Goal: Navigation & Orientation: Find specific page/section

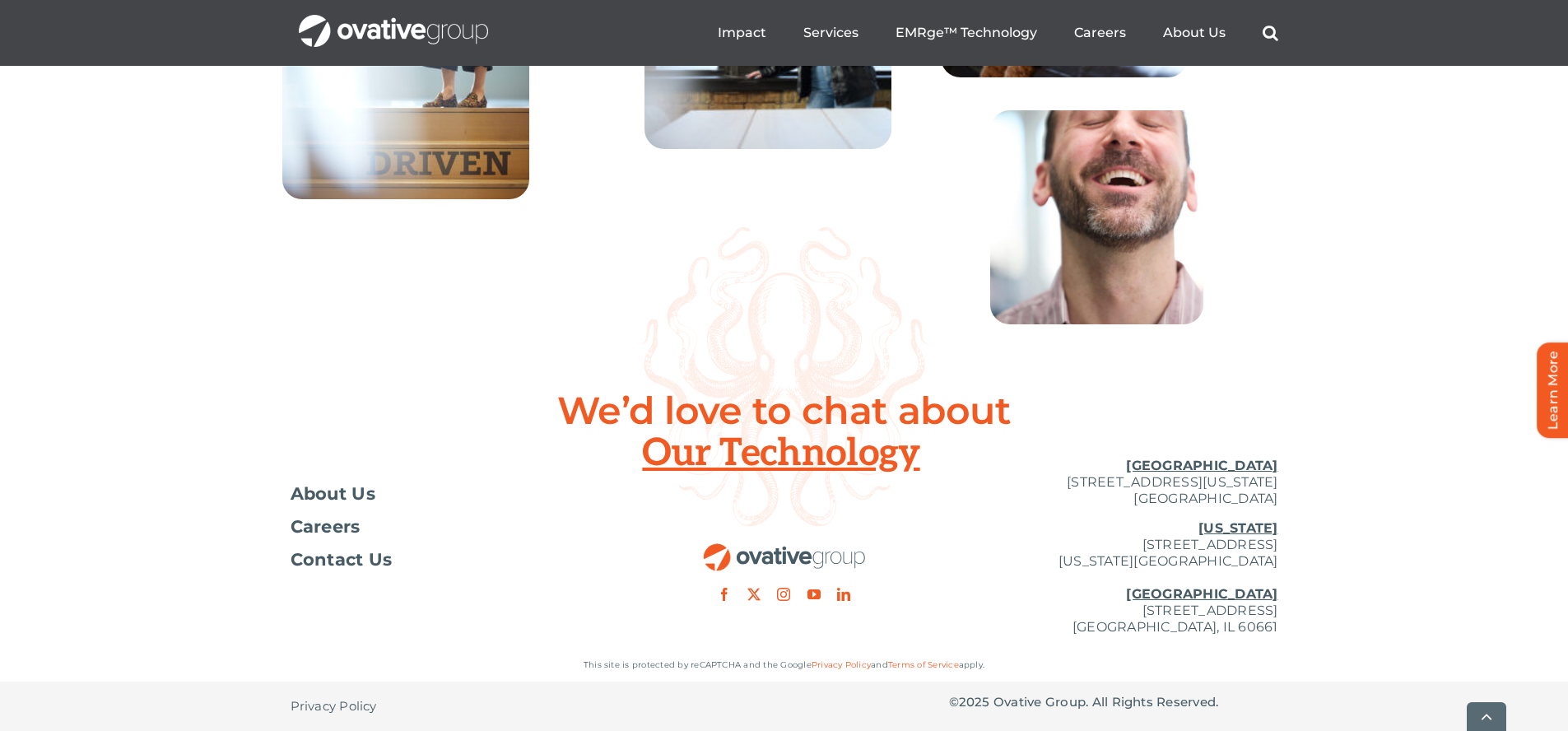
scroll to position [5978, 0]
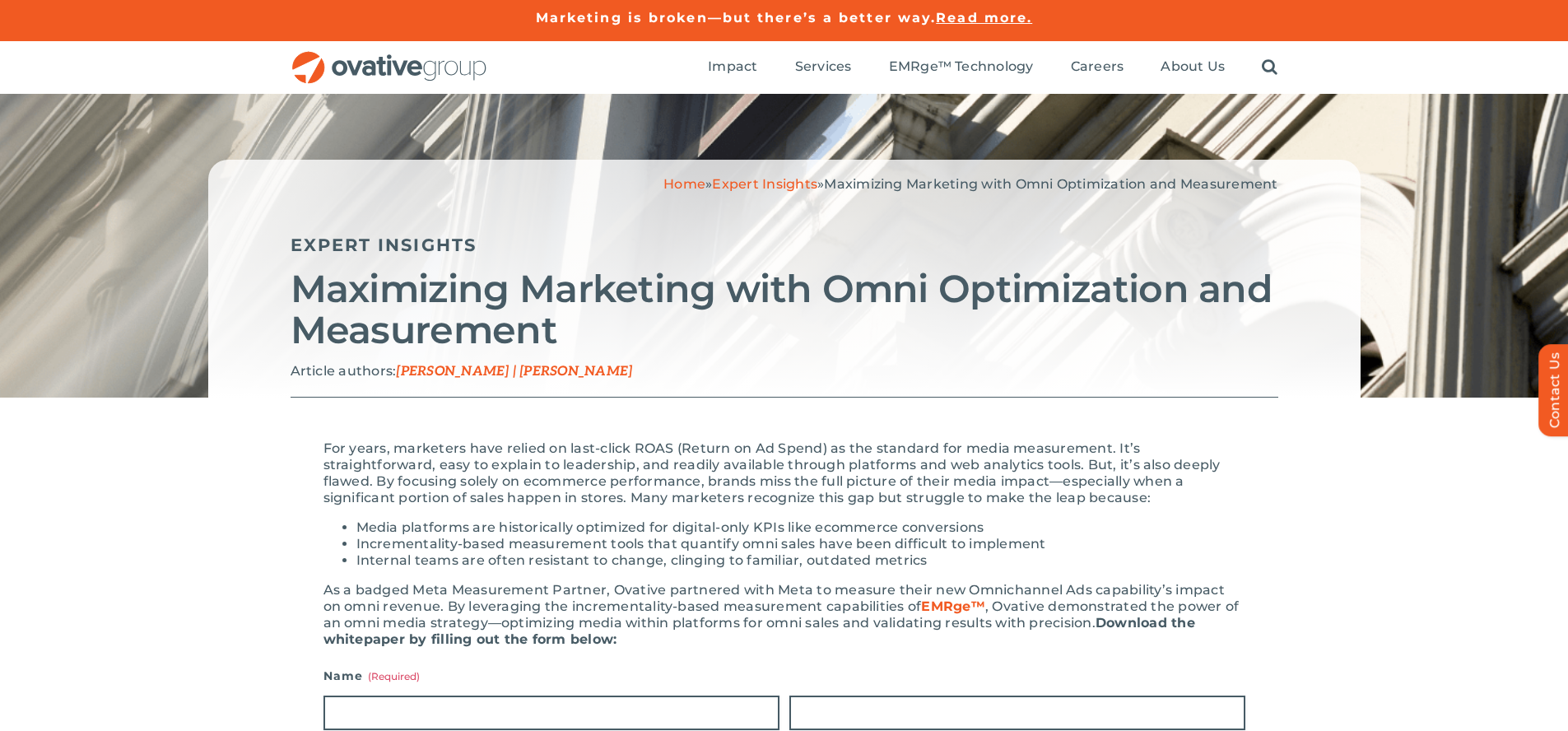
scroll to position [1554, 0]
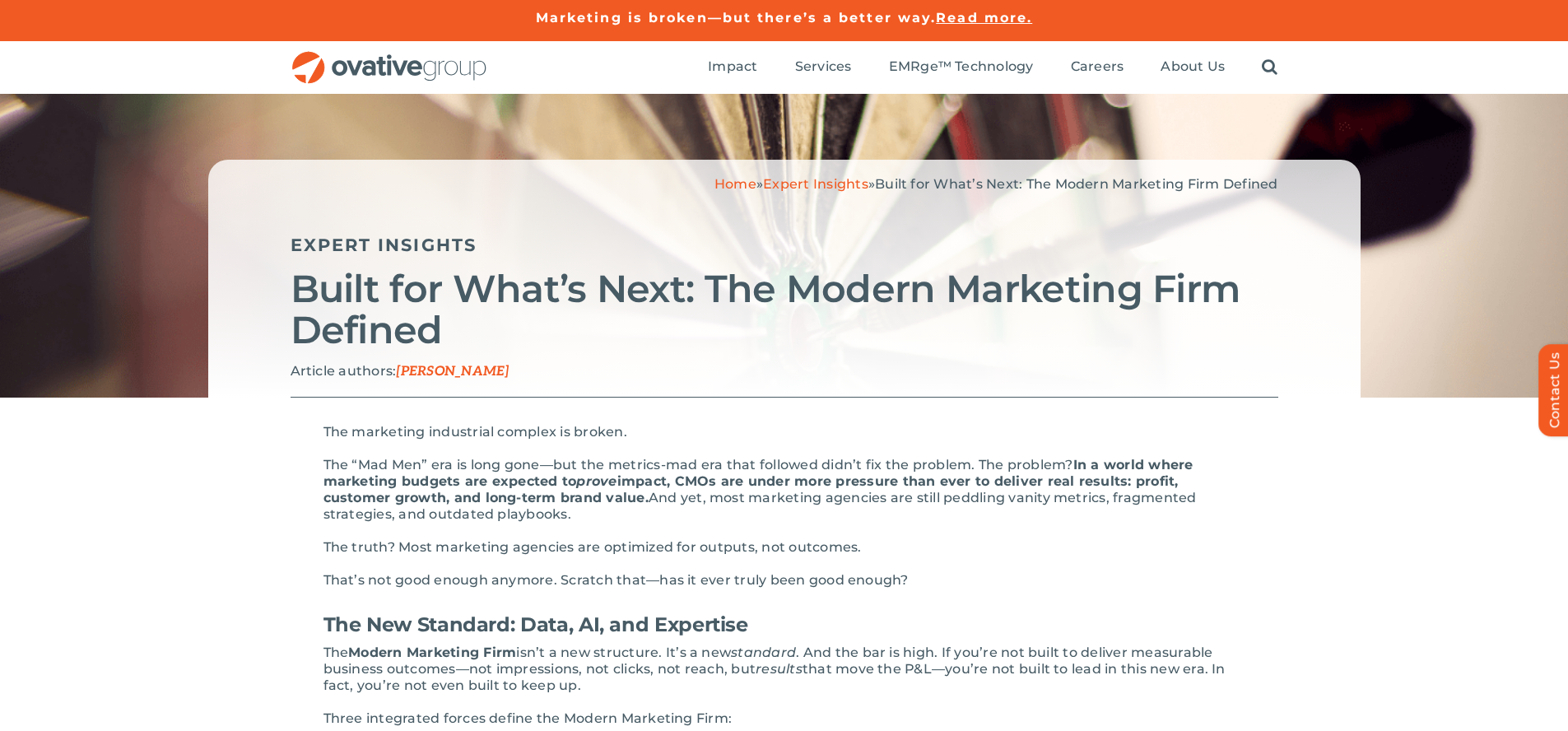
scroll to position [2678, 0]
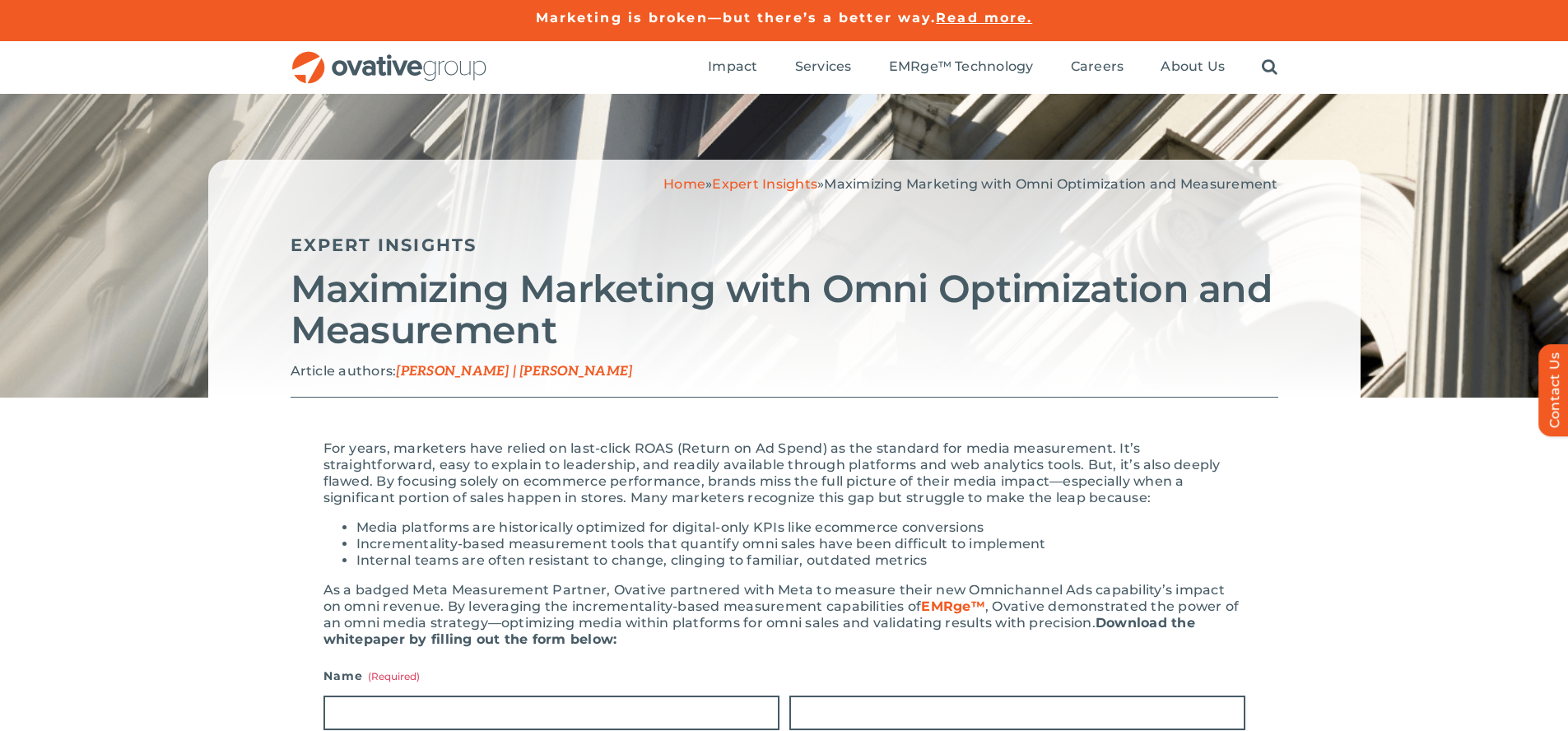
scroll to position [1554, 0]
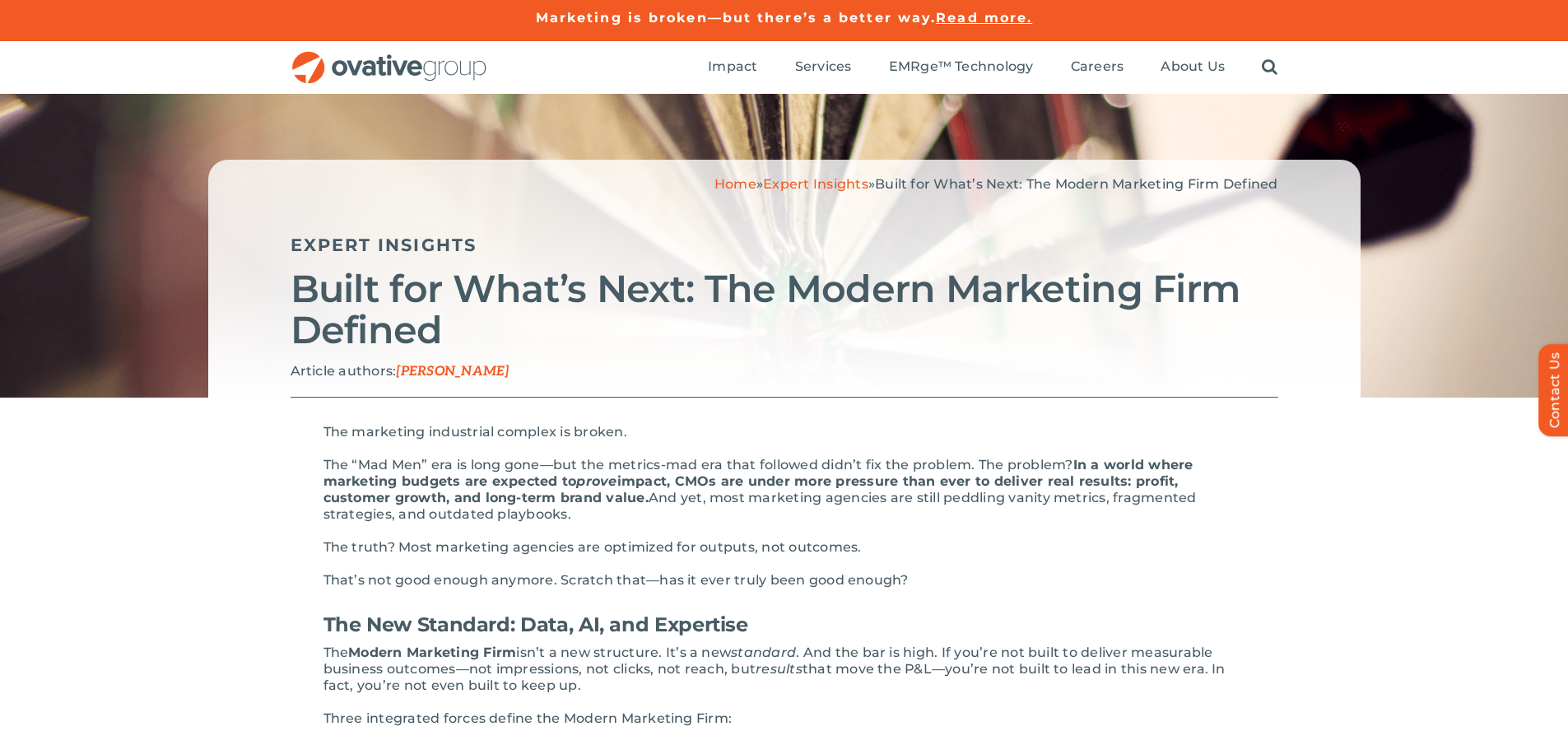
scroll to position [2678, 0]
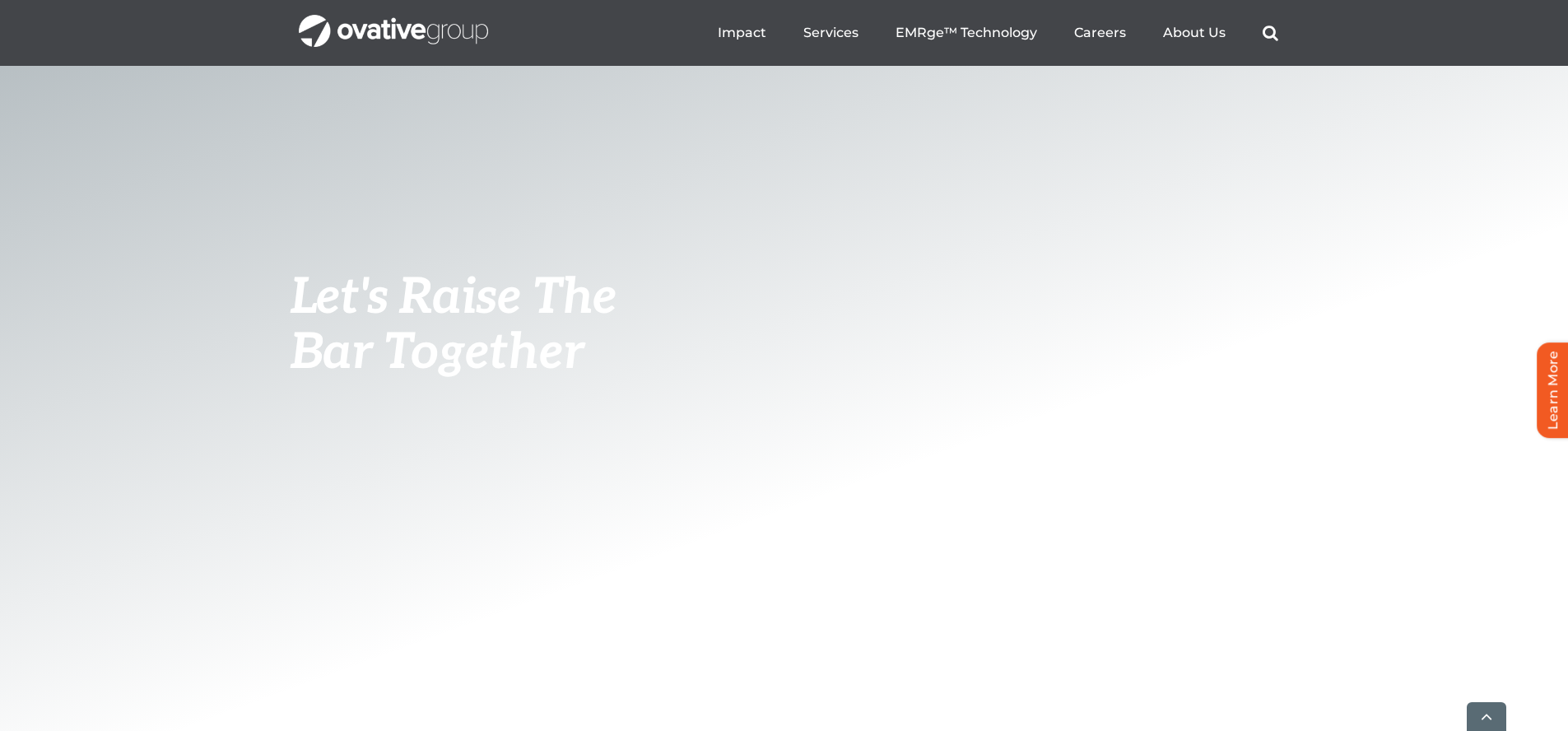
scroll to position [5997, 0]
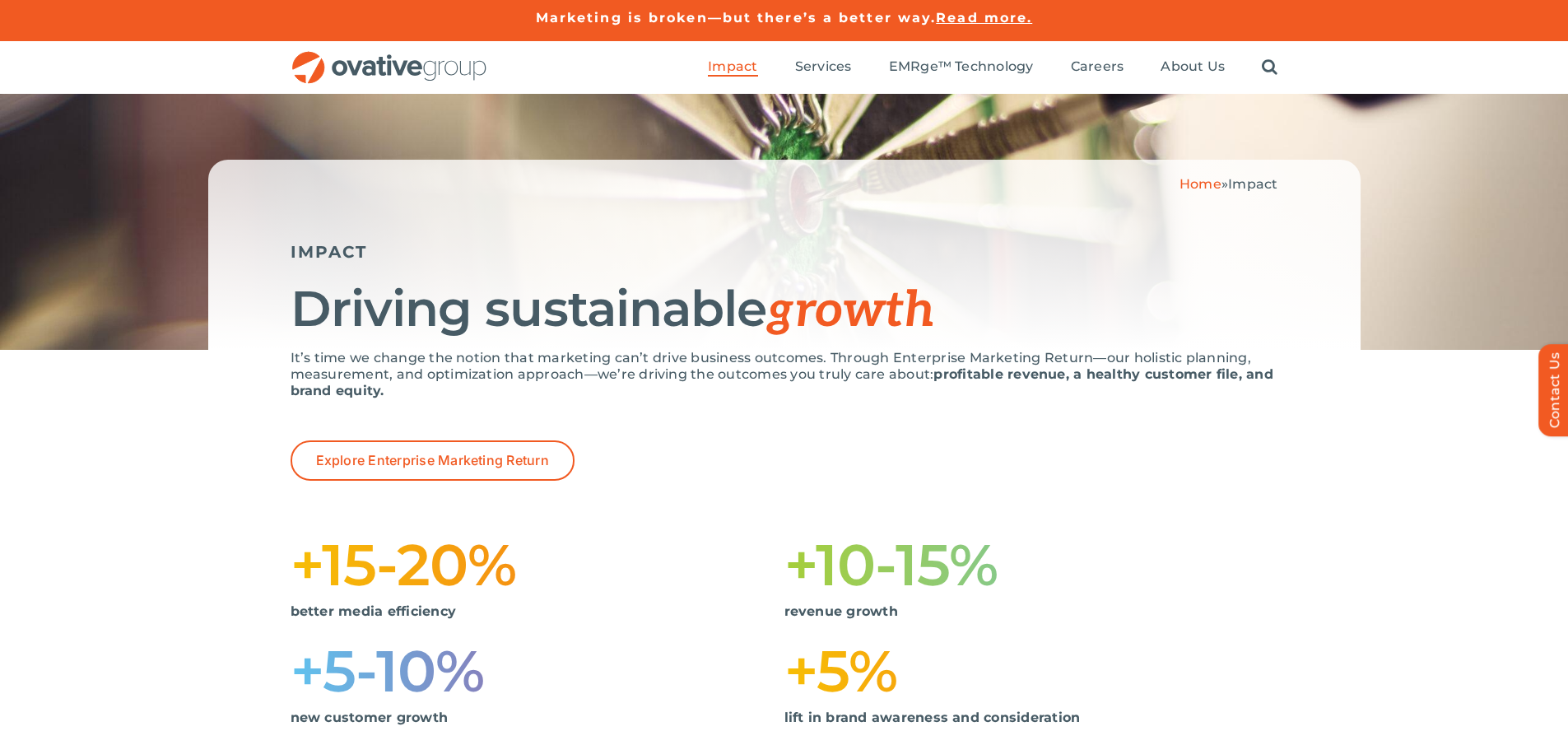
scroll to position [1650, 0]
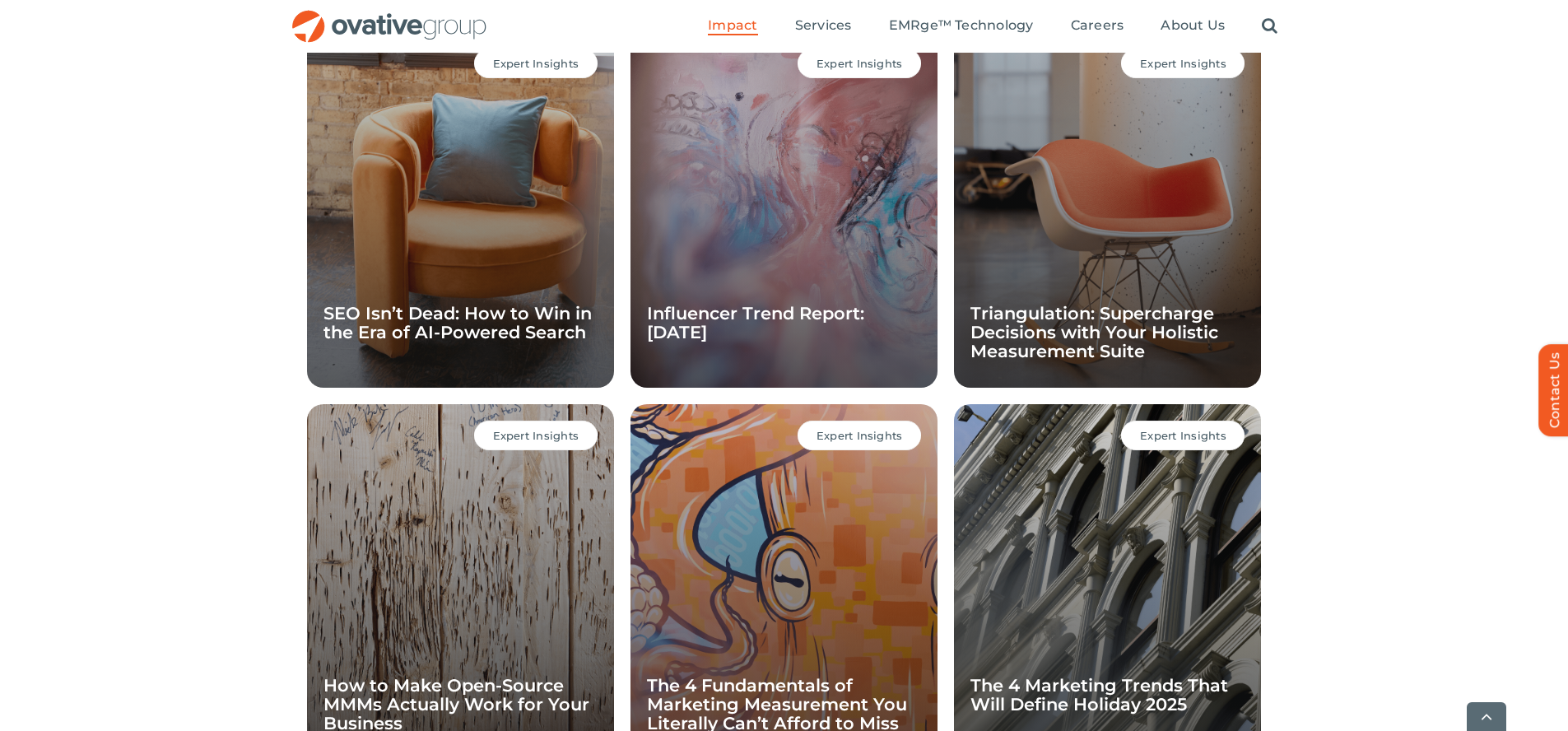
scroll to position [1603, 0]
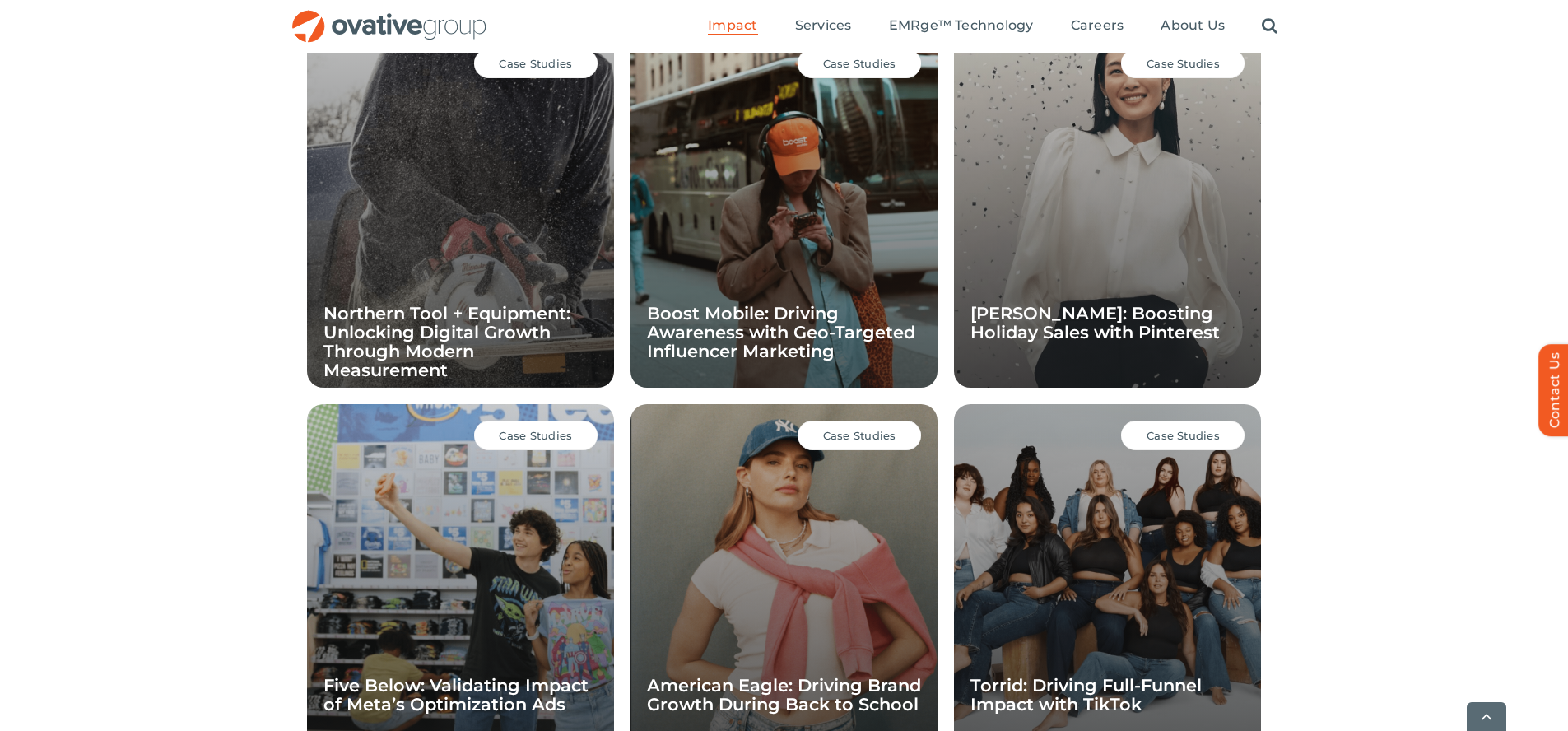
scroll to position [1603, 0]
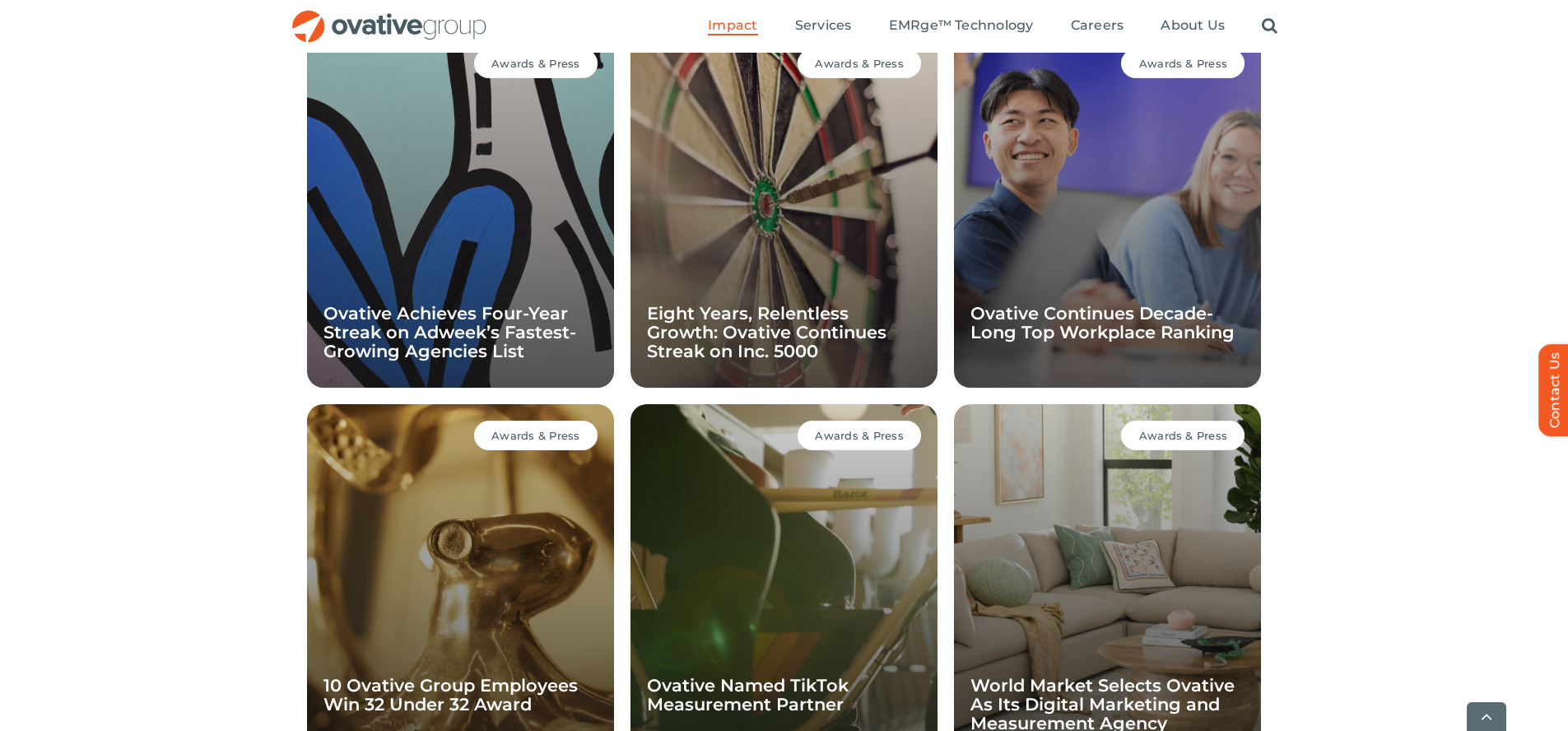
scroll to position [1603, 0]
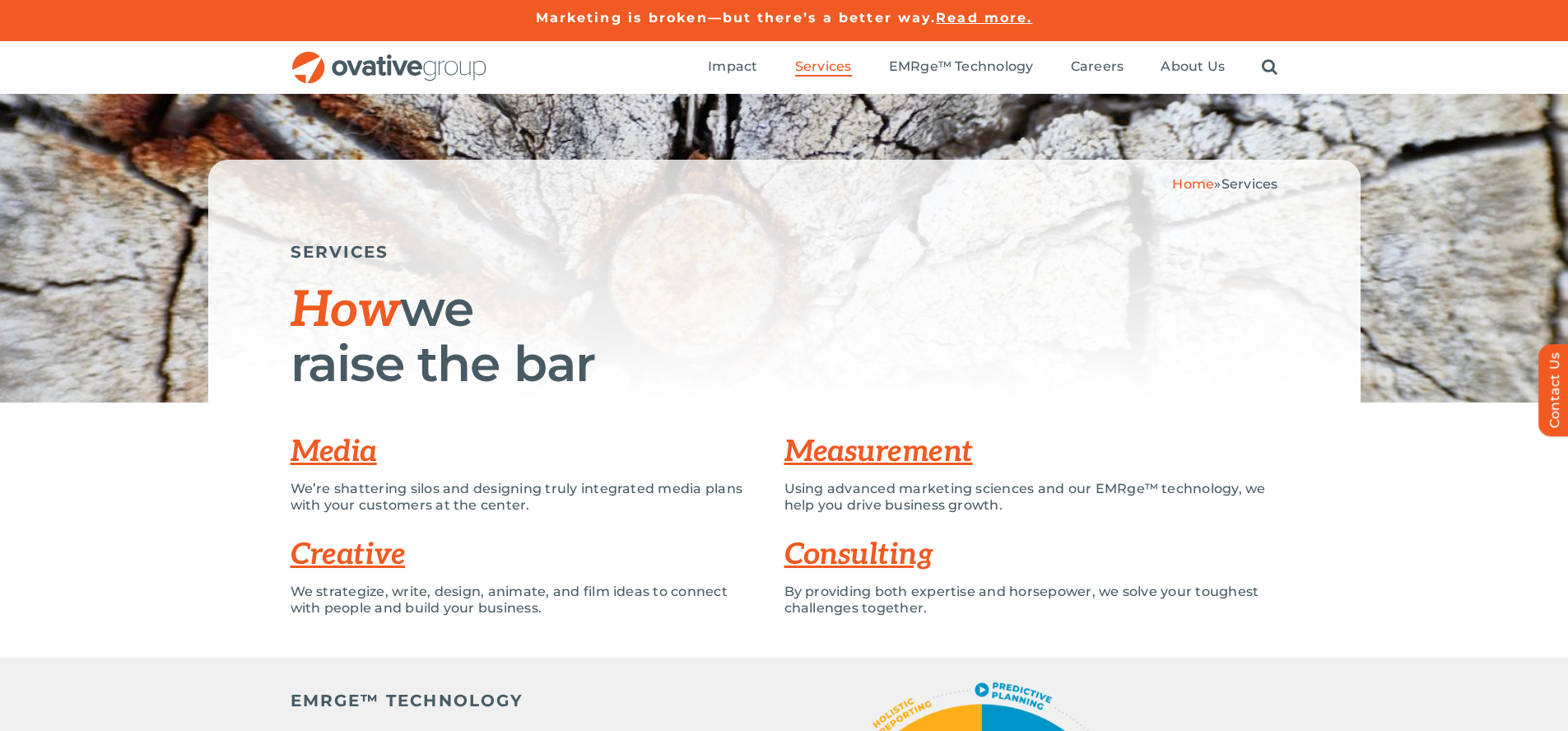
scroll to position [4457, 0]
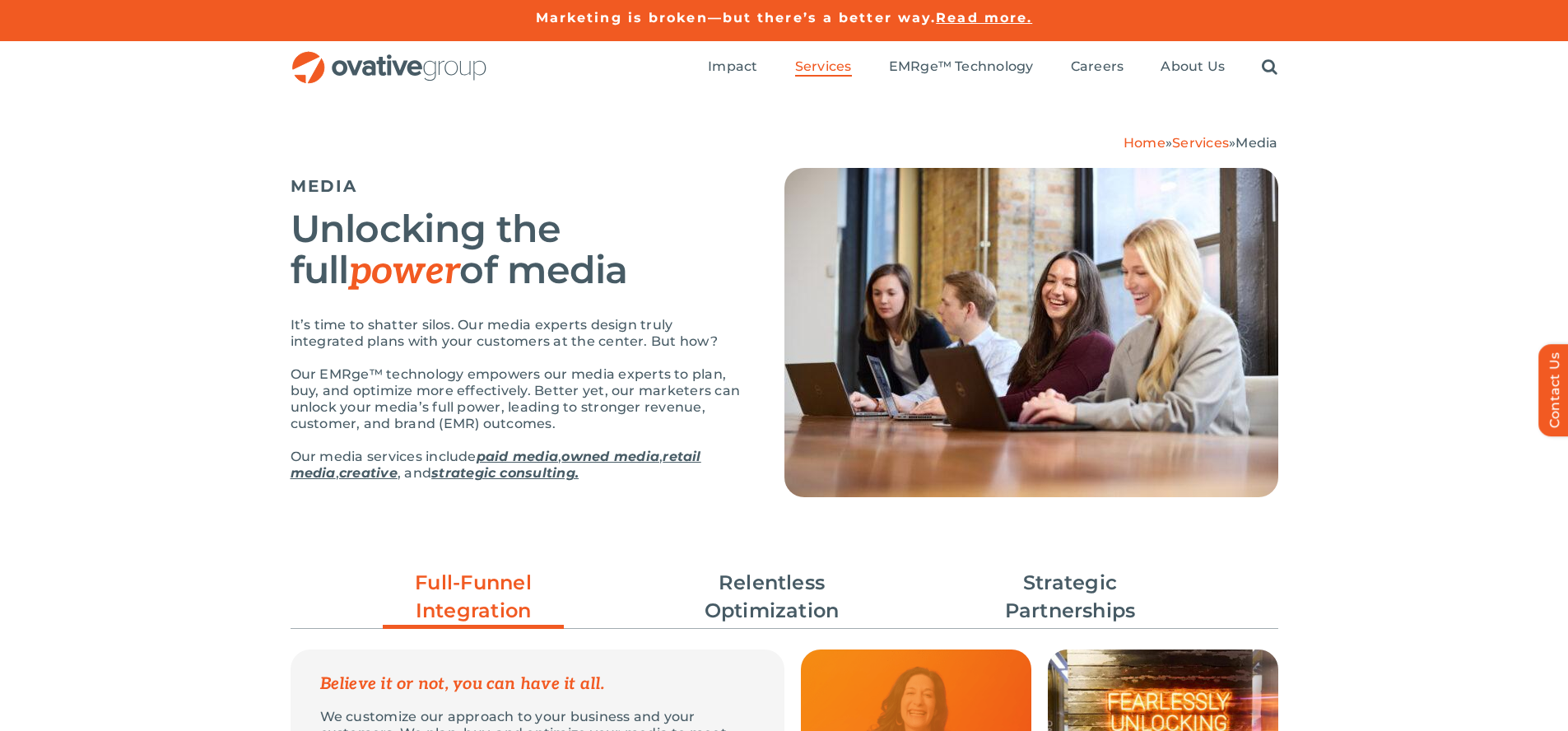
scroll to position [3606, 0]
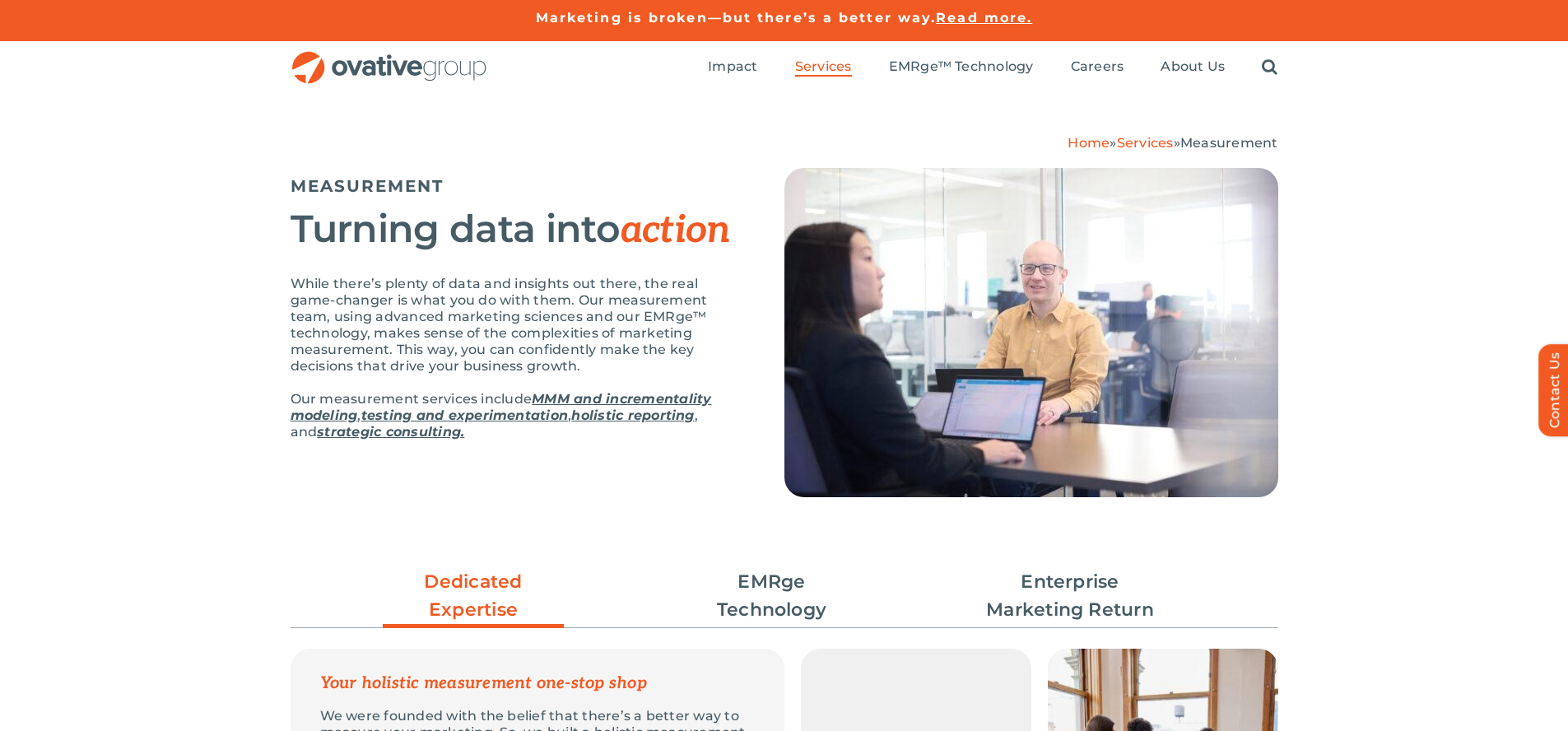
scroll to position [3224, 0]
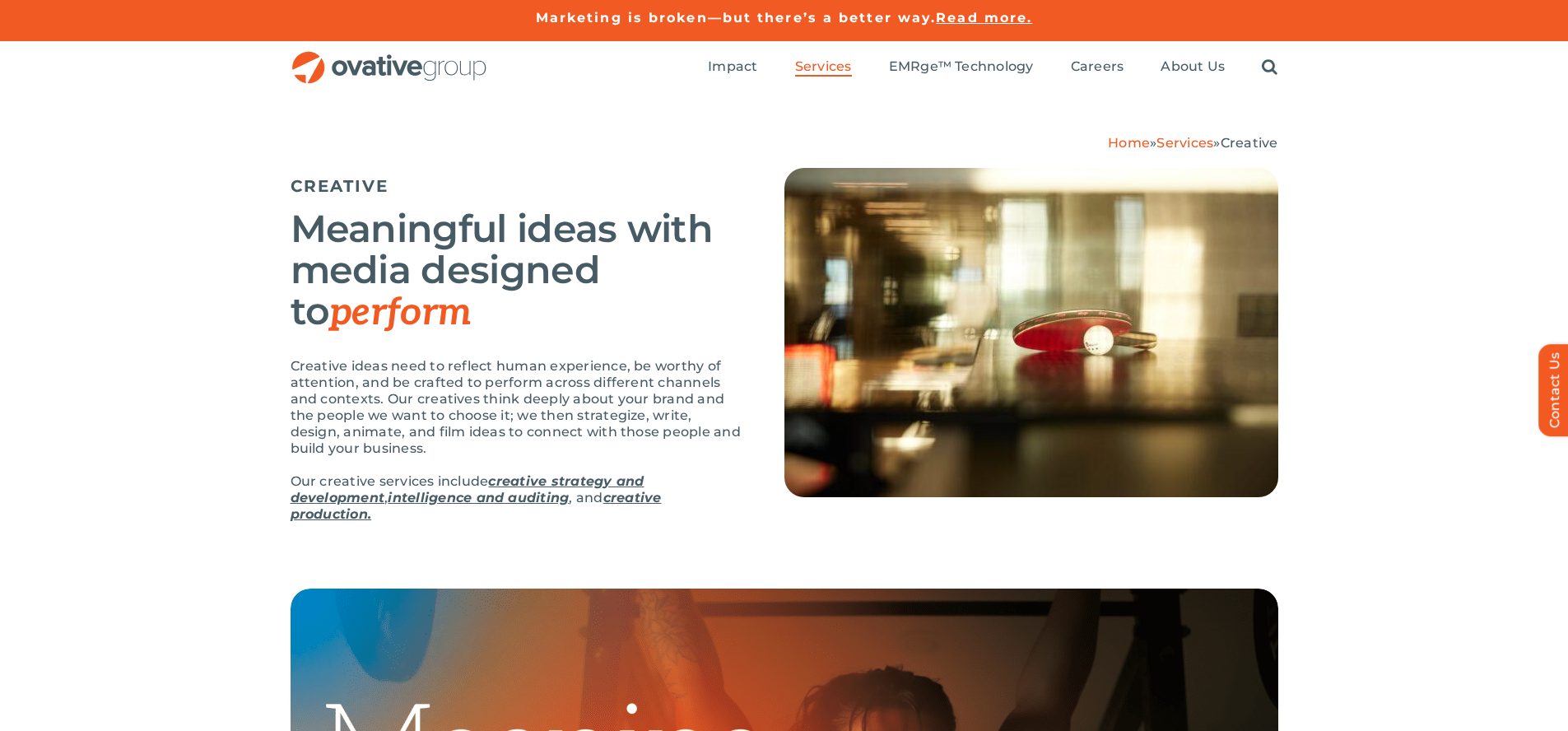
scroll to position [2547, 0]
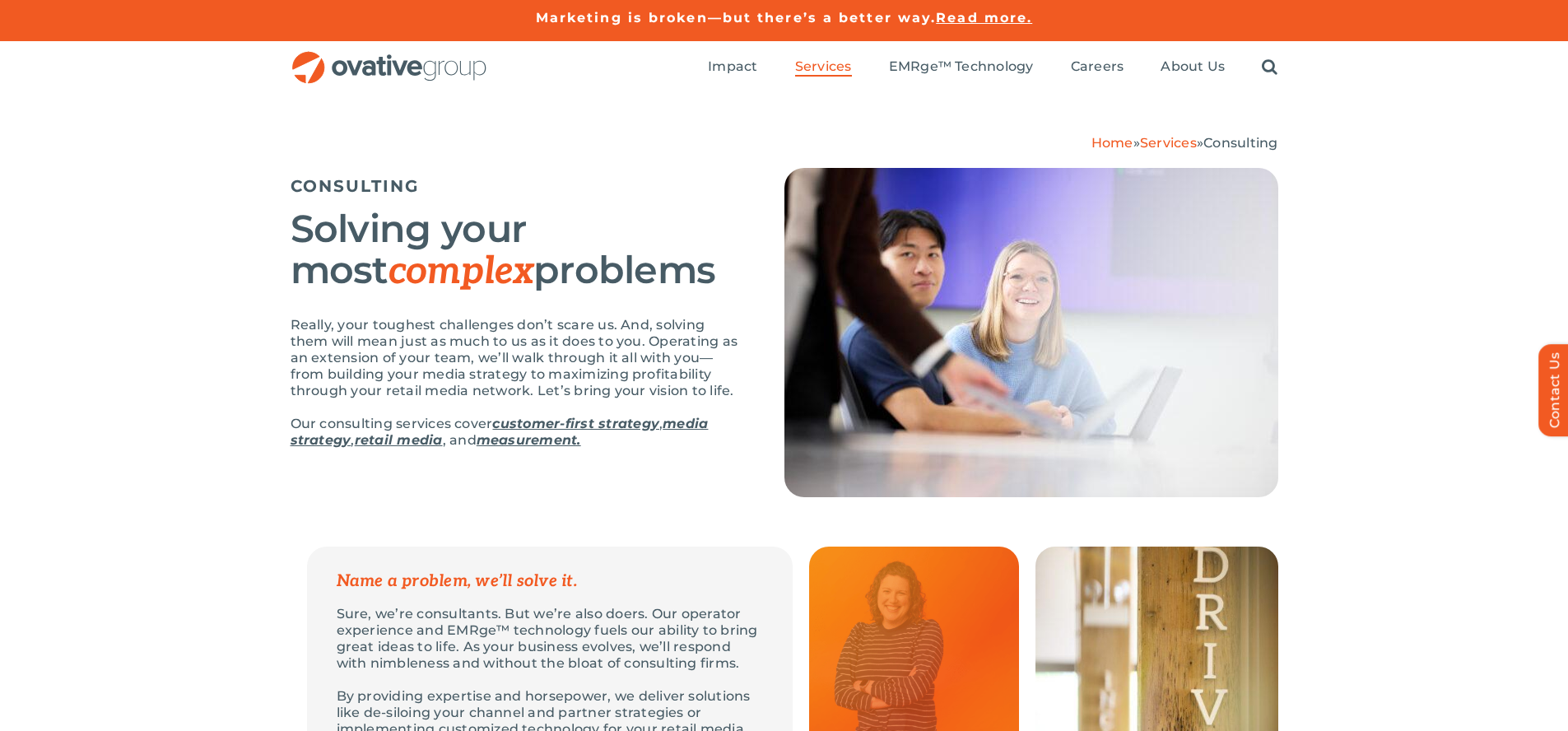
scroll to position [2821, 0]
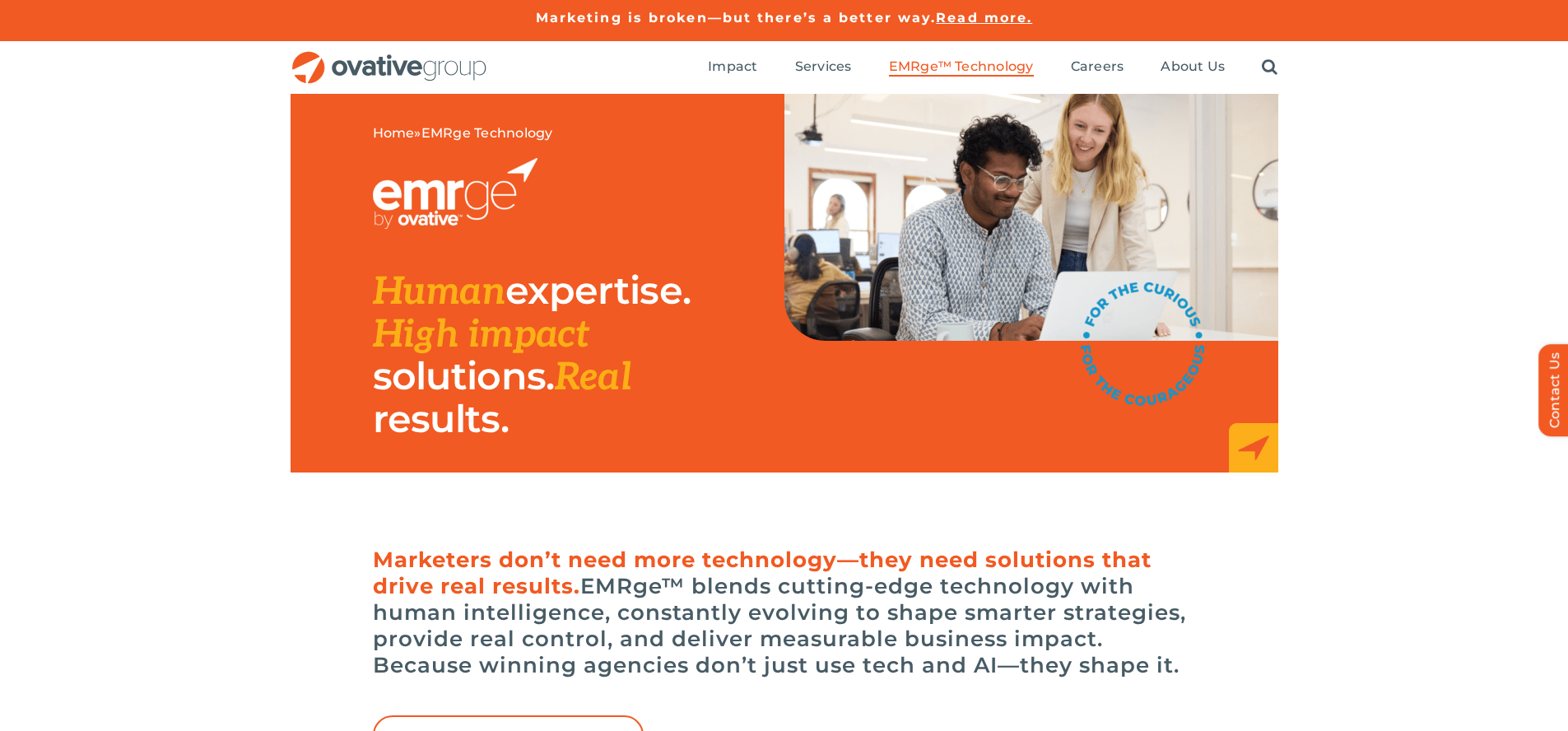
scroll to position [5541, 0]
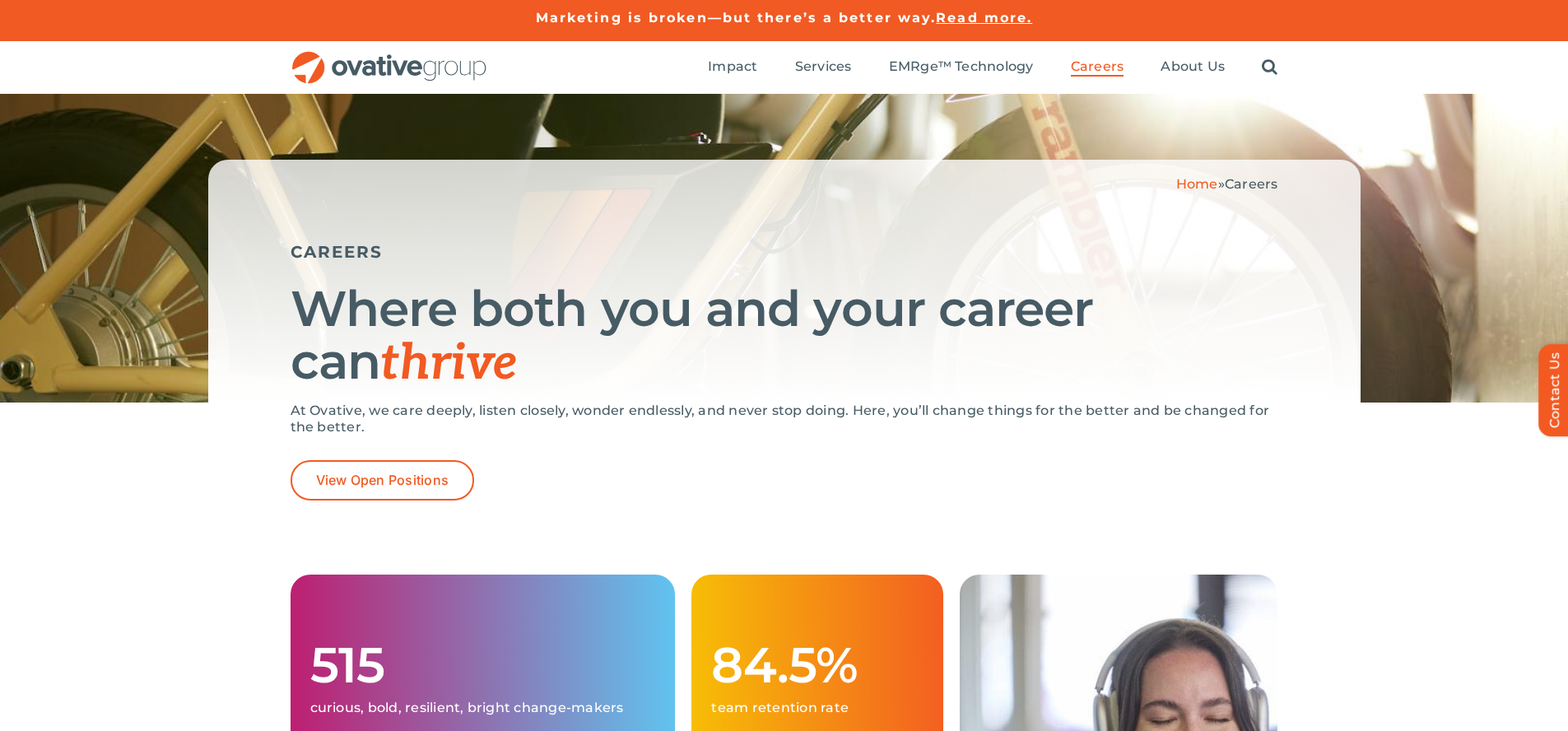
scroll to position [3189, 0]
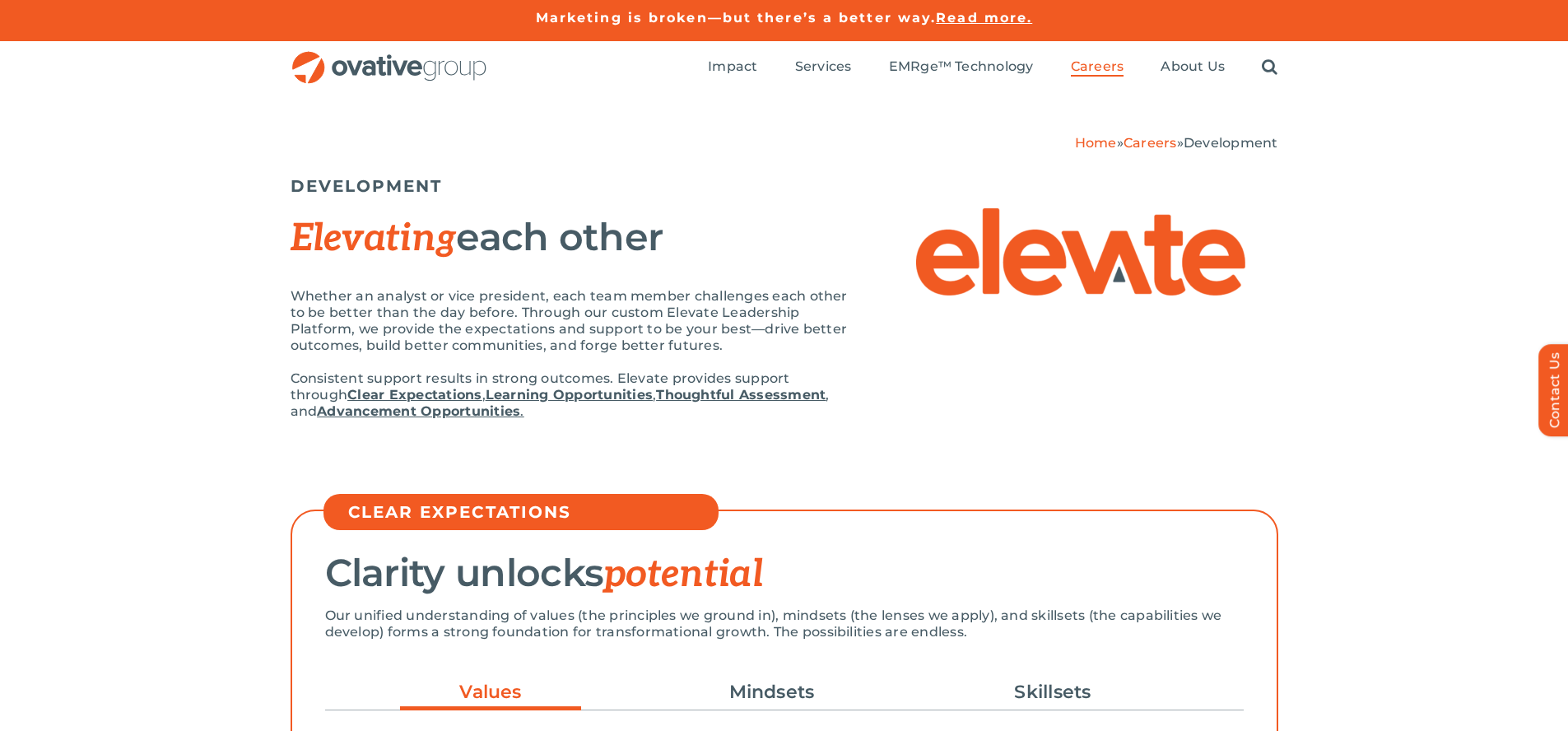
scroll to position [4114, 0]
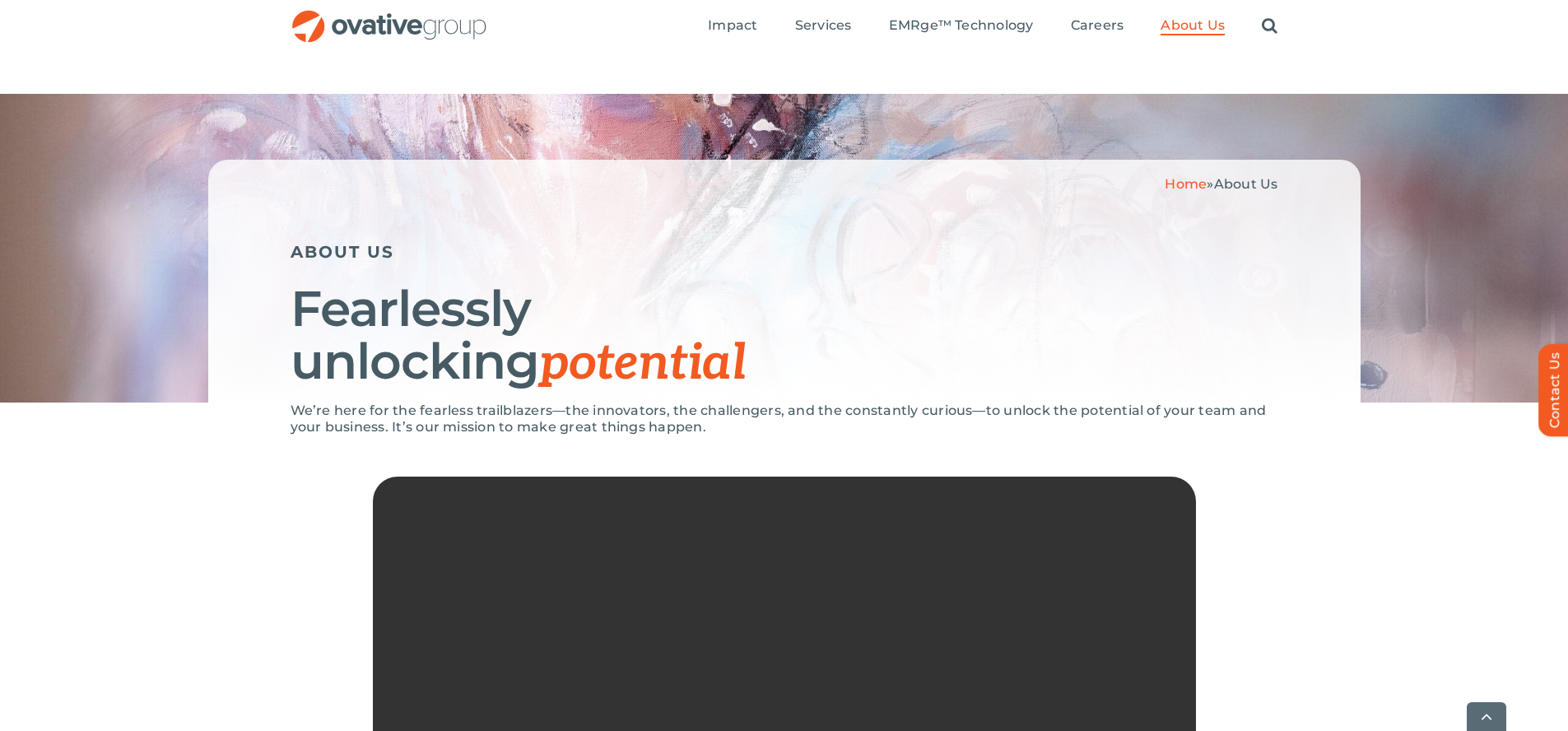
scroll to position [3485, 0]
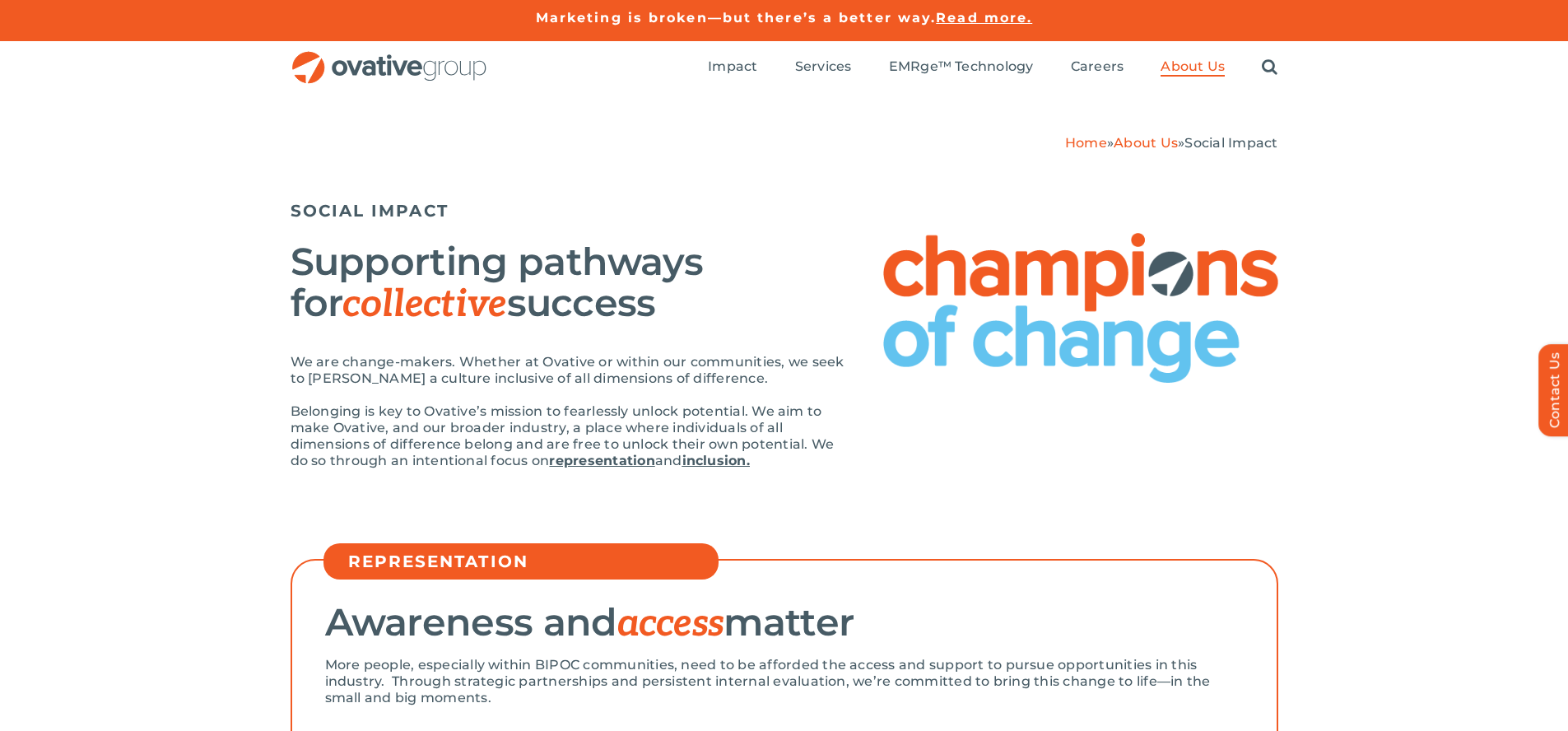
scroll to position [3193, 0]
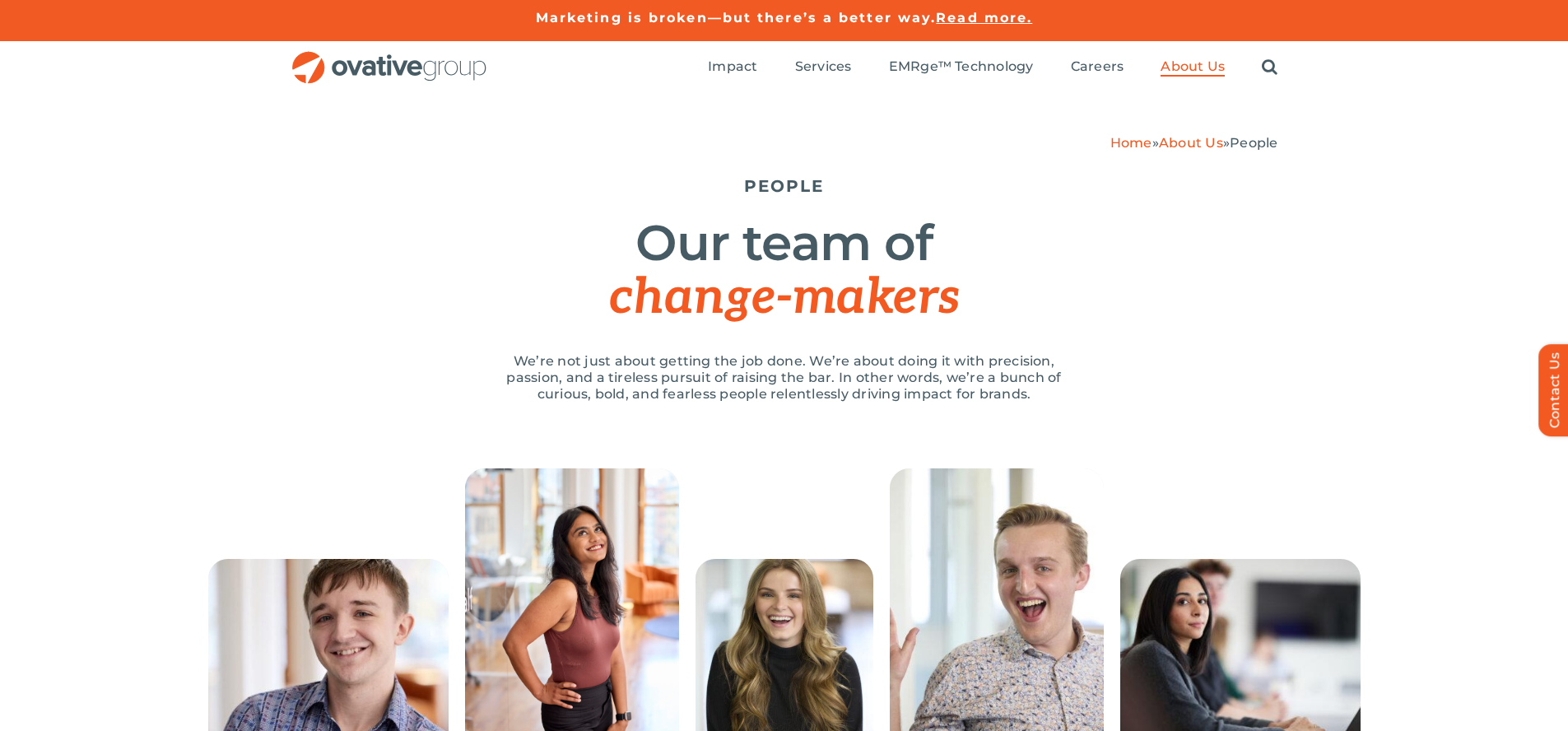
scroll to position [2165, 0]
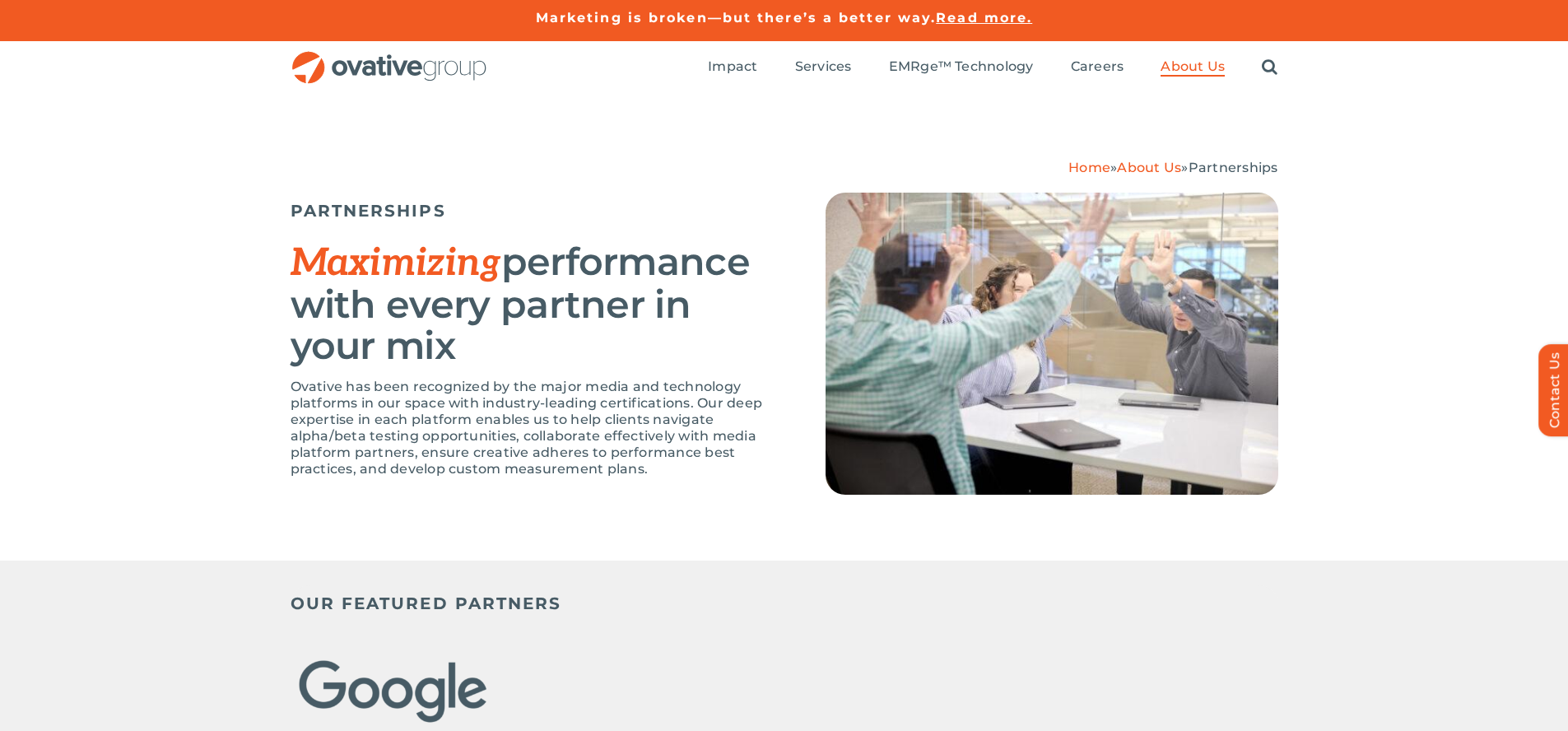
scroll to position [3587, 0]
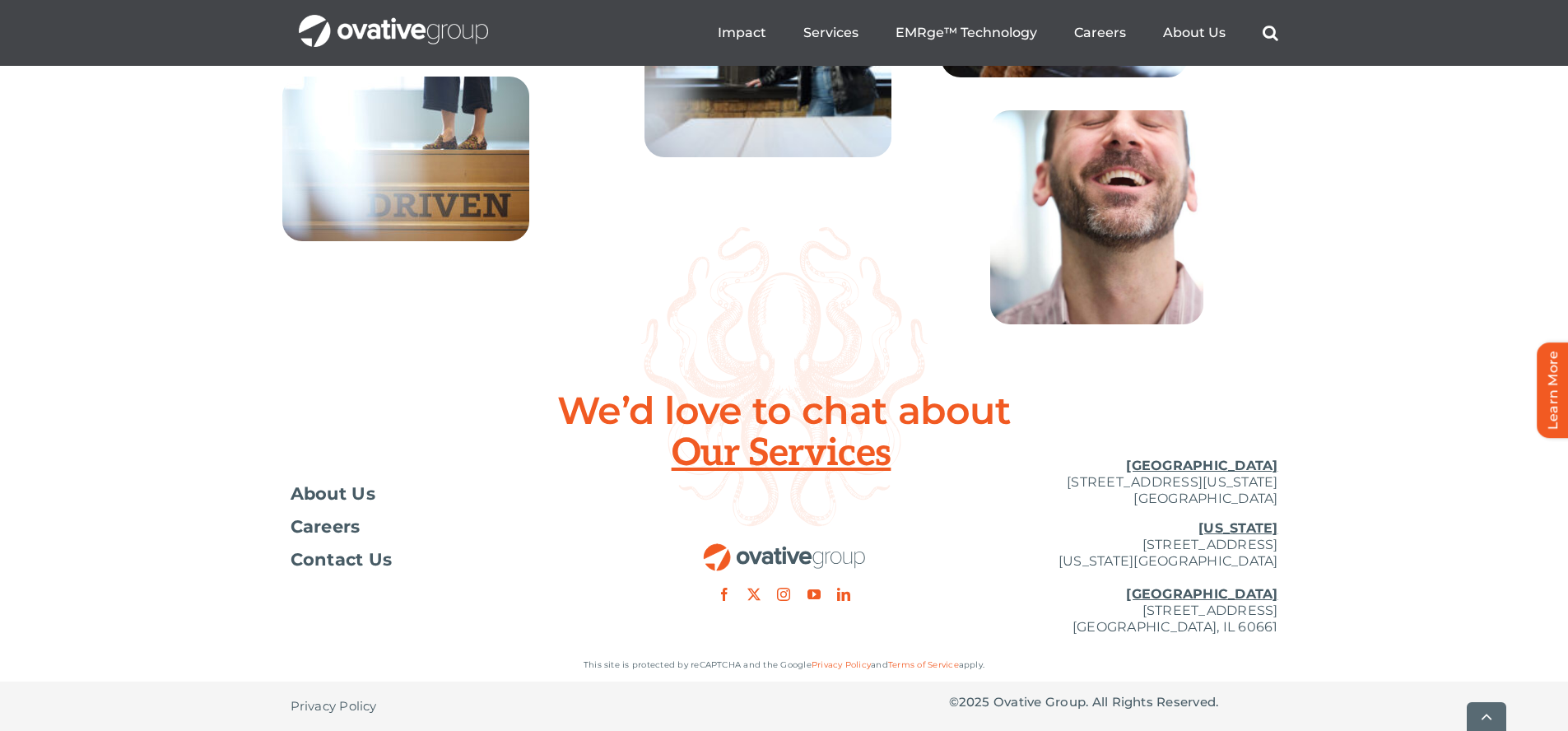
scroll to position [5997, 0]
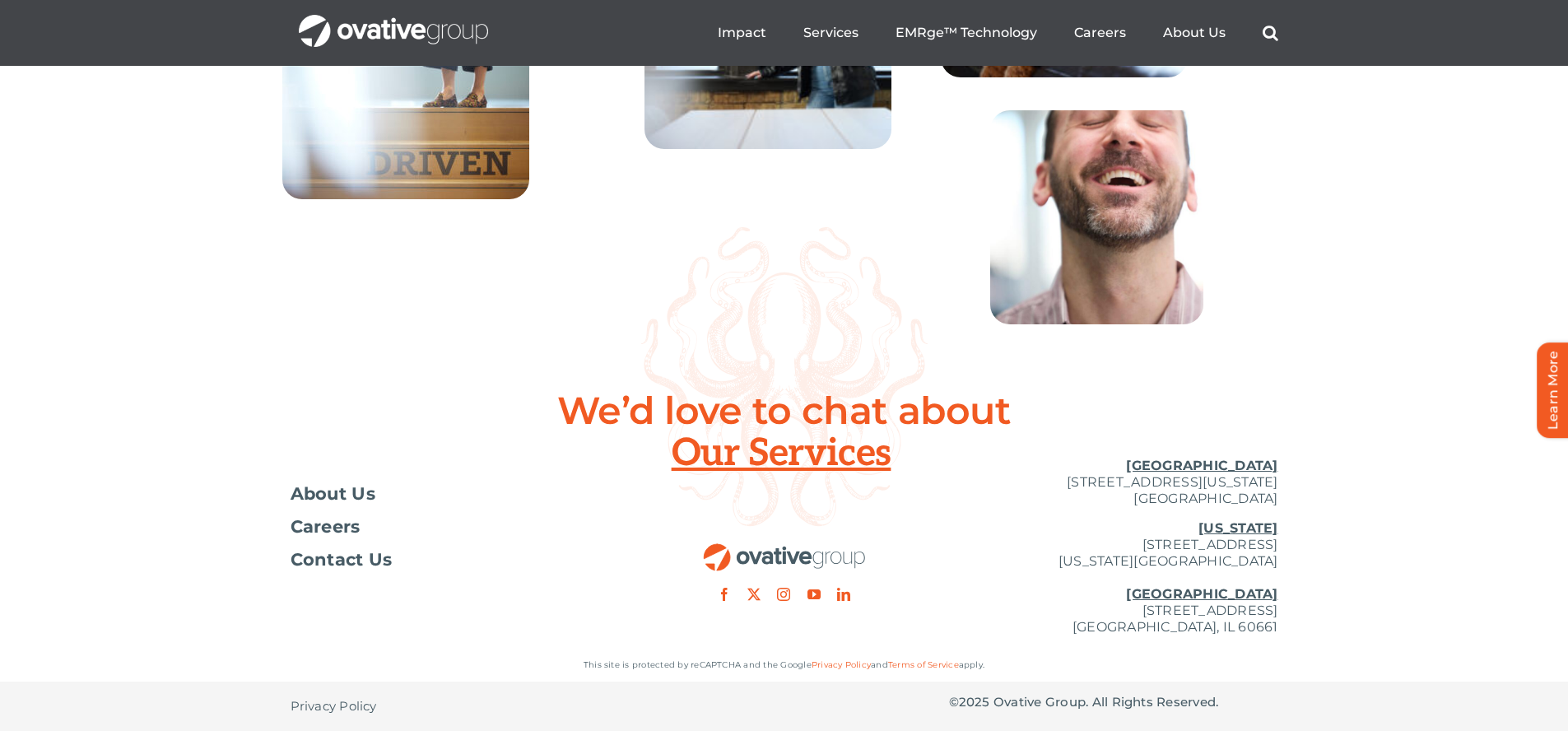
scroll to position [5997, 0]
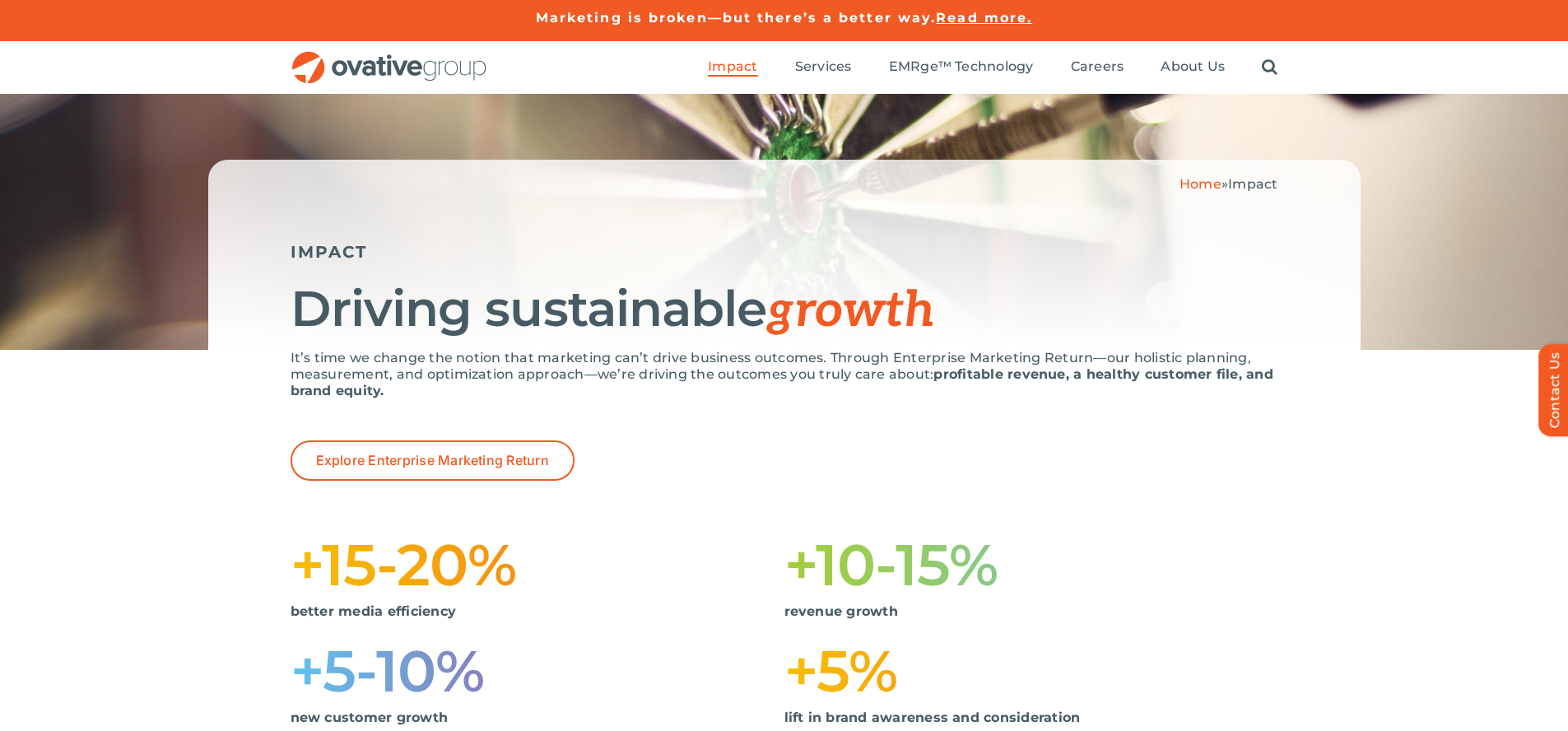
scroll to position [1650, 0]
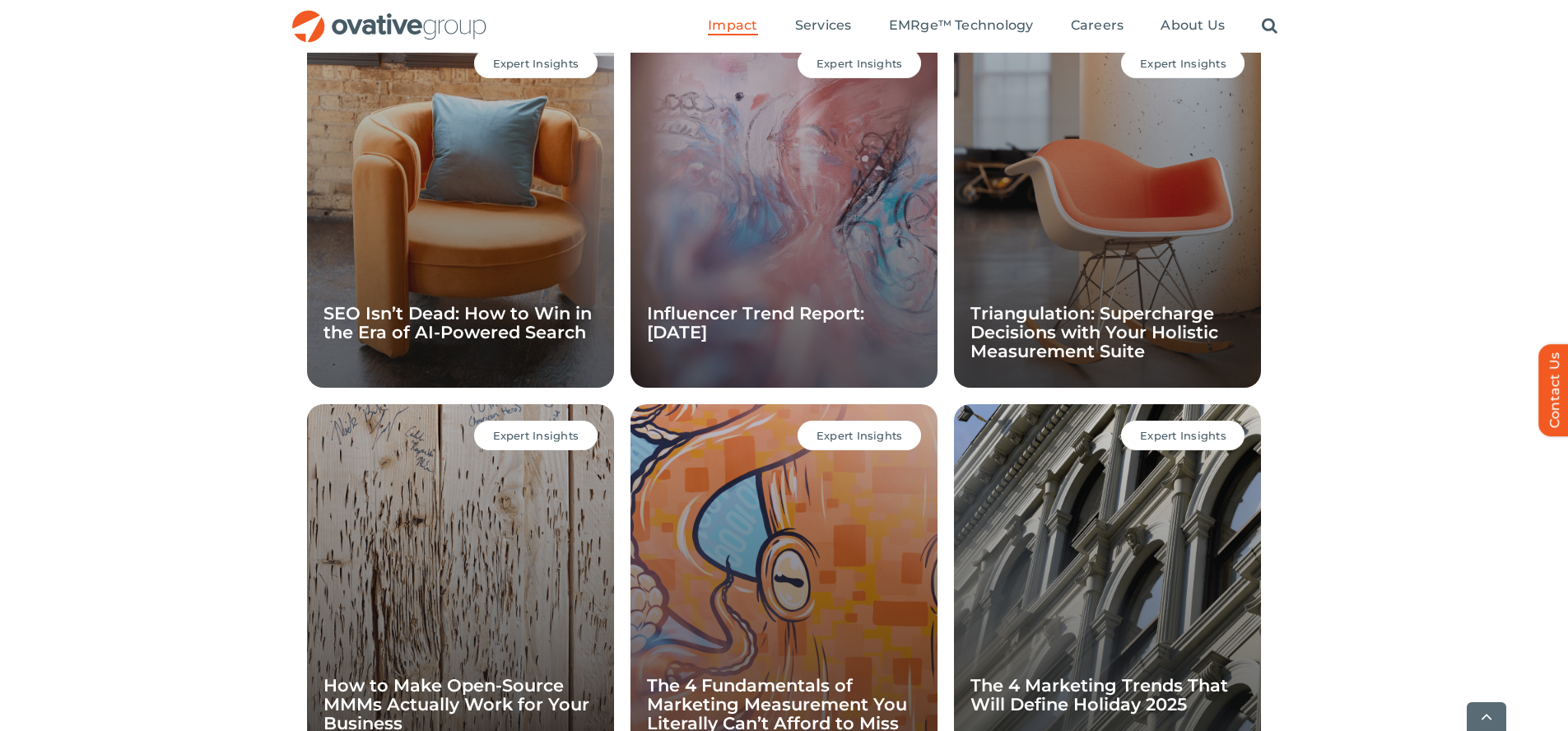
scroll to position [1603, 0]
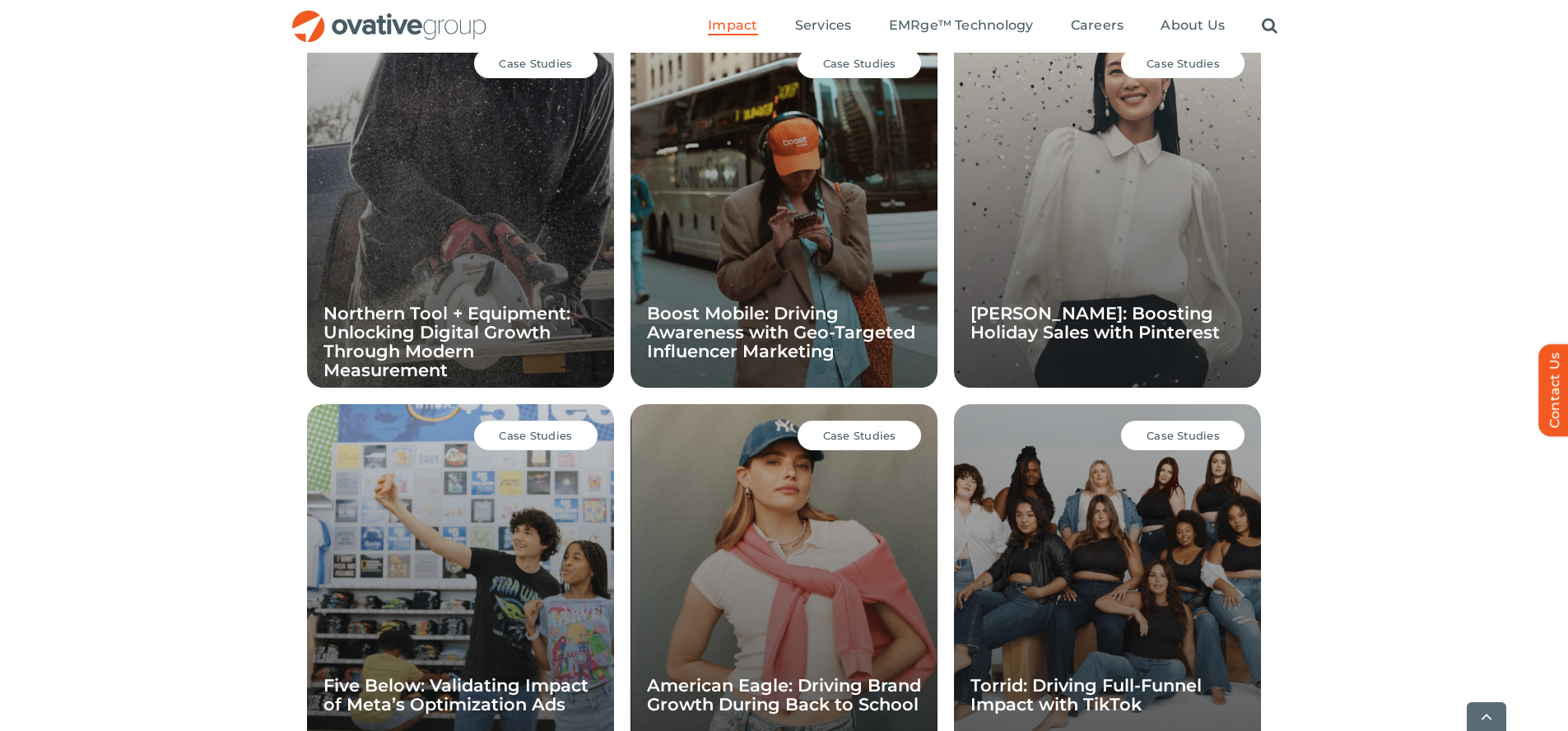
scroll to position [1603, 0]
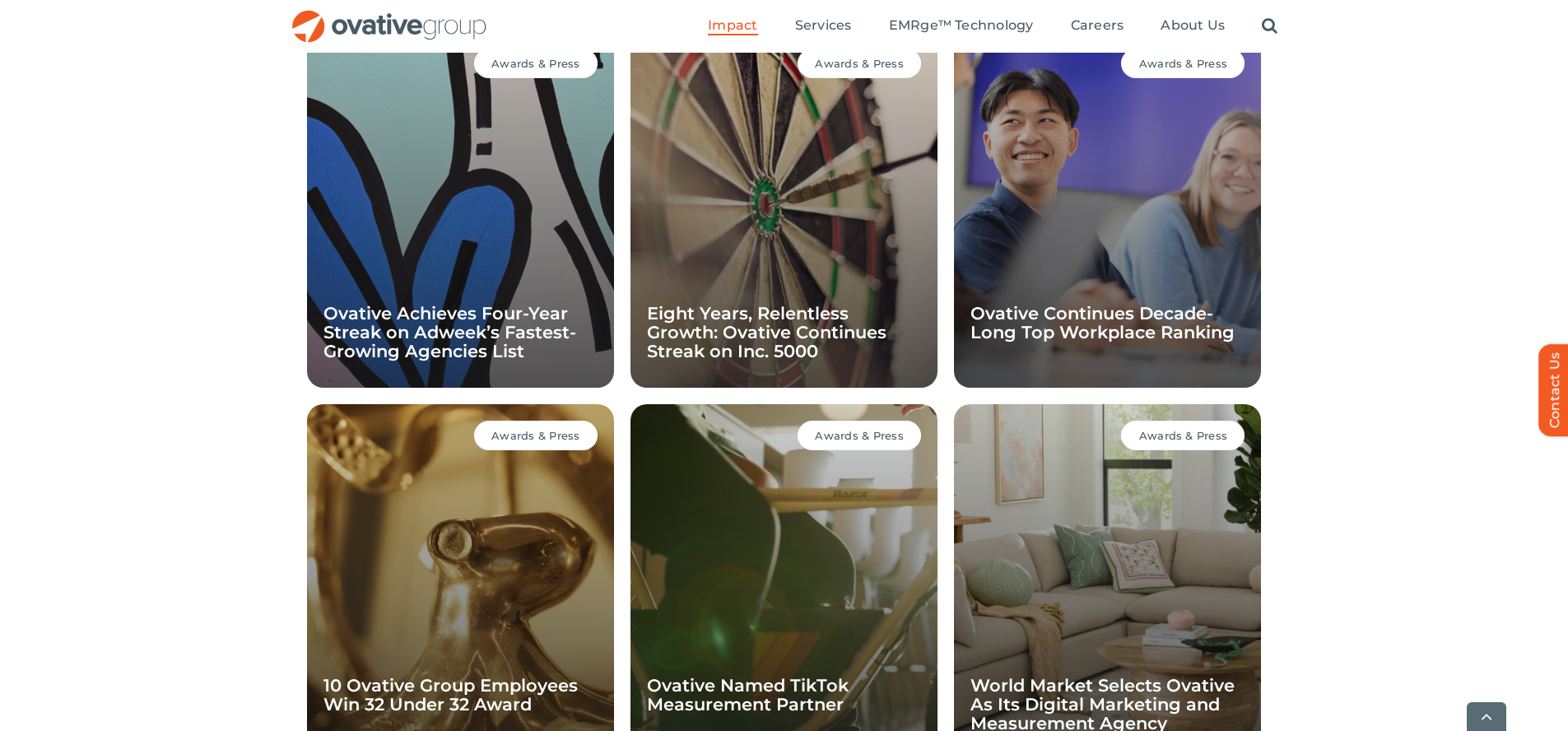
scroll to position [1603, 0]
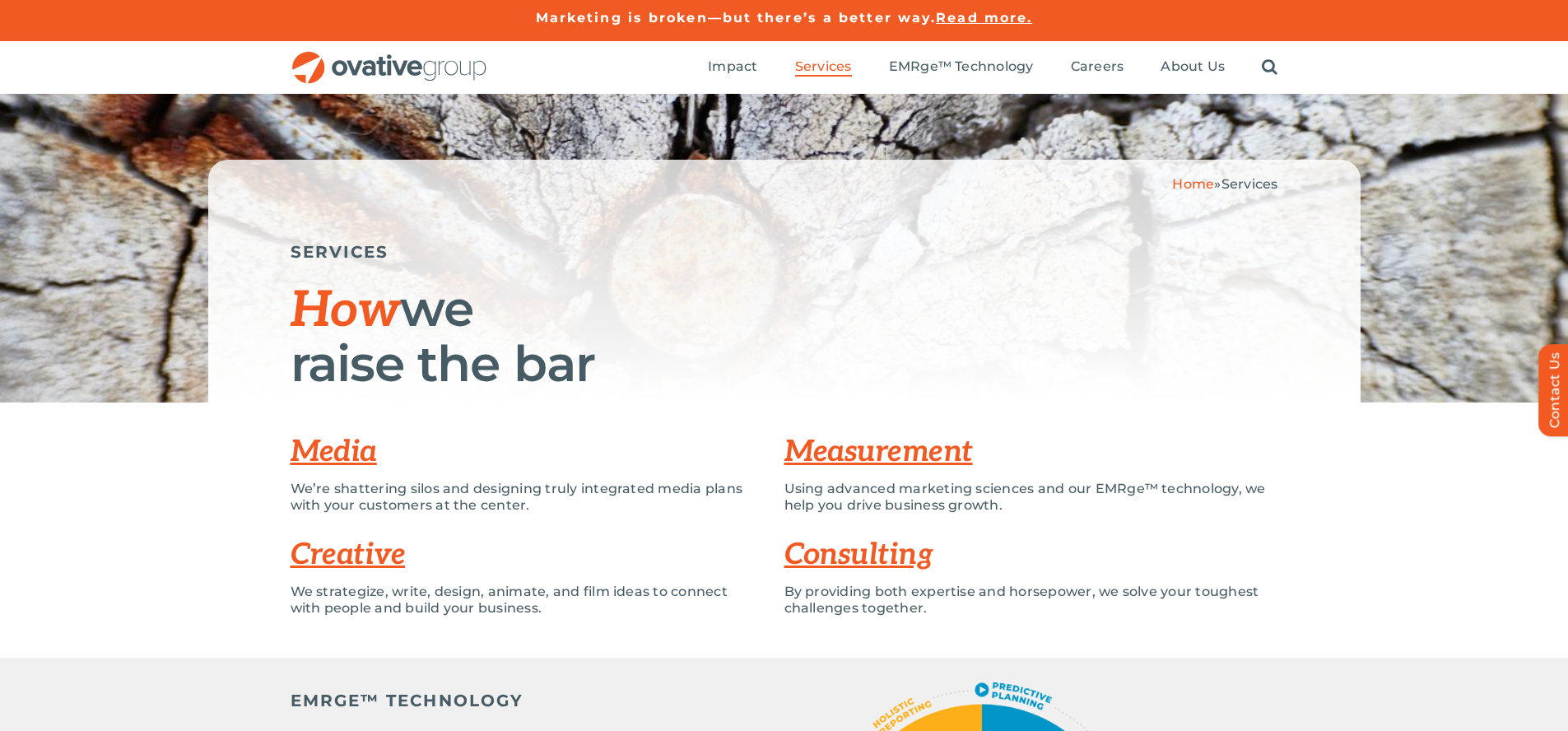
scroll to position [4457, 0]
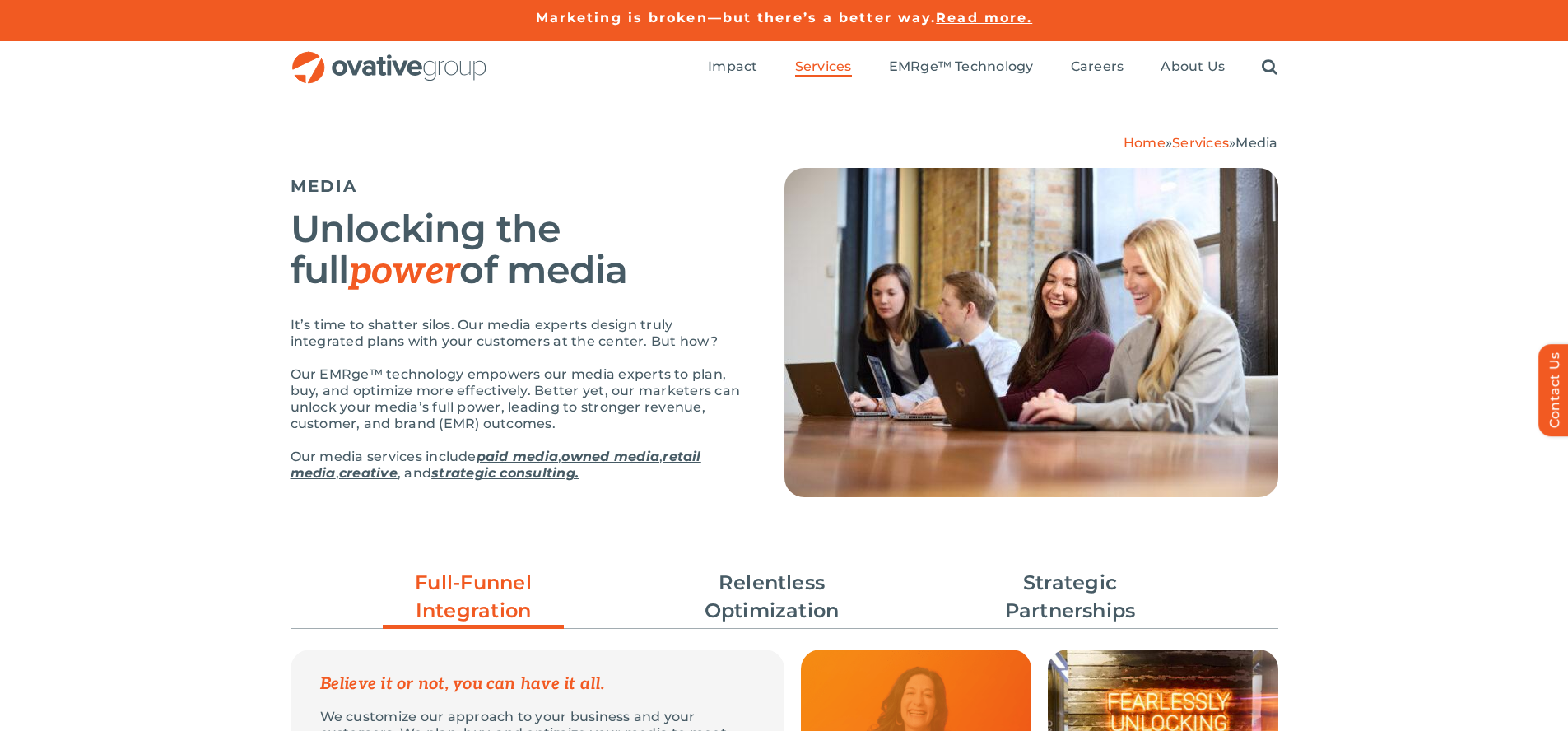
scroll to position [3606, 0]
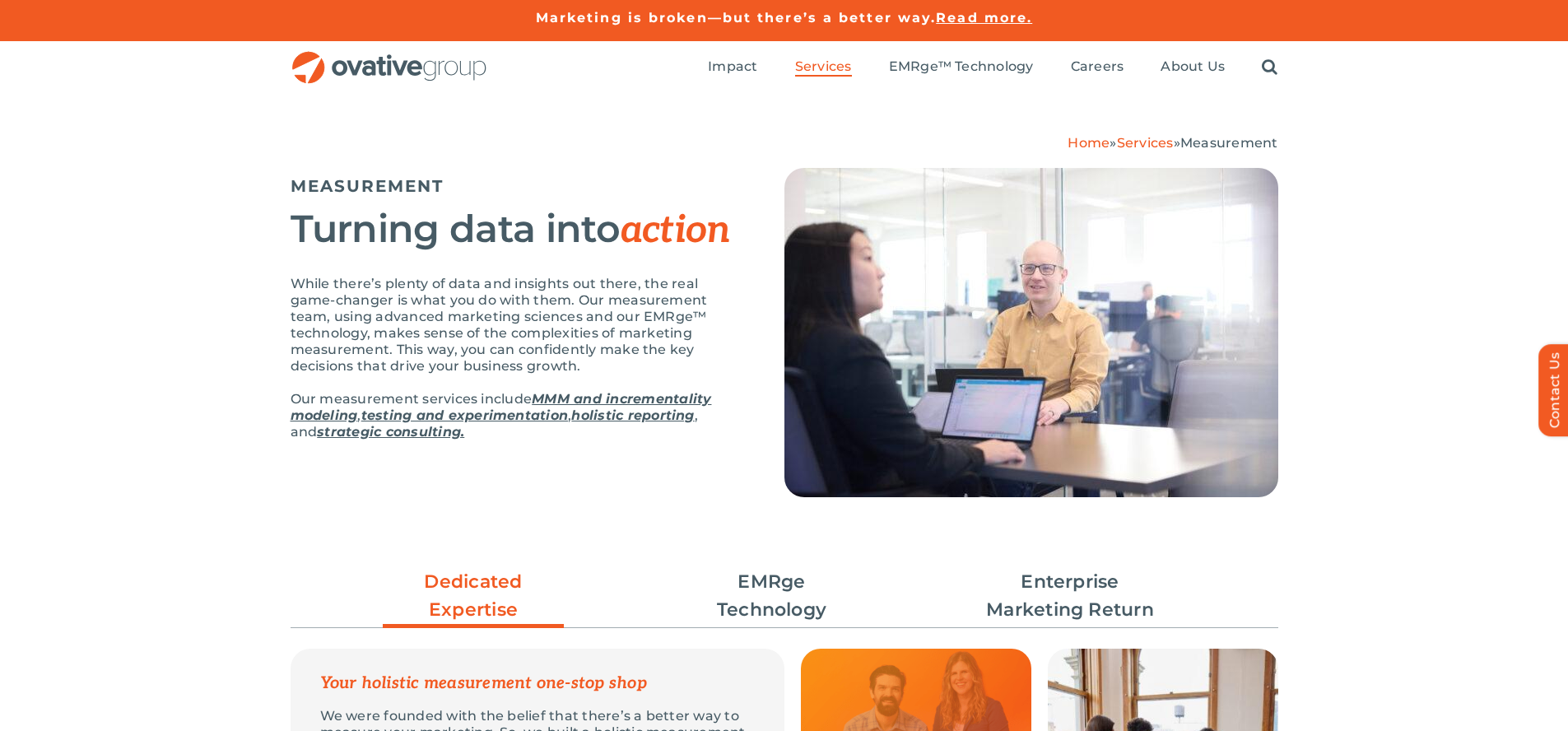
scroll to position [3224, 0]
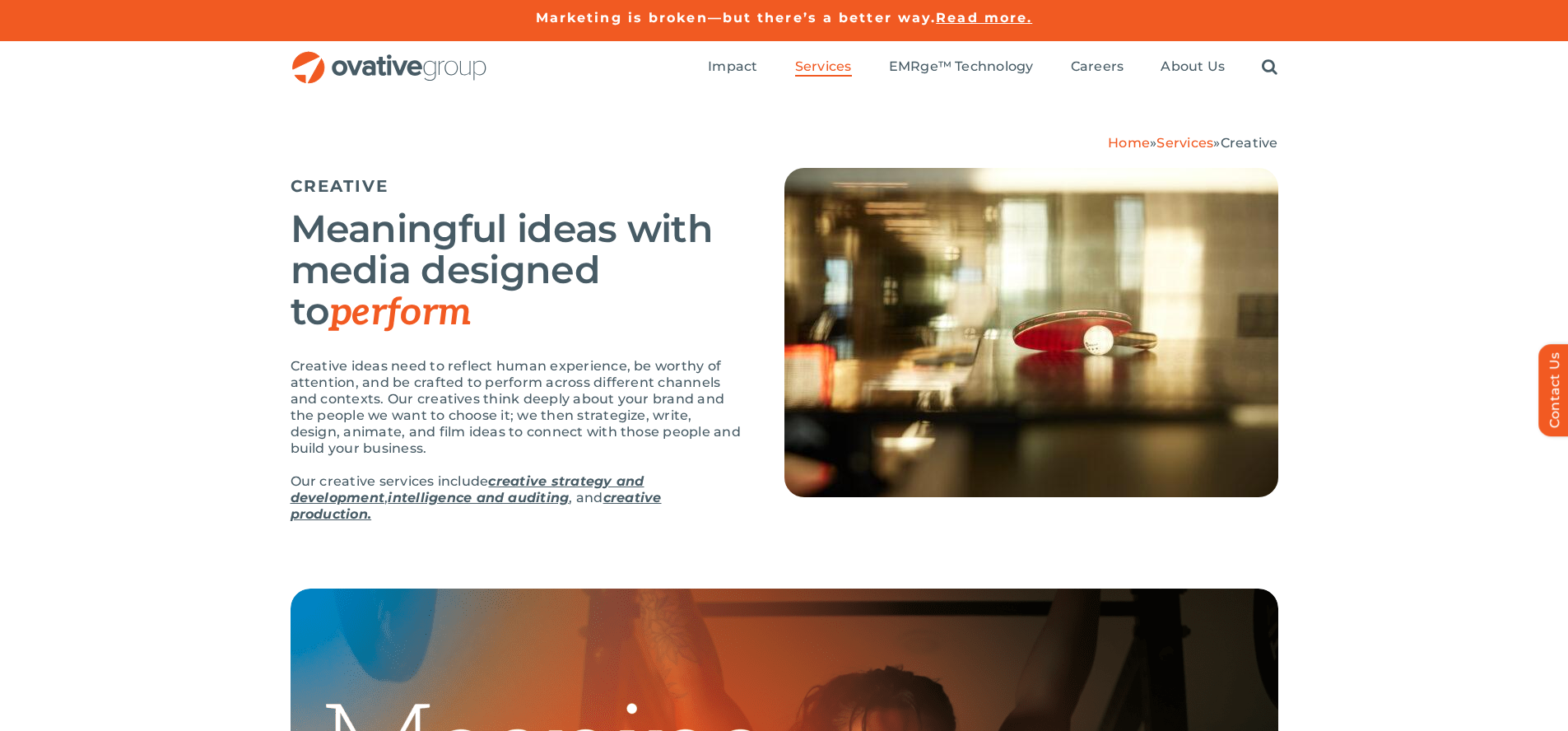
scroll to position [2547, 0]
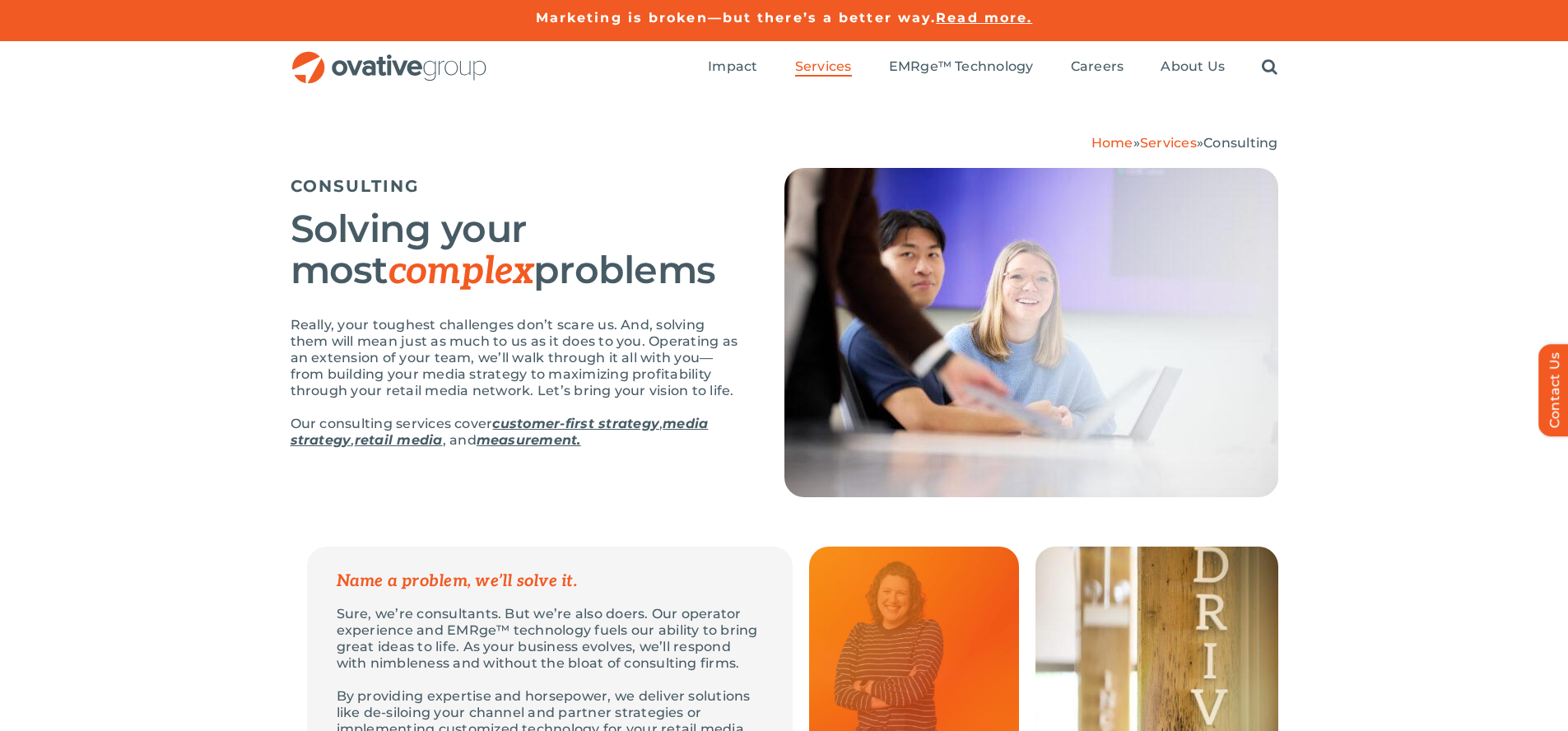
scroll to position [2821, 0]
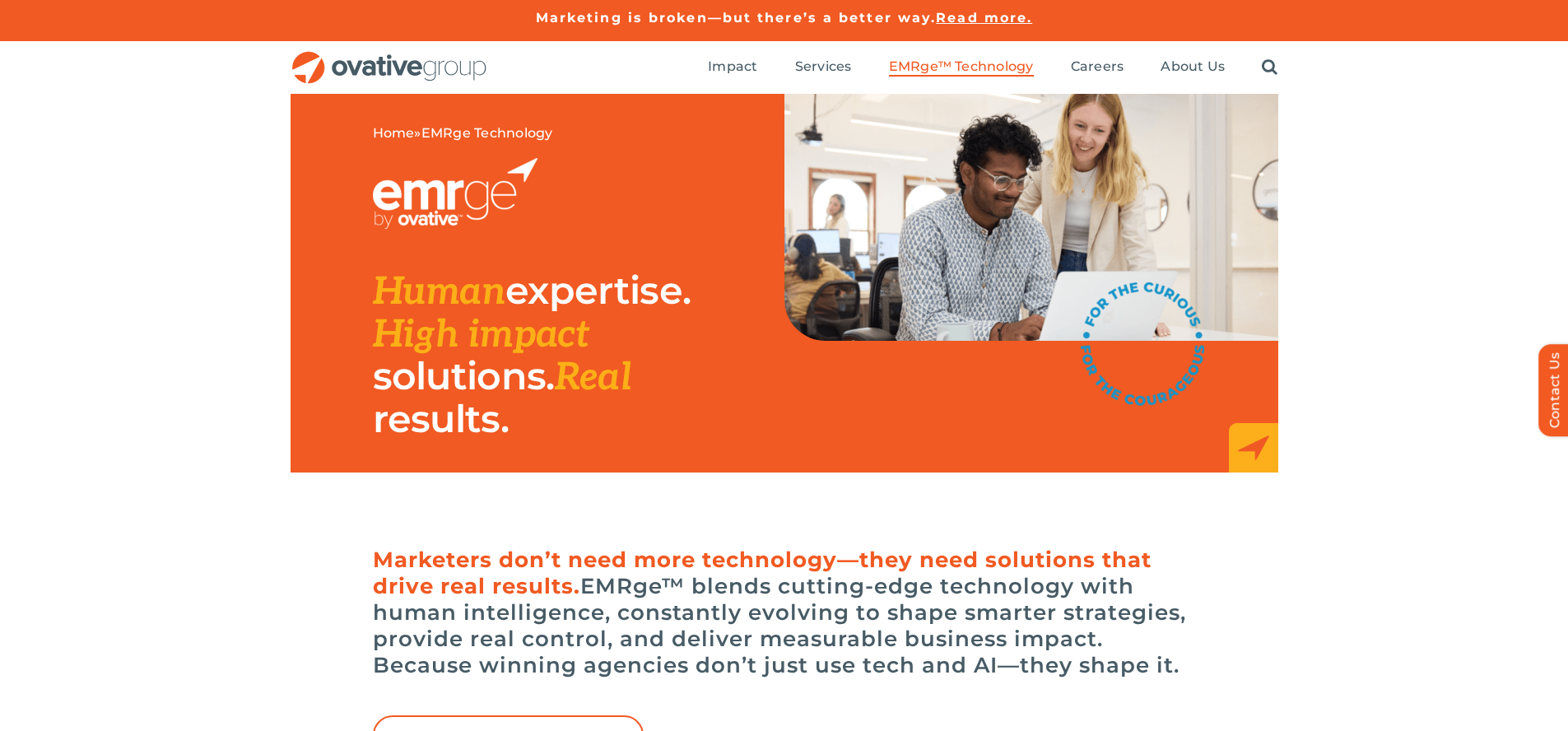
scroll to position [5541, 0]
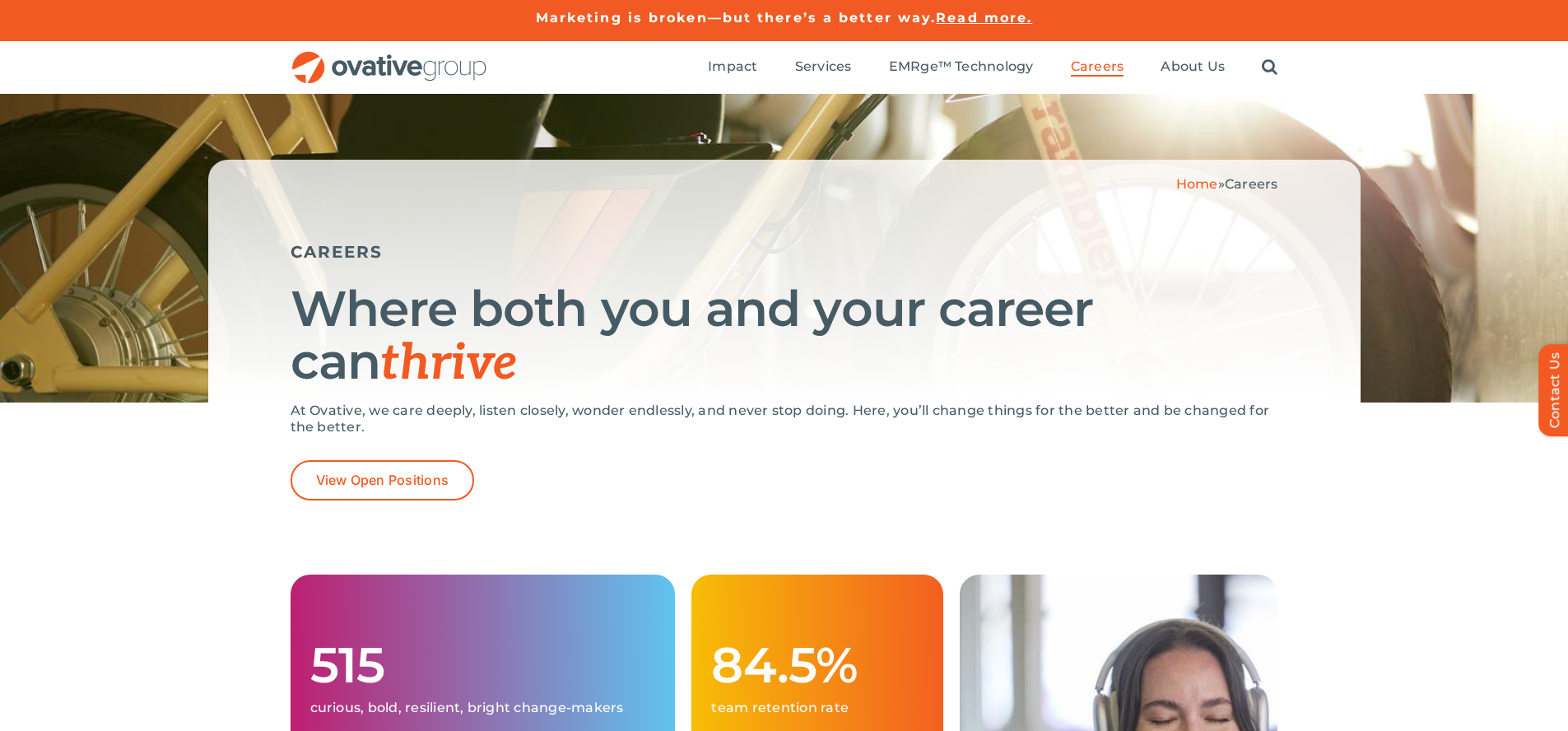
scroll to position [3189, 0]
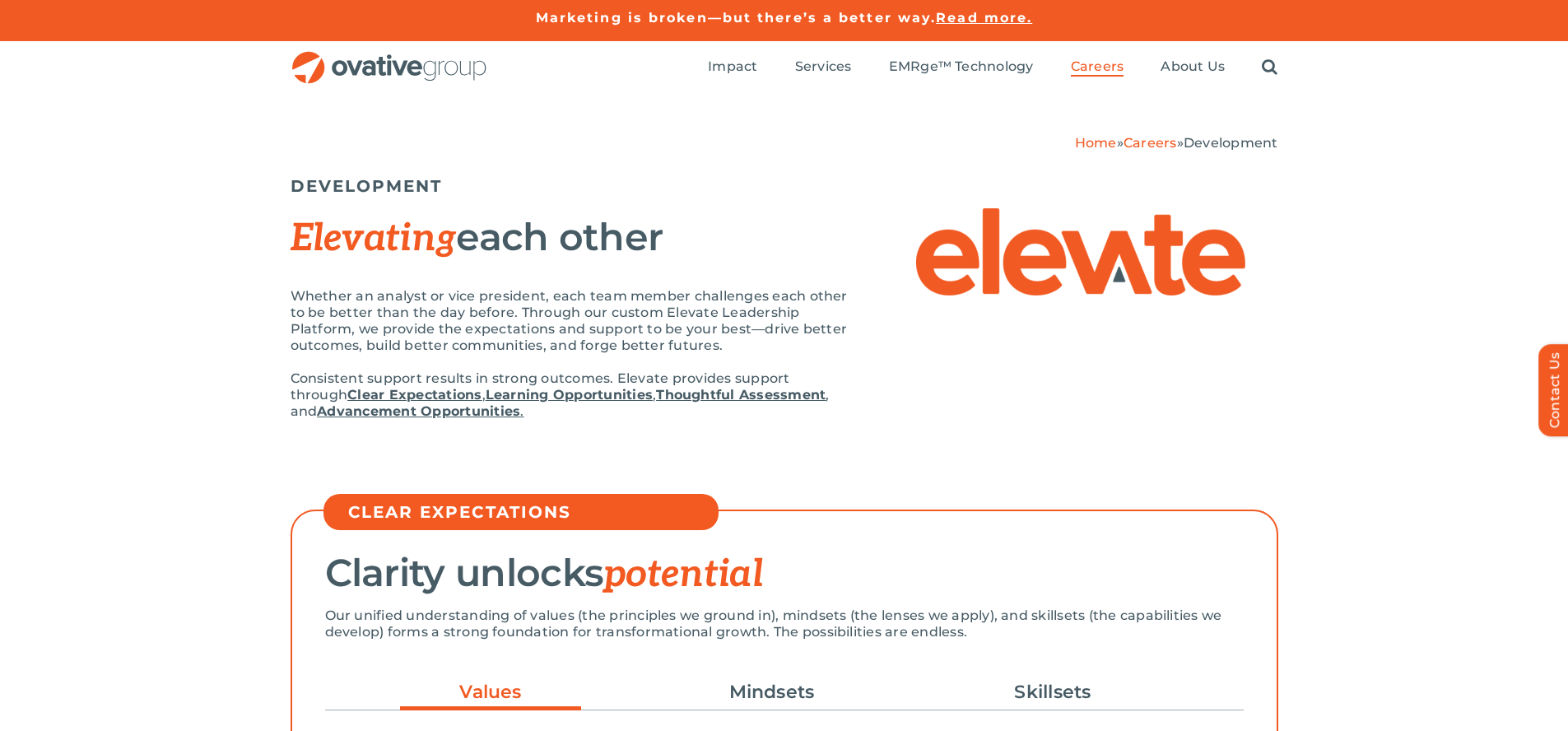
scroll to position [4114, 0]
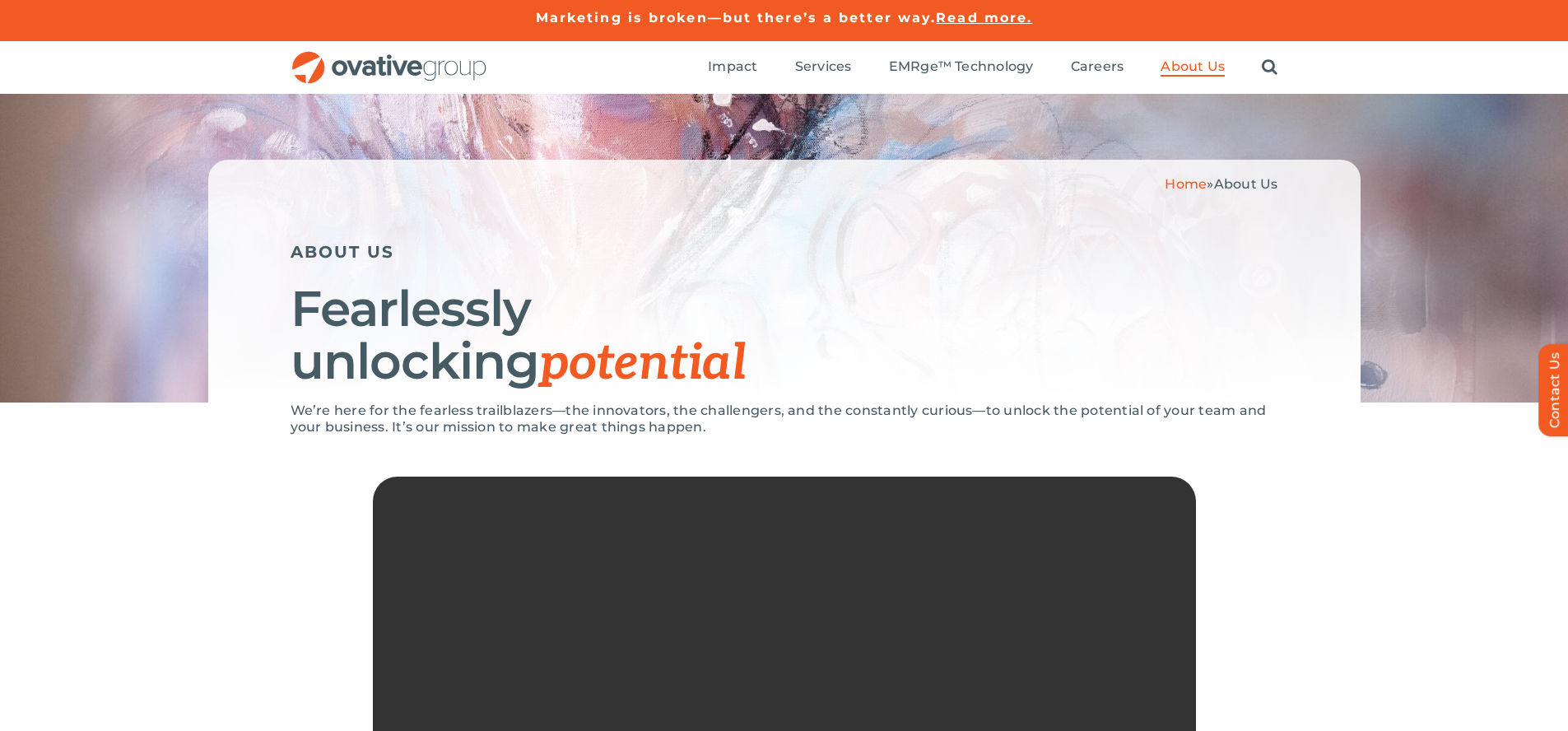
scroll to position [3485, 0]
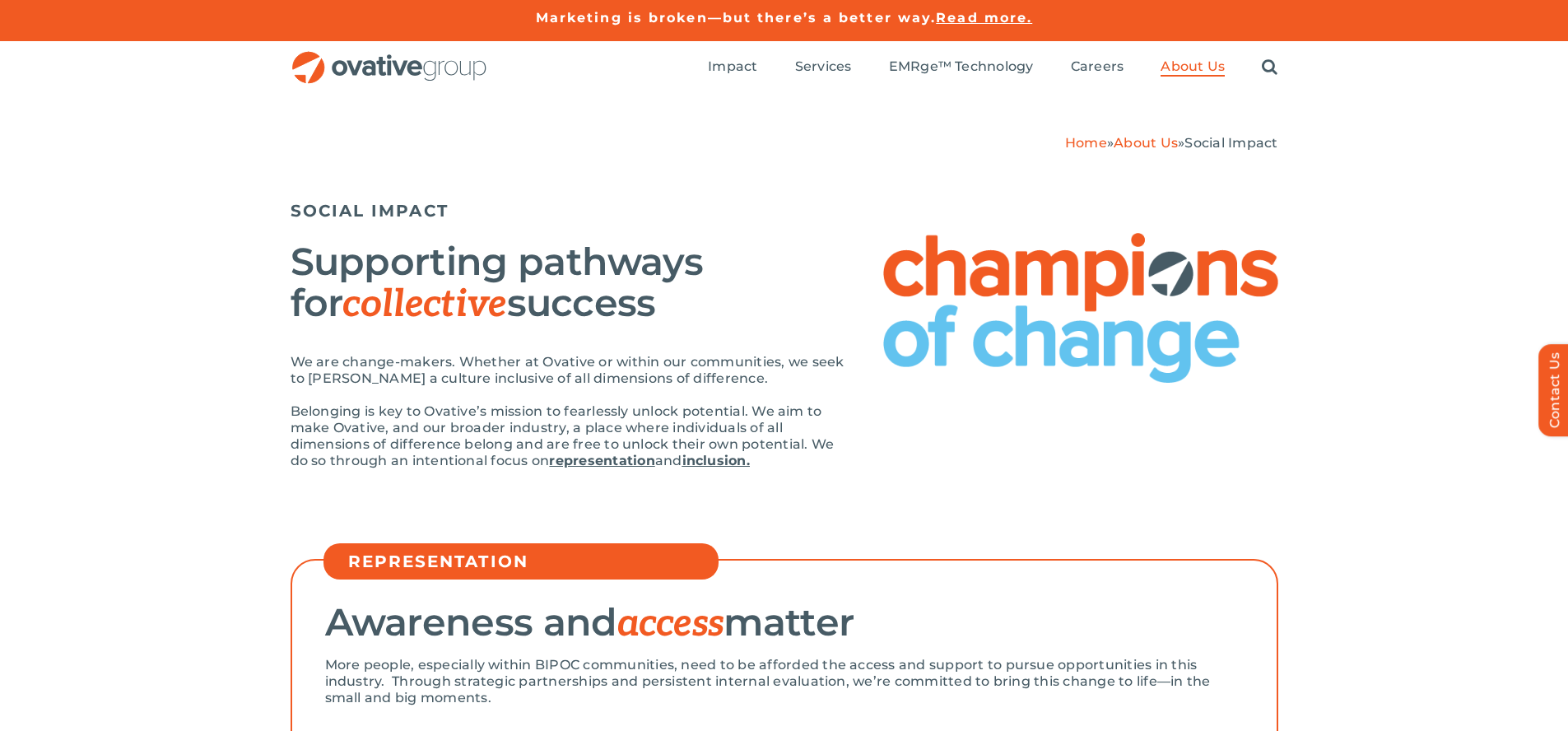
scroll to position [3193, 0]
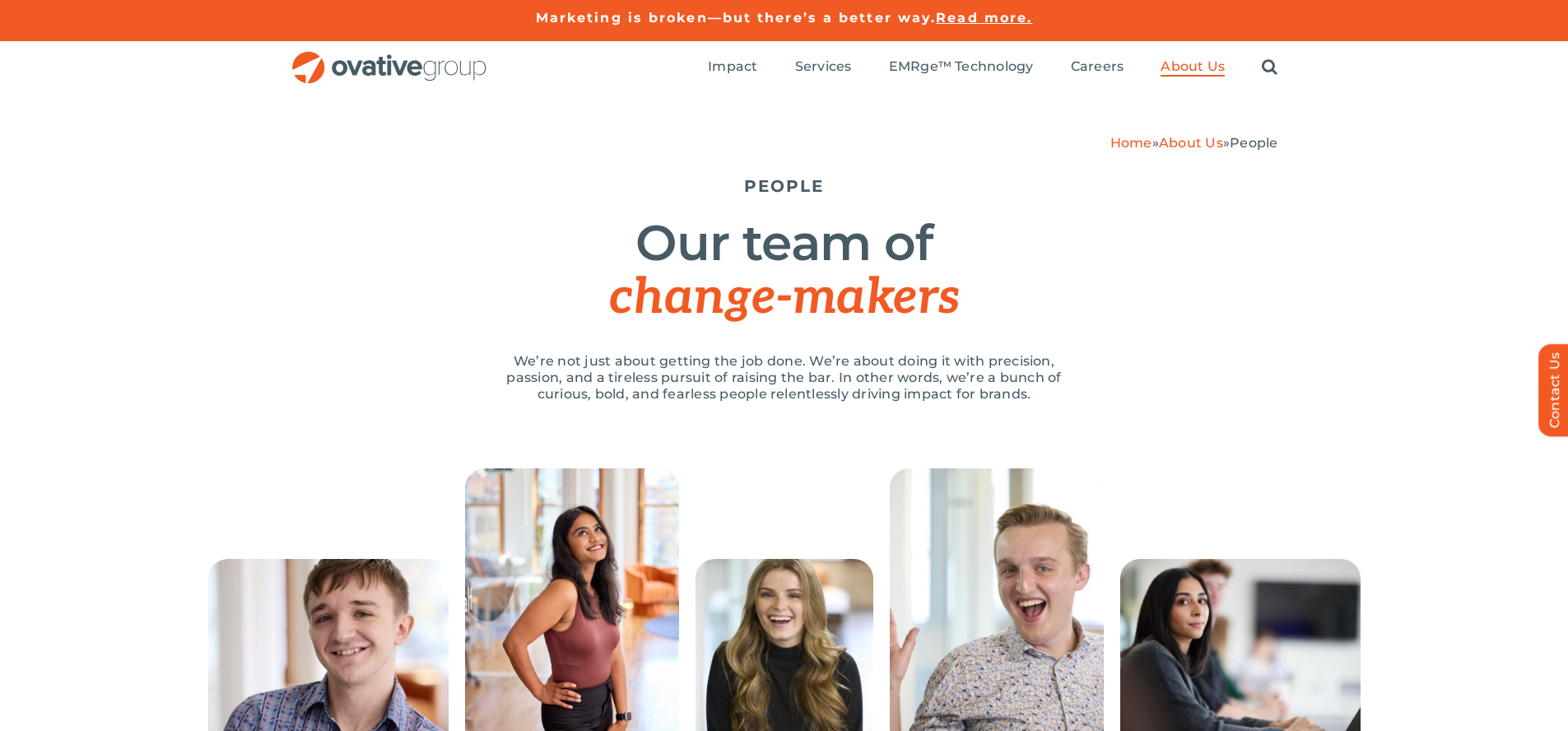
scroll to position [2165, 0]
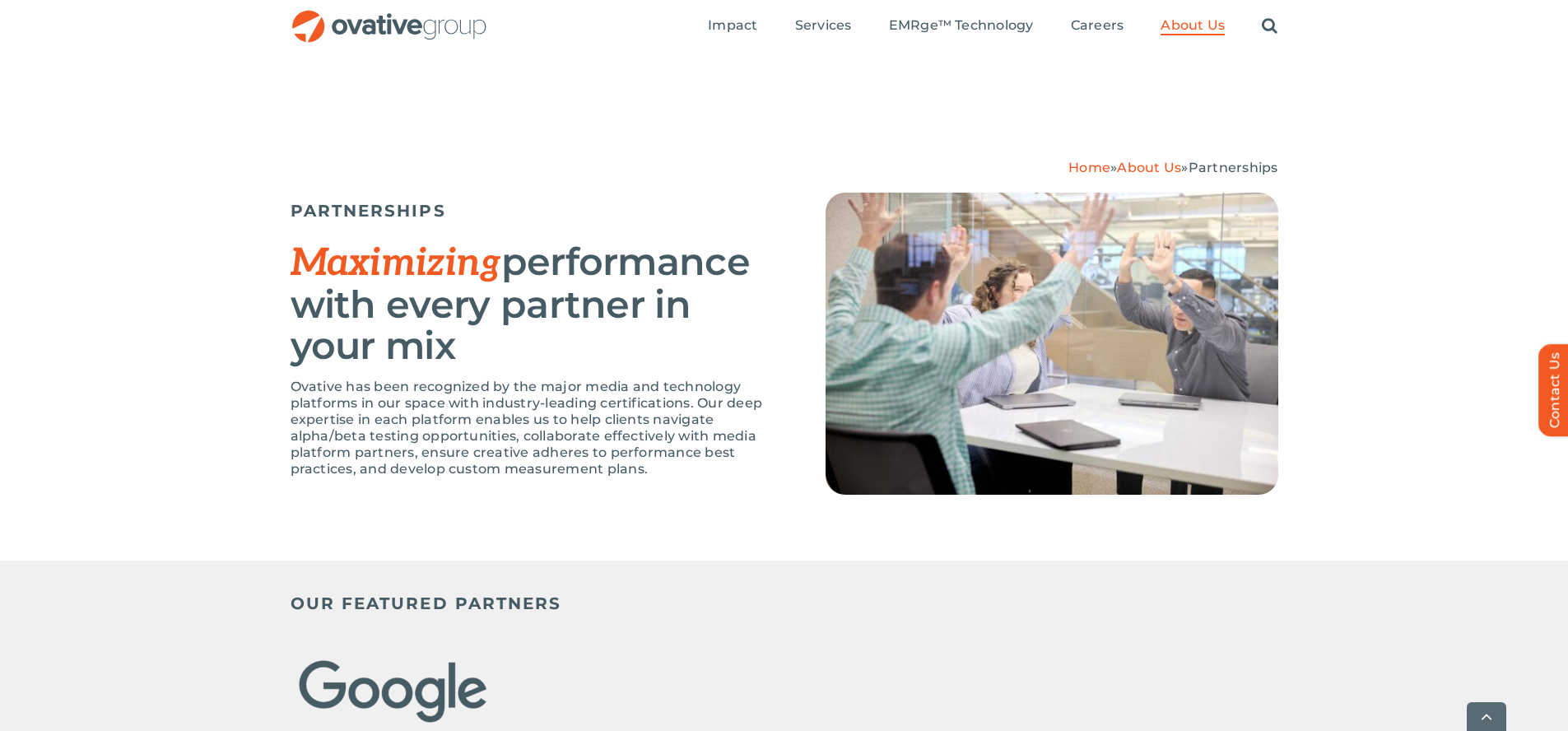
scroll to position [3587, 0]
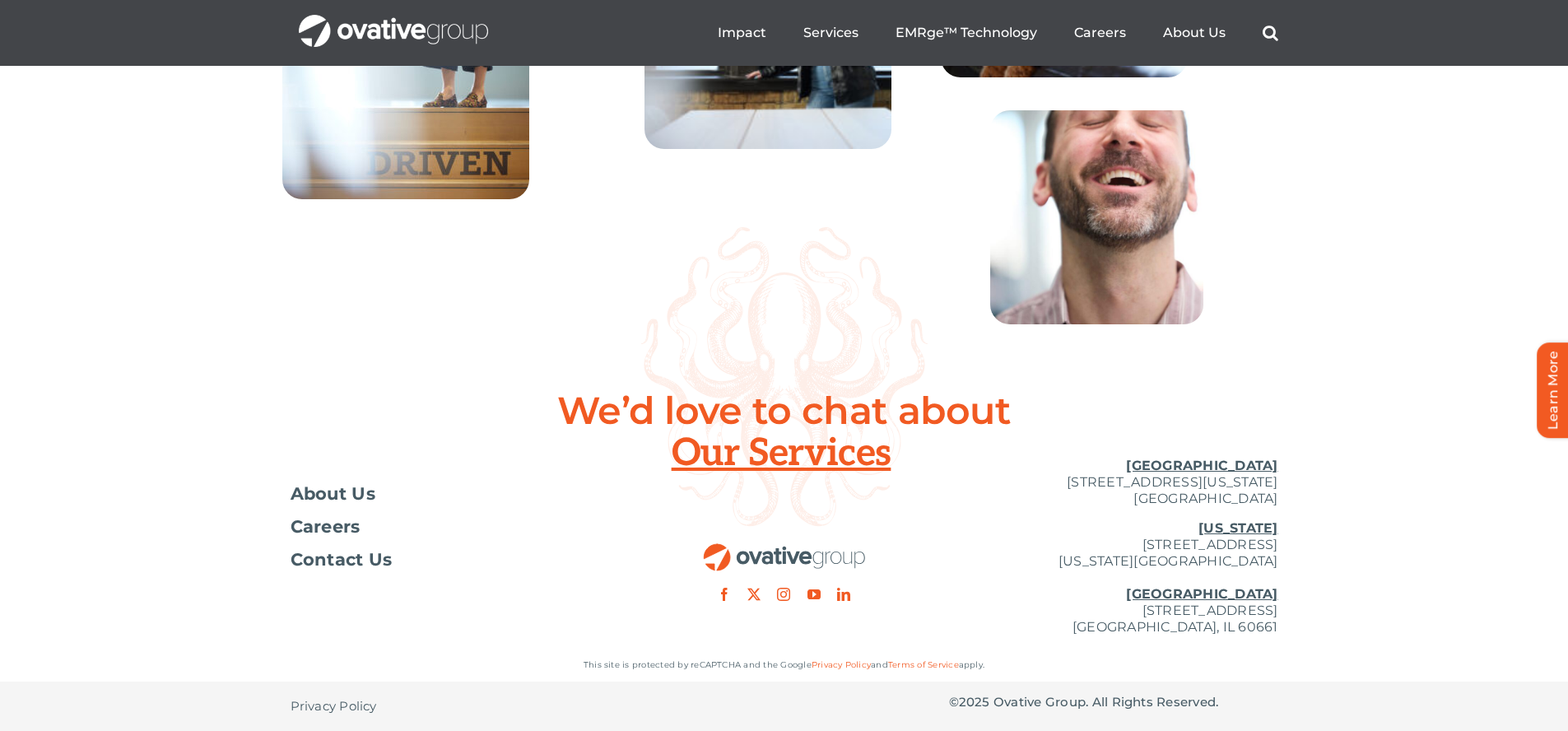
scroll to position [5997, 0]
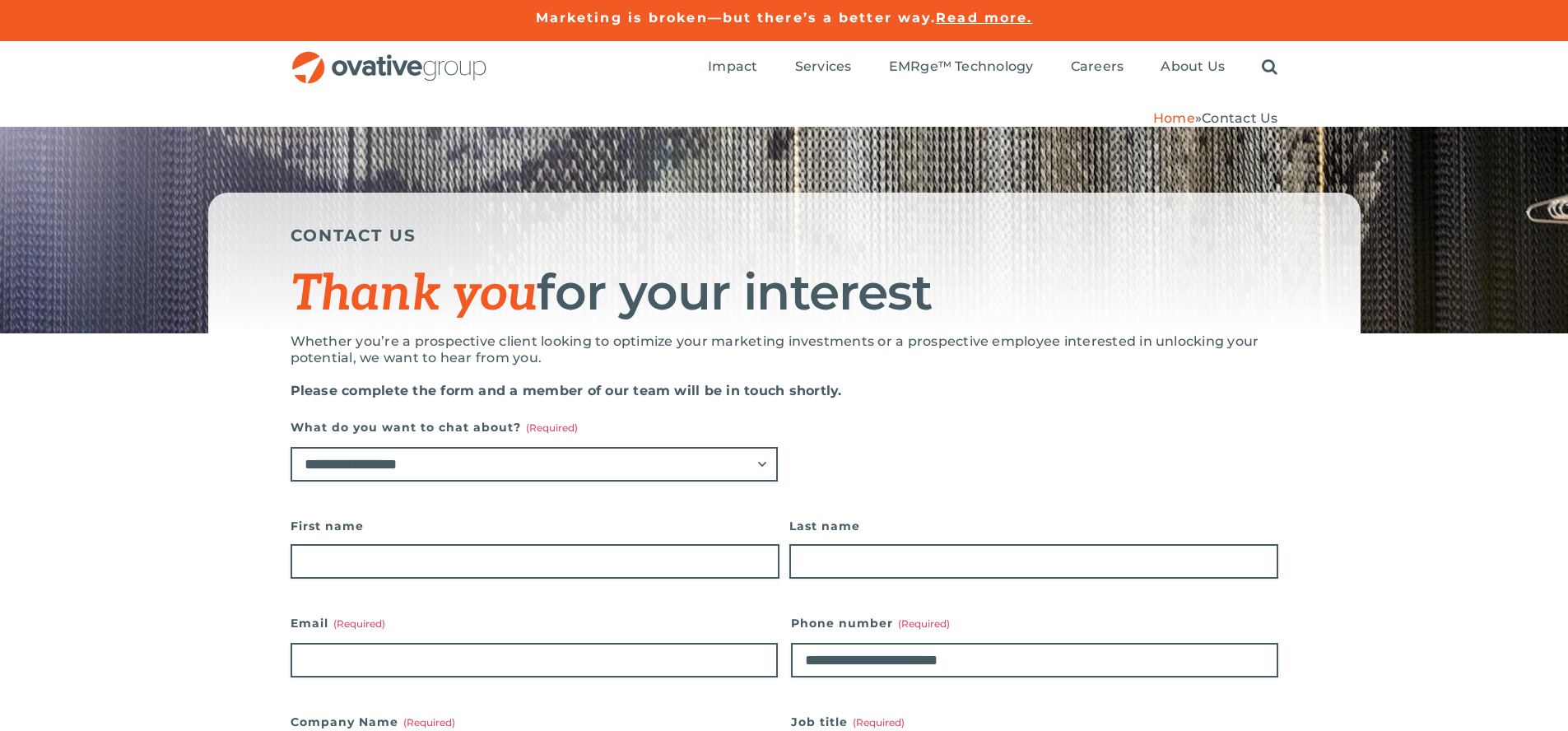
scroll to position [1299, 0]
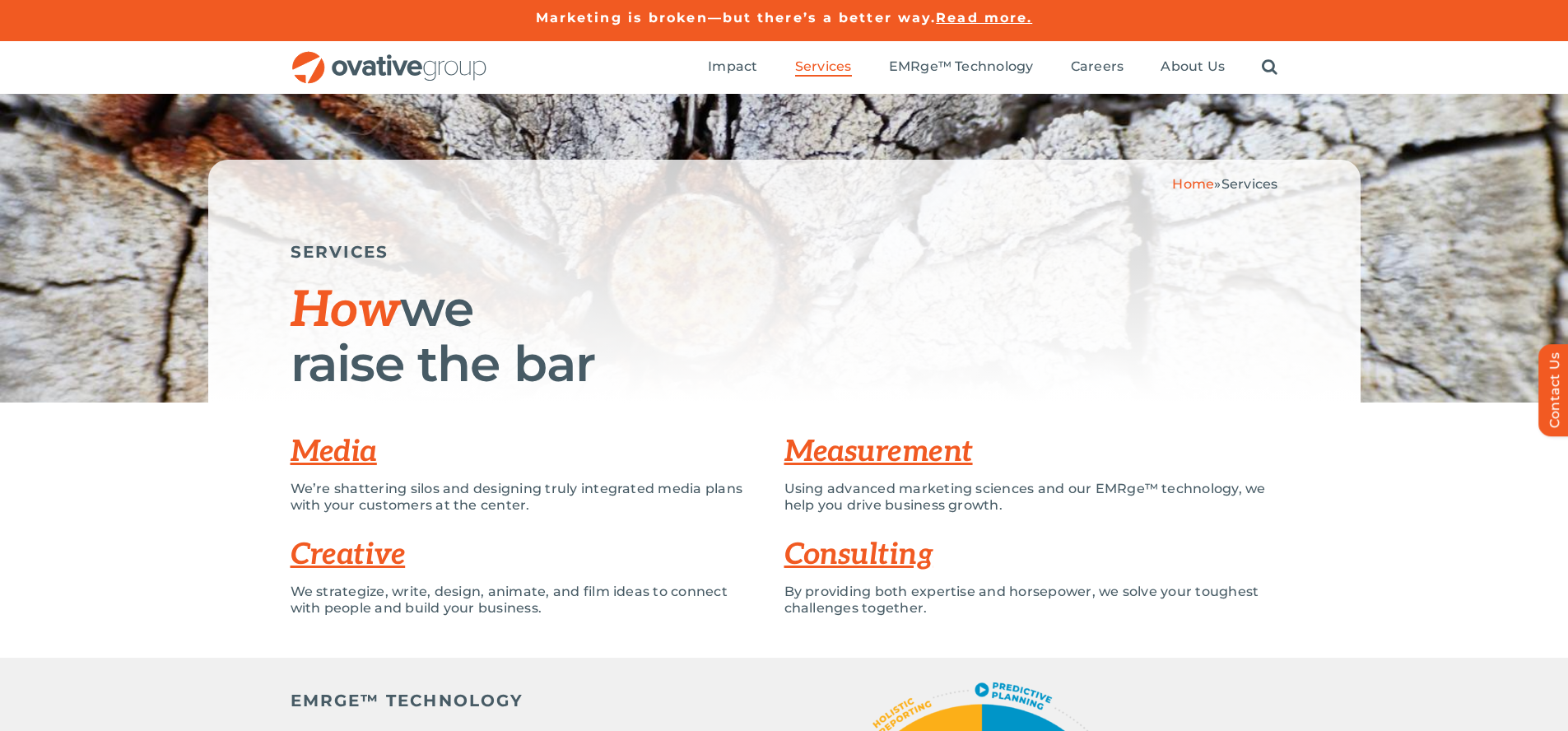
scroll to position [4457, 0]
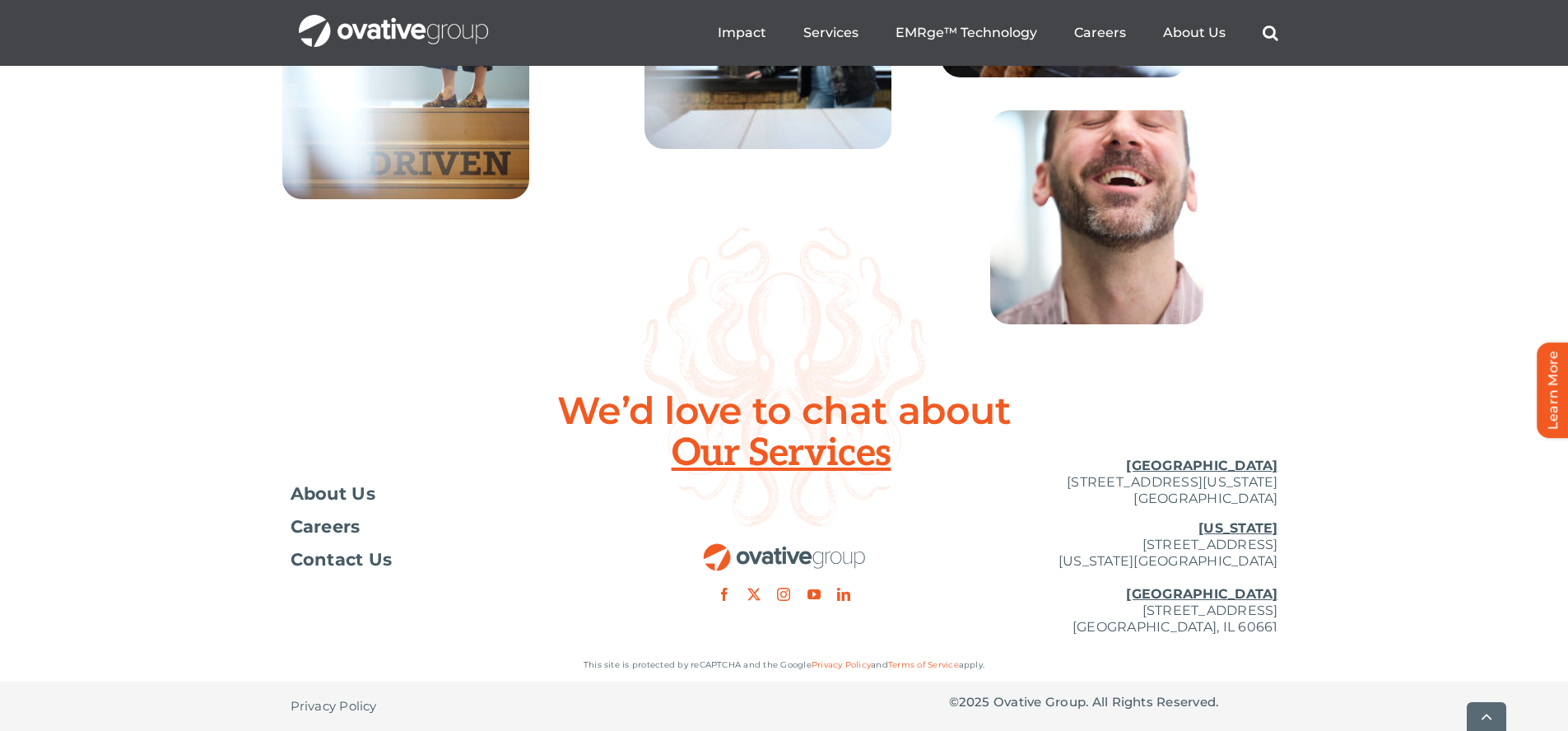
scroll to position [5997, 0]
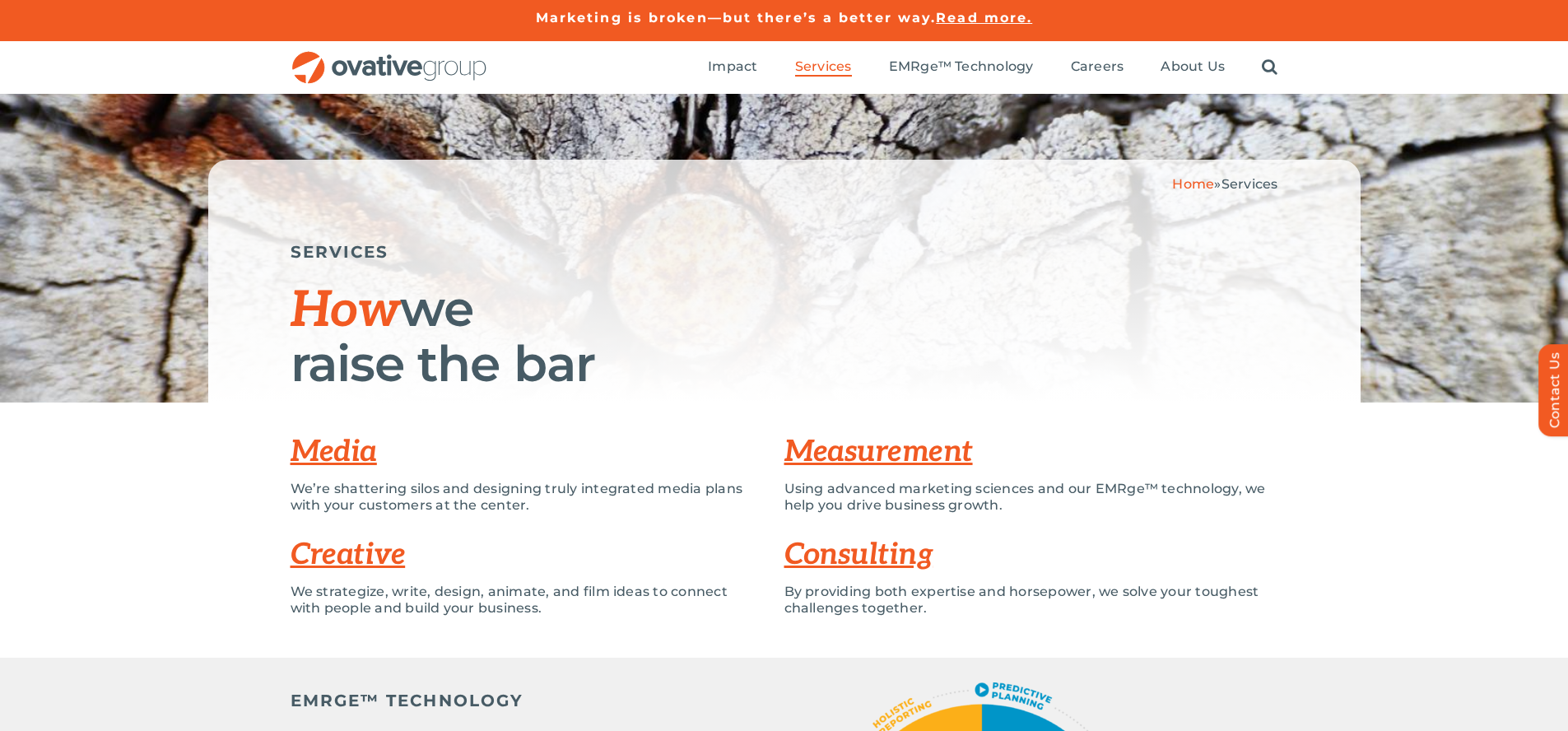
scroll to position [4457, 0]
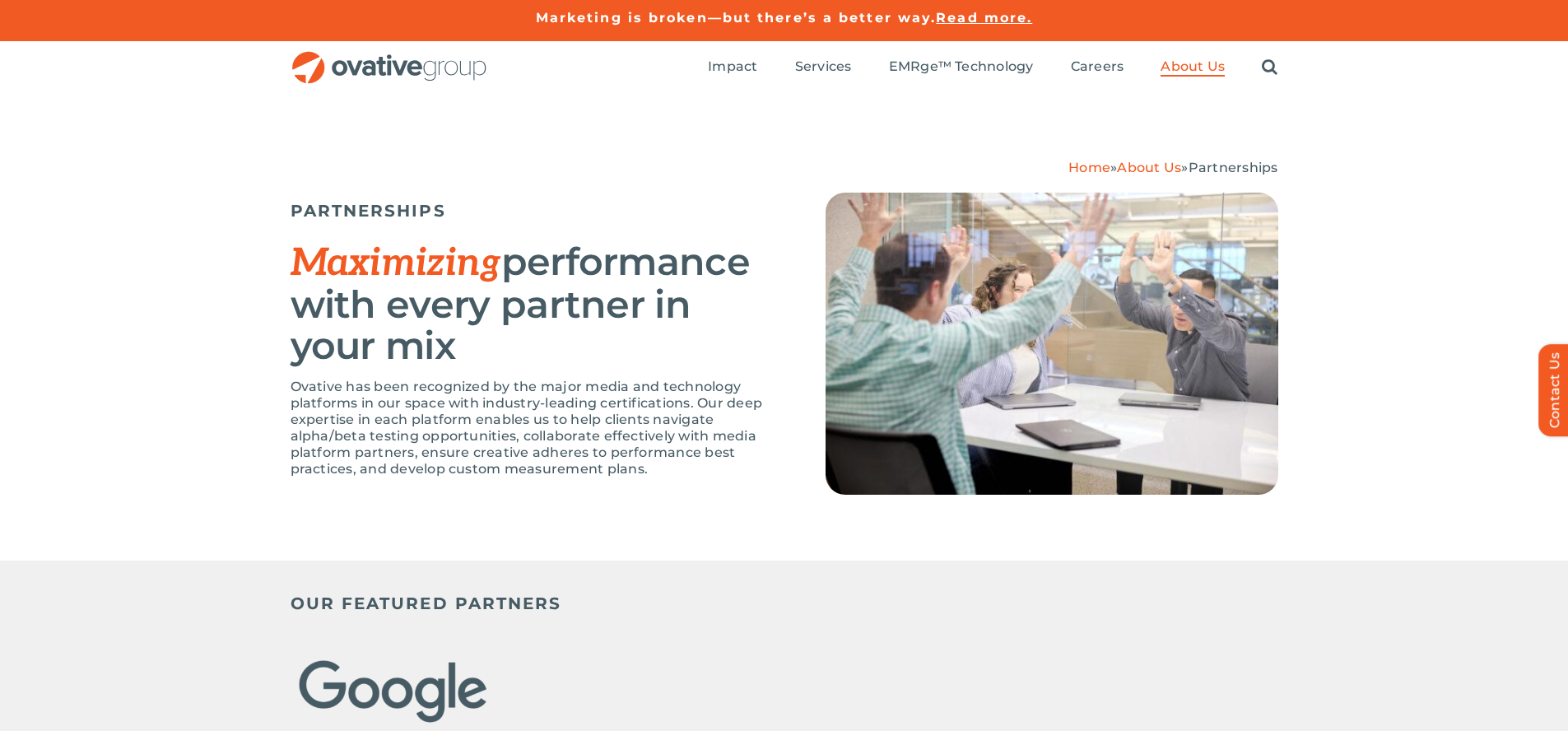
scroll to position [3587, 0]
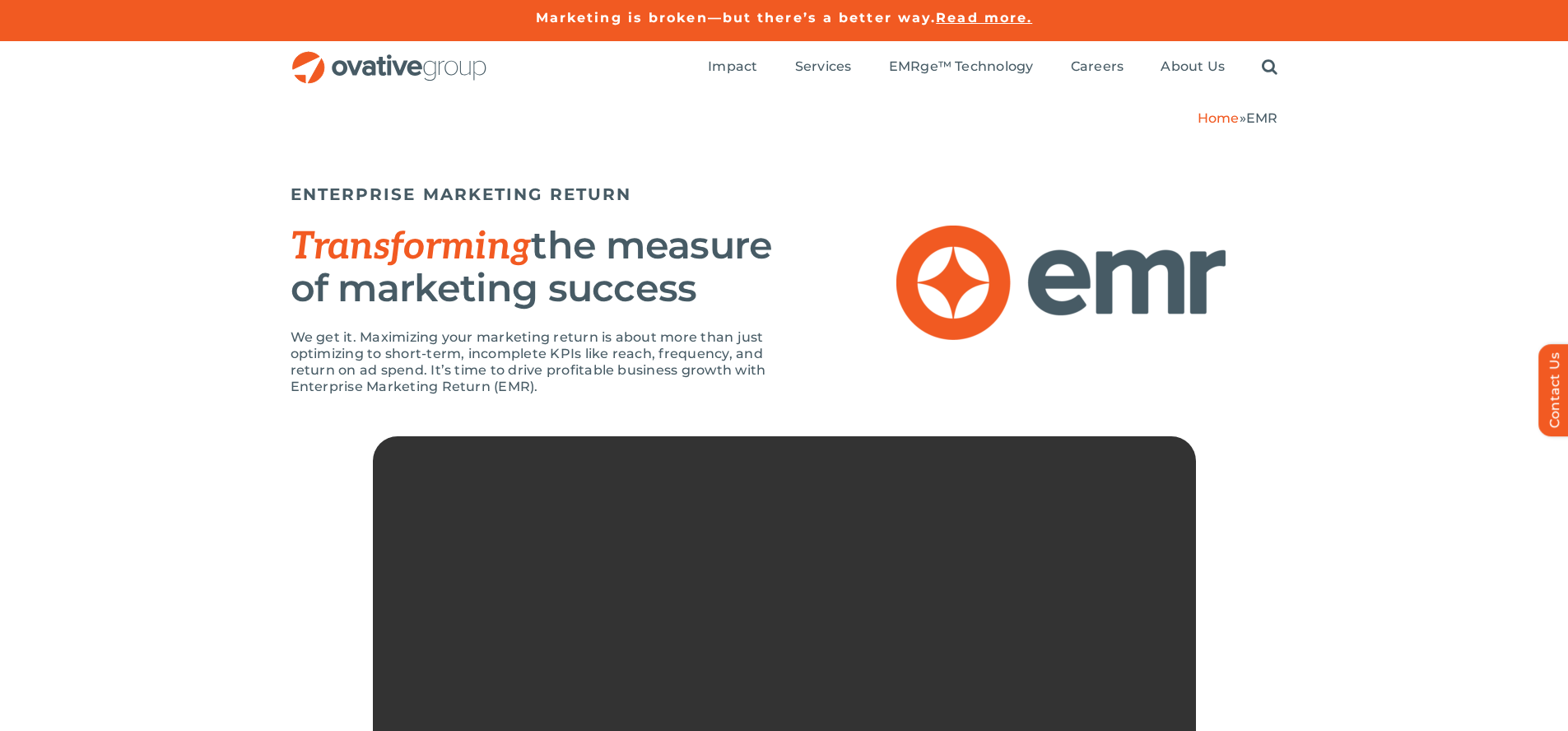
scroll to position [2865, 0]
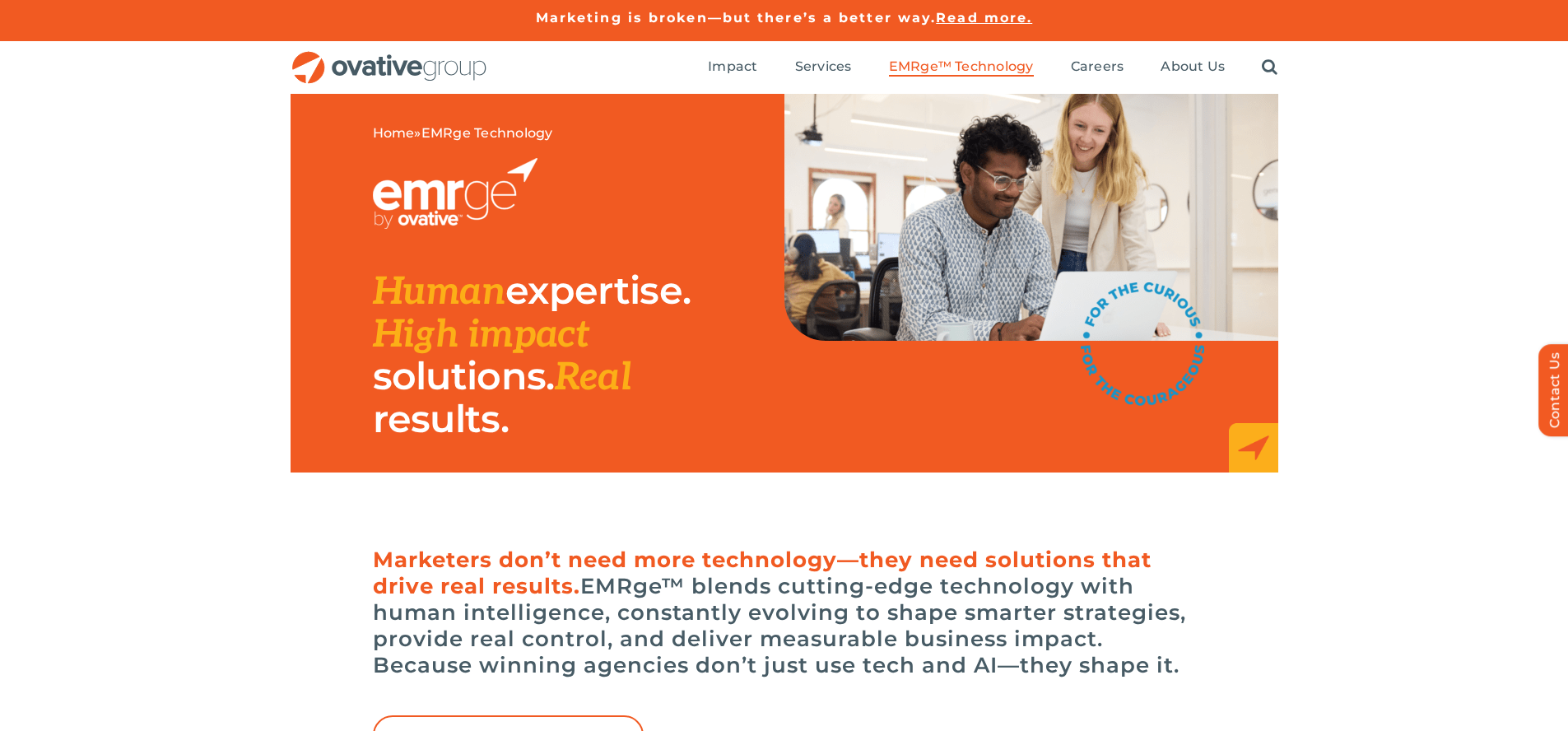
scroll to position [5541, 0]
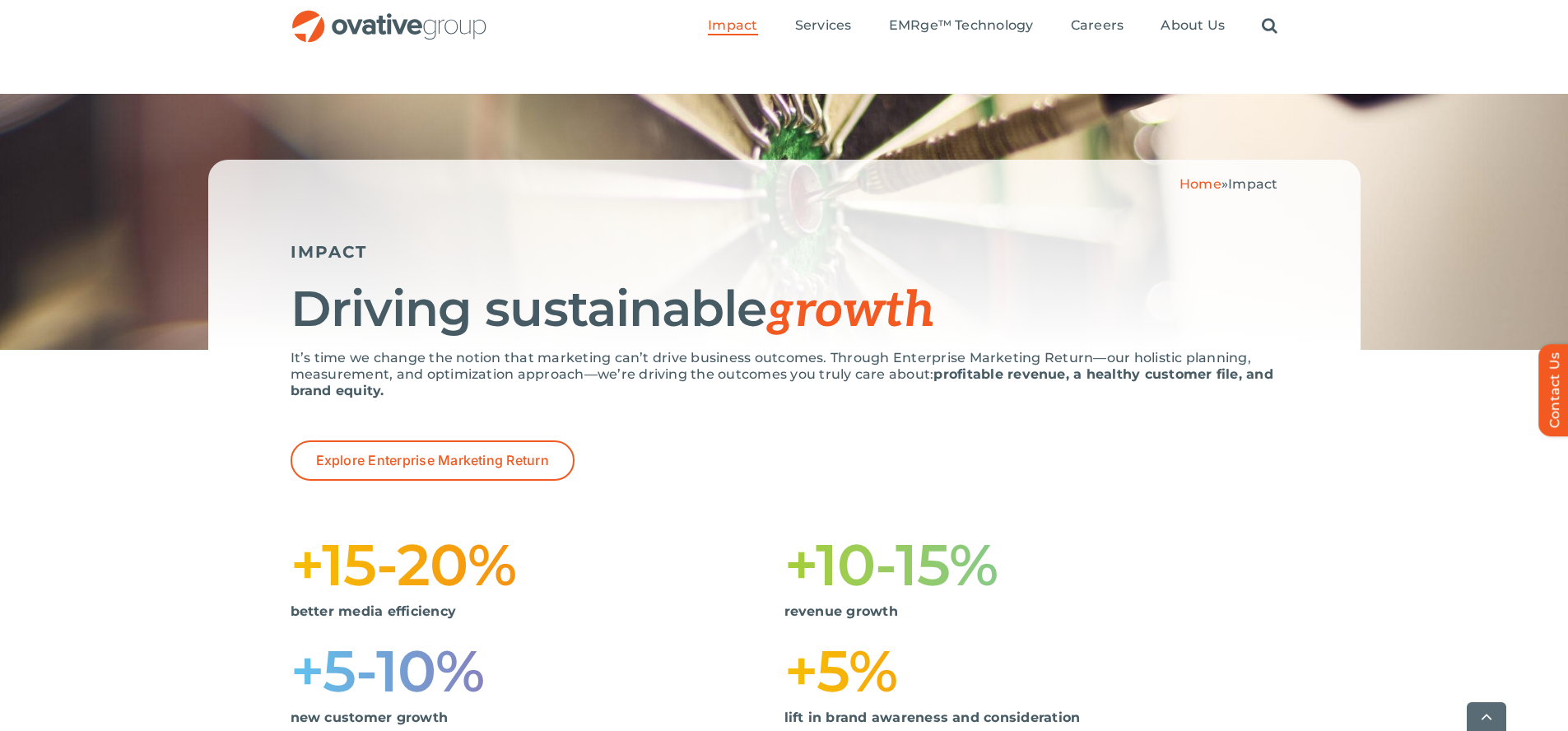
scroll to position [1650, 0]
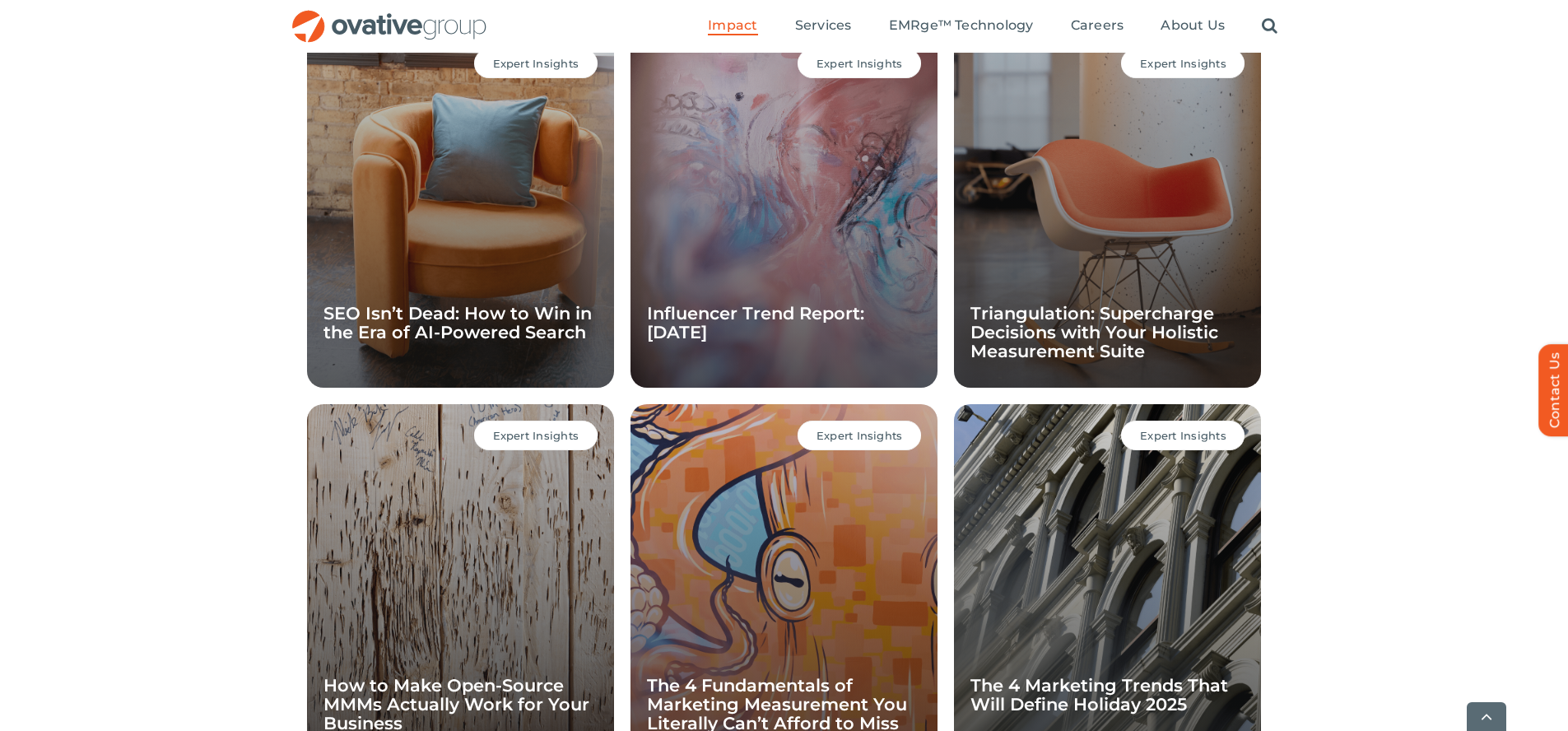
scroll to position [1603, 0]
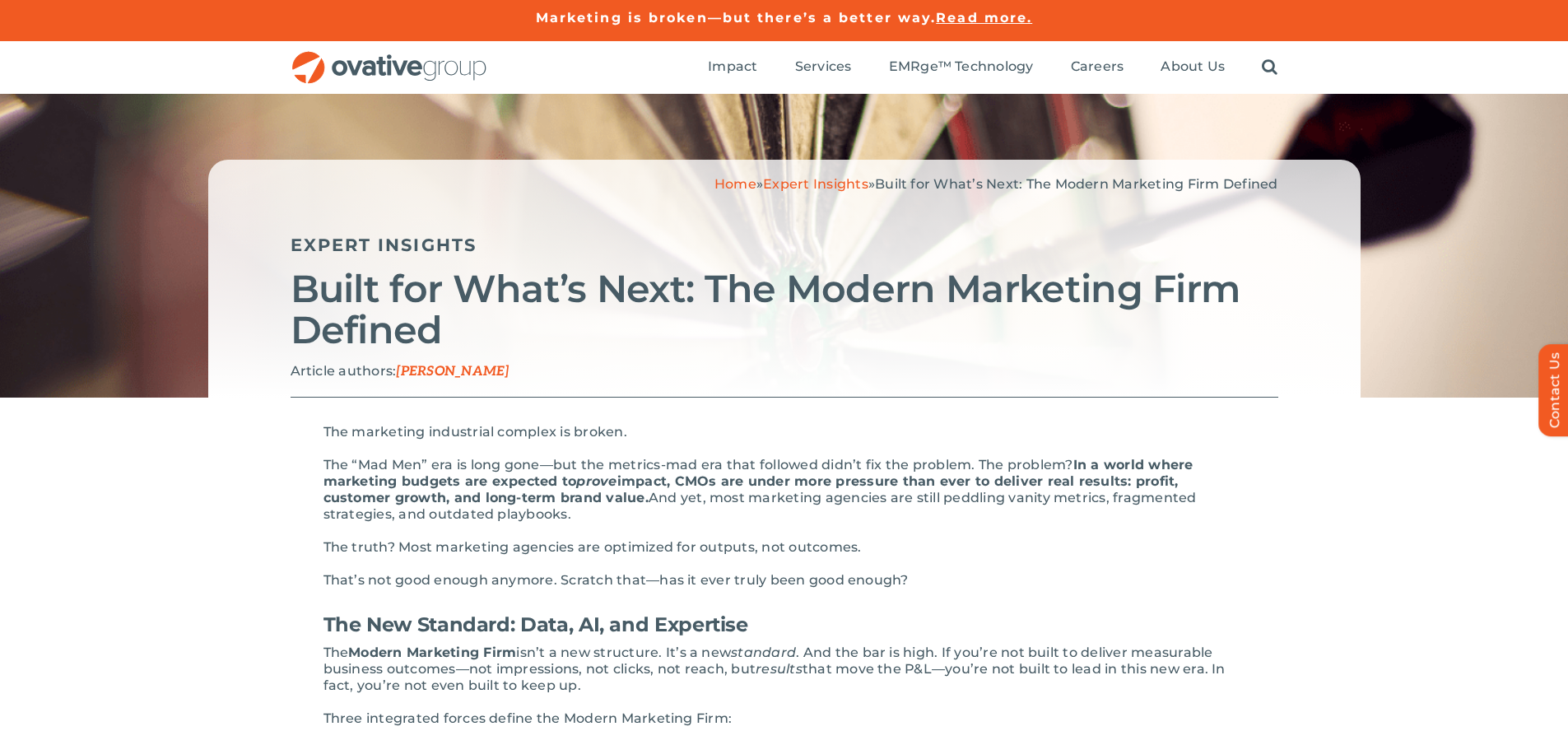
scroll to position [2678, 0]
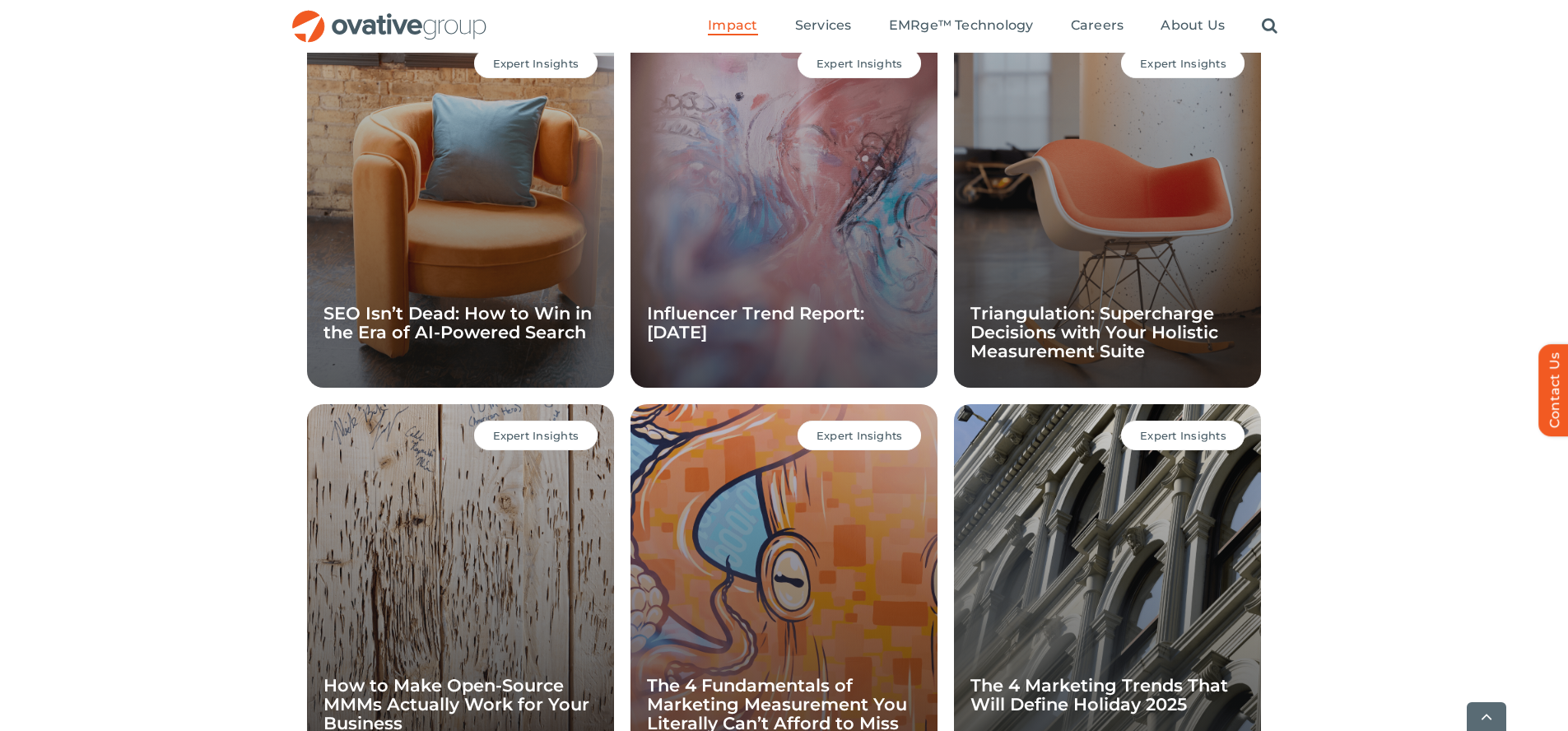
scroll to position [1603, 0]
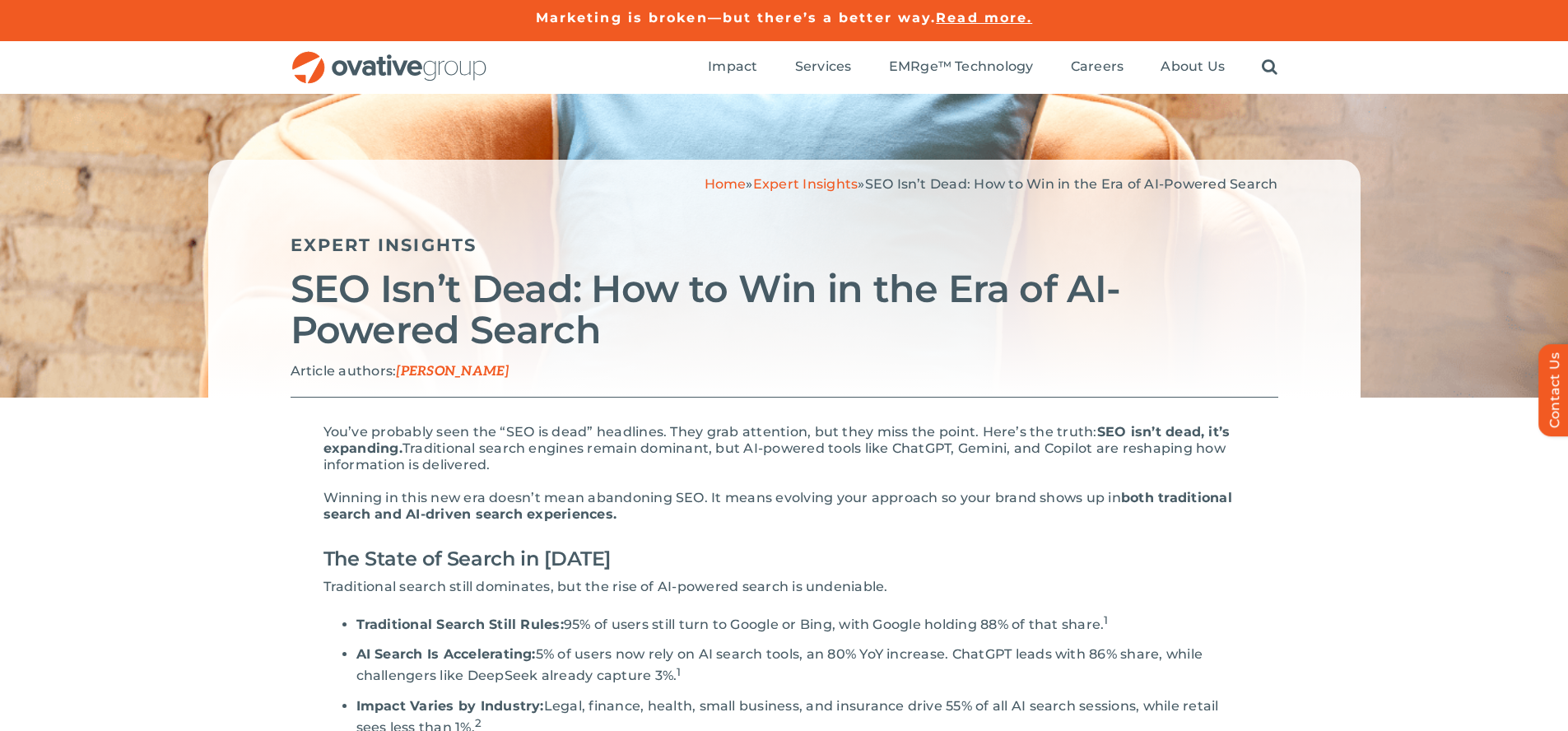
scroll to position [2730, 0]
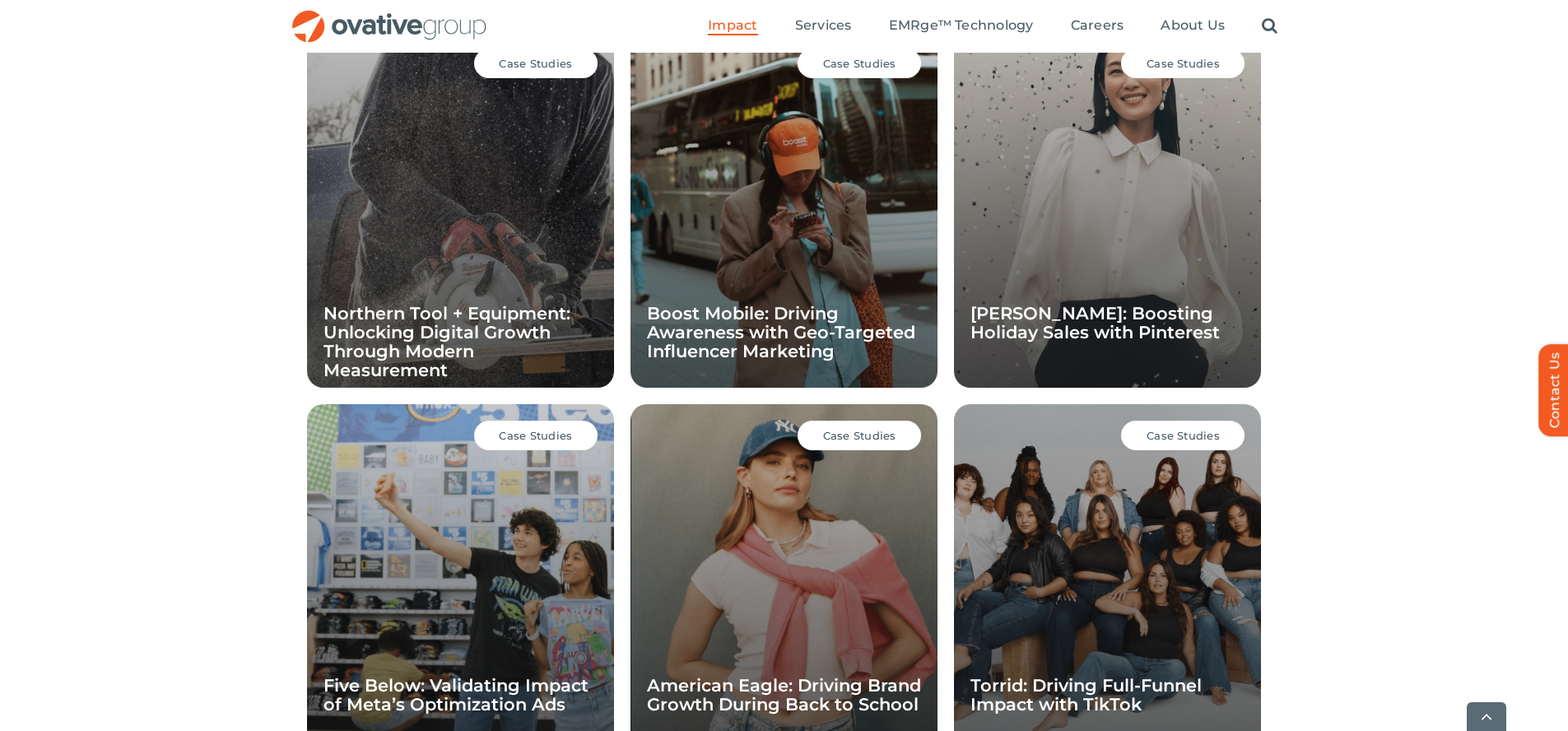
scroll to position [1603, 0]
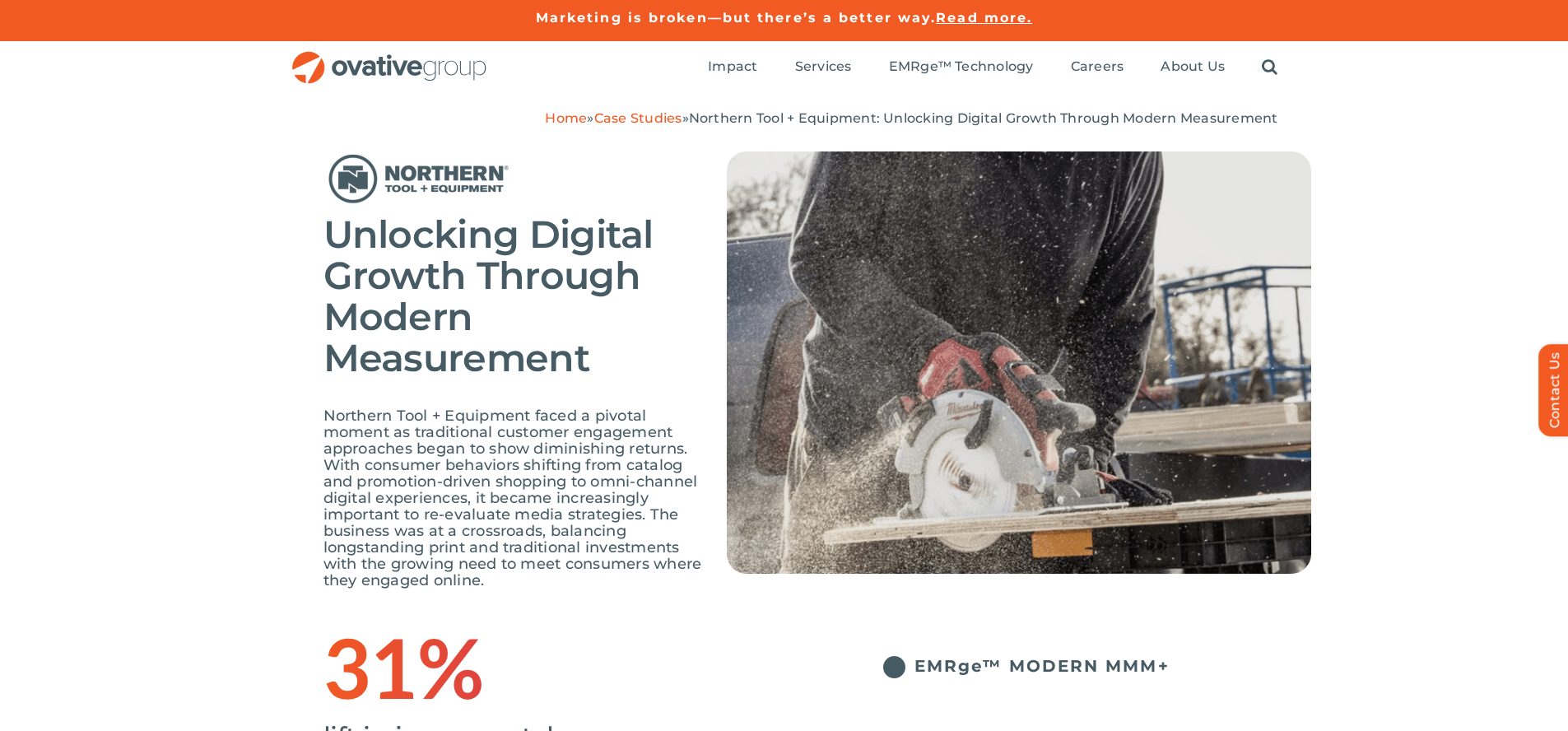
scroll to position [2908, 0]
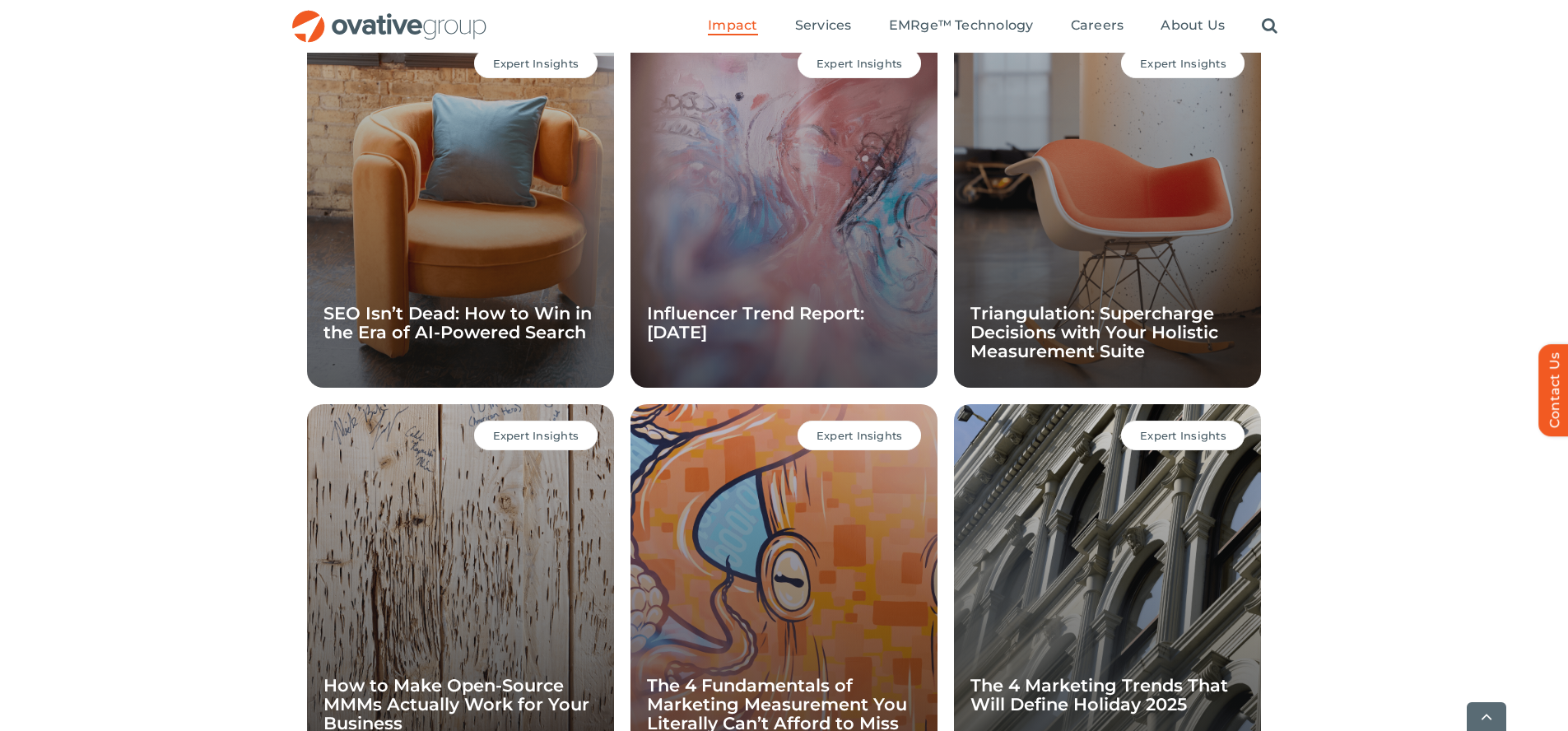
scroll to position [1603, 0]
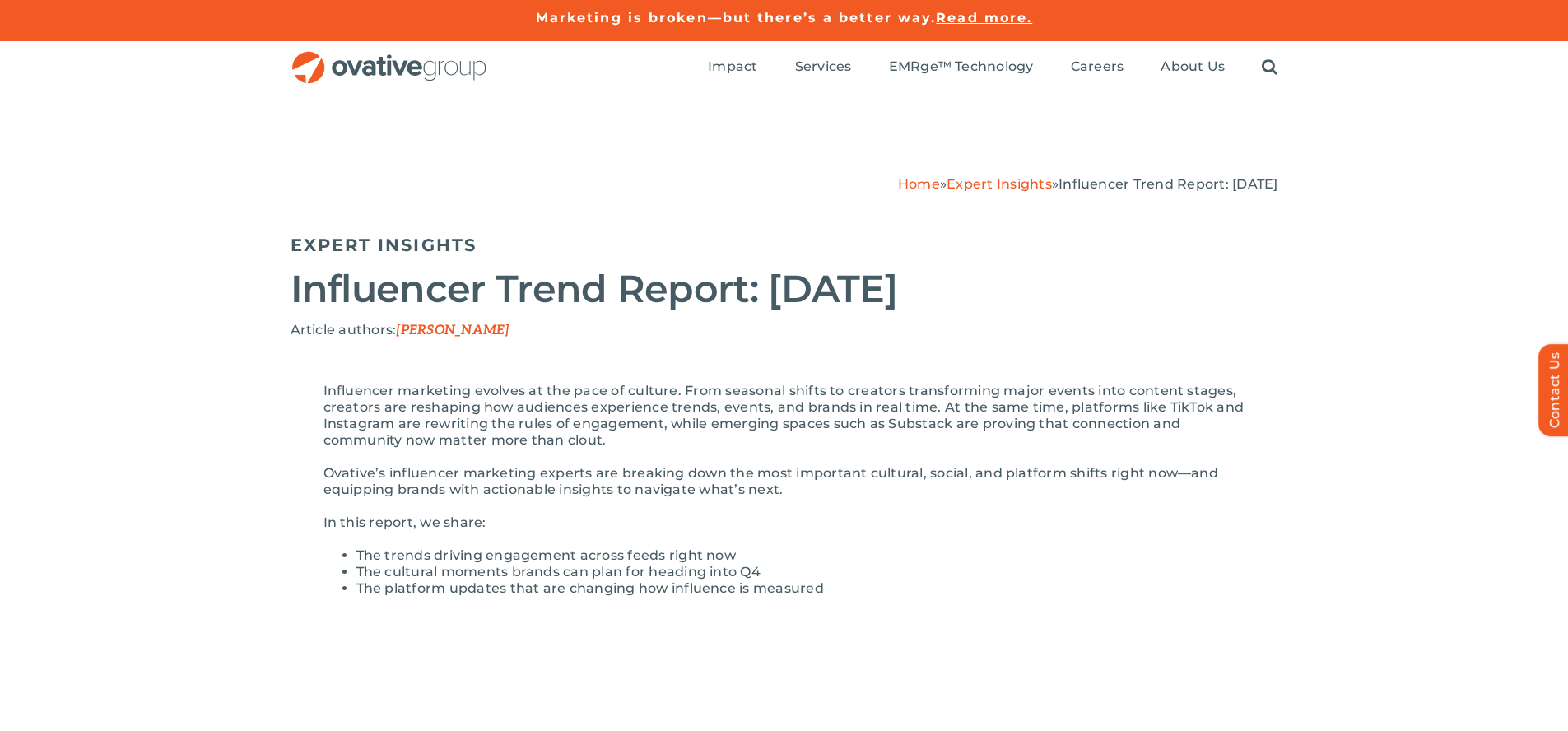
scroll to position [1627, 0]
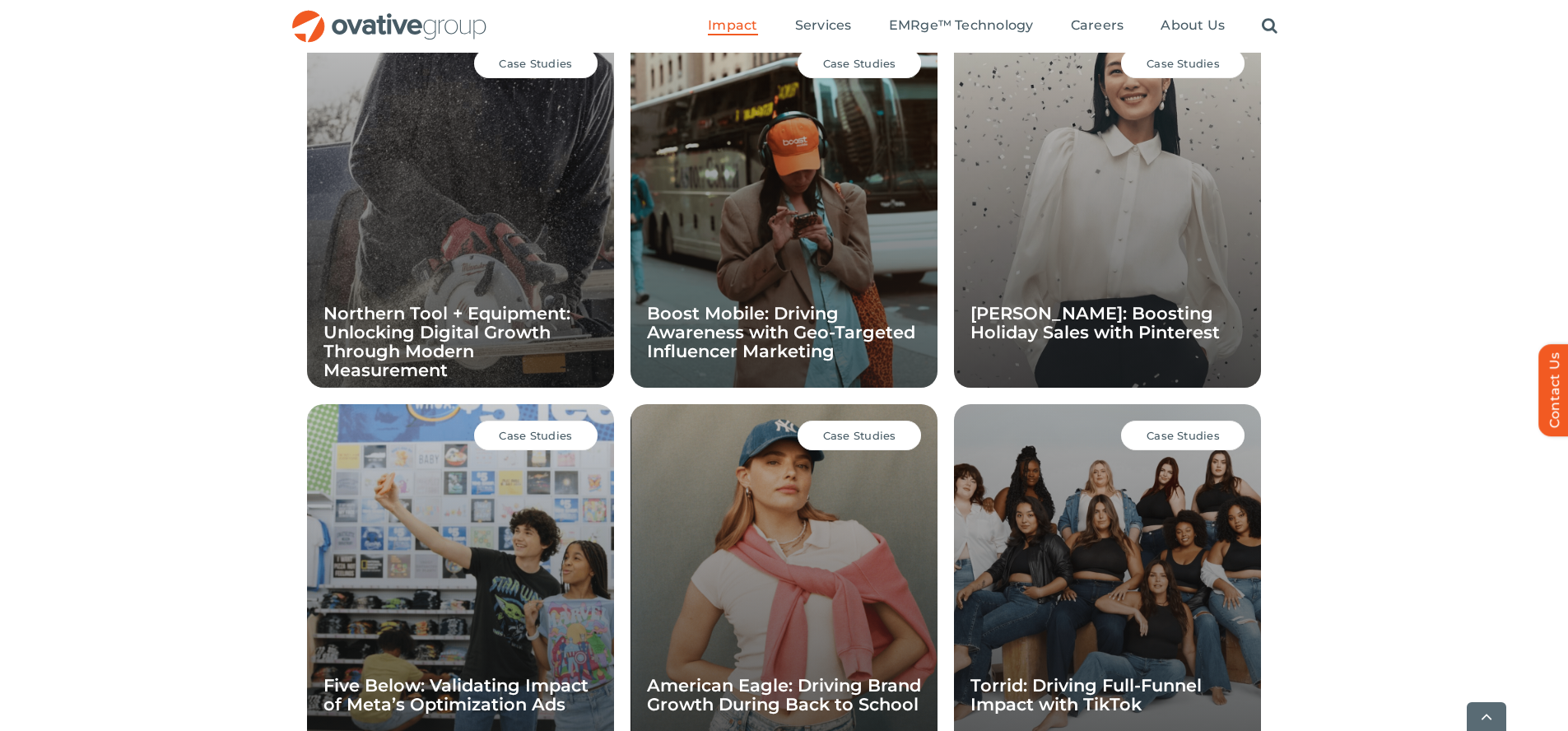
scroll to position [1603, 0]
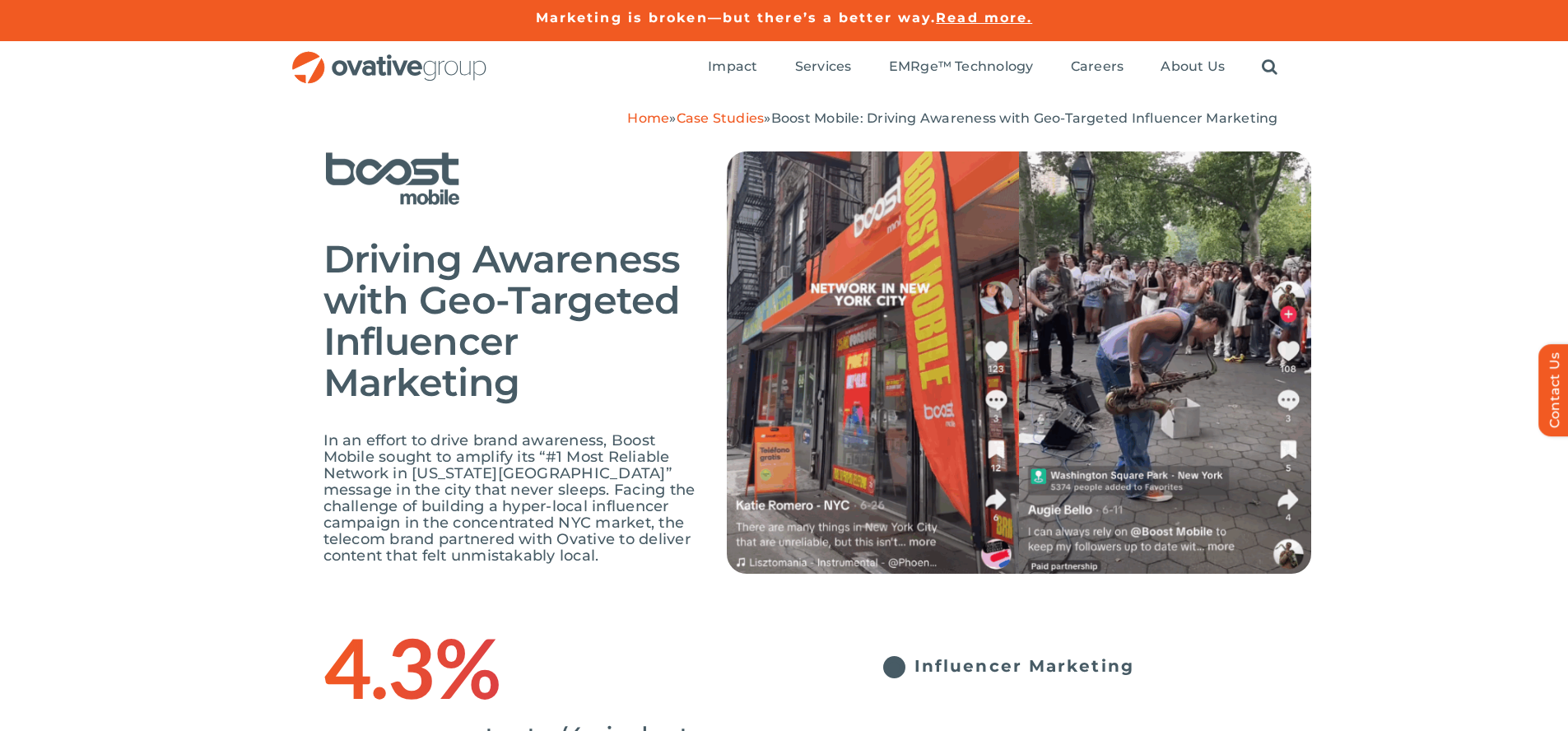
scroll to position [2641, 0]
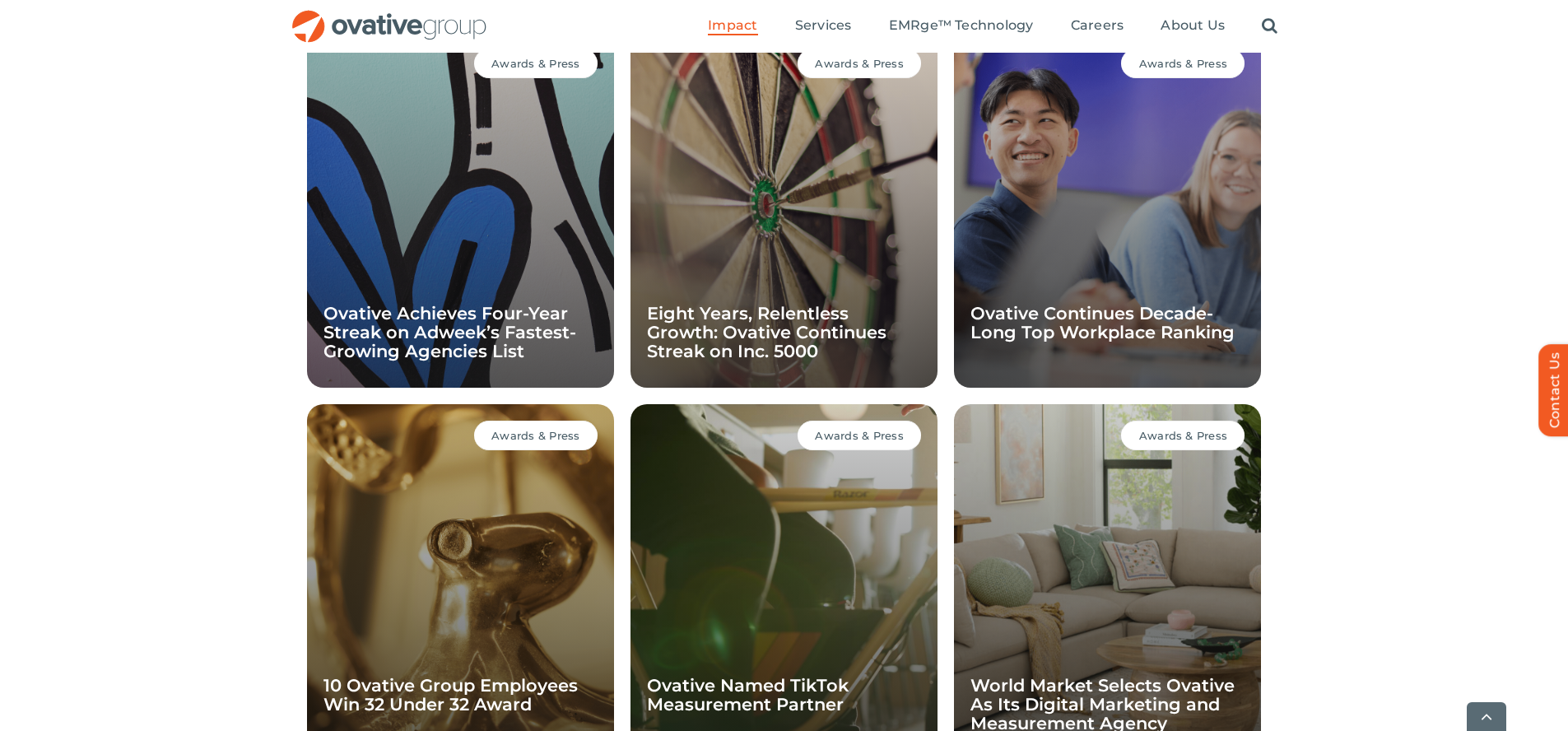
scroll to position [1603, 0]
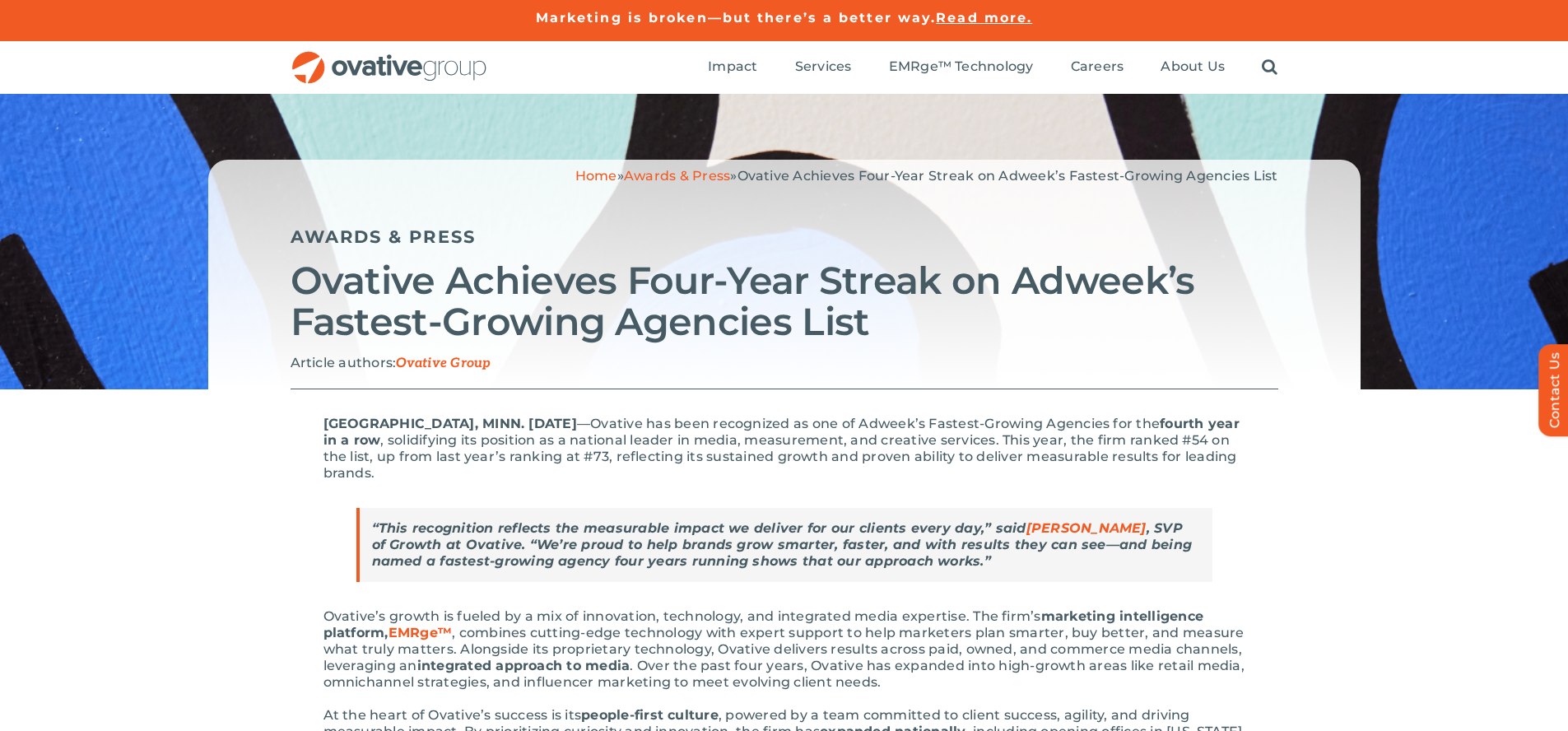
scroll to position [1488, 0]
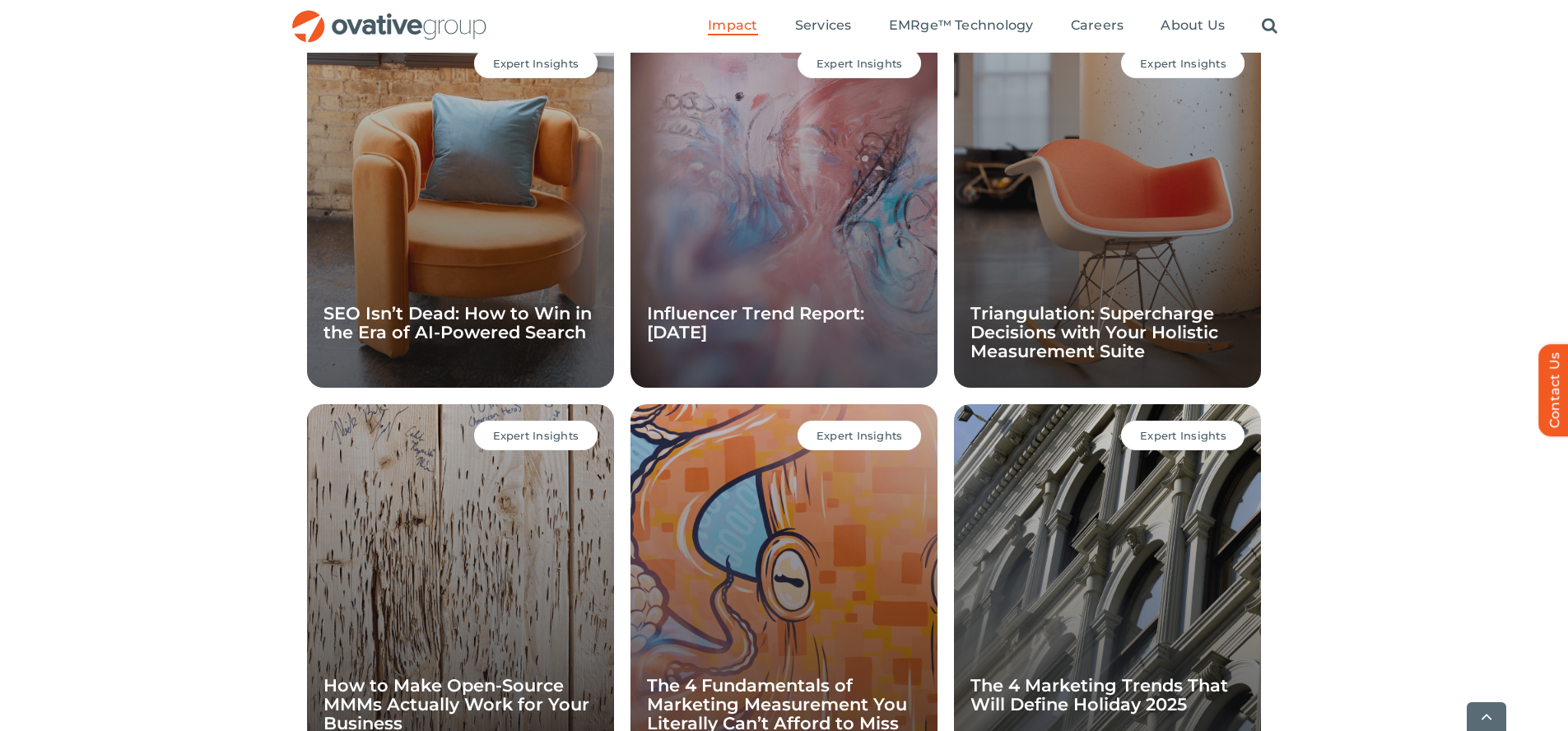
scroll to position [1603, 0]
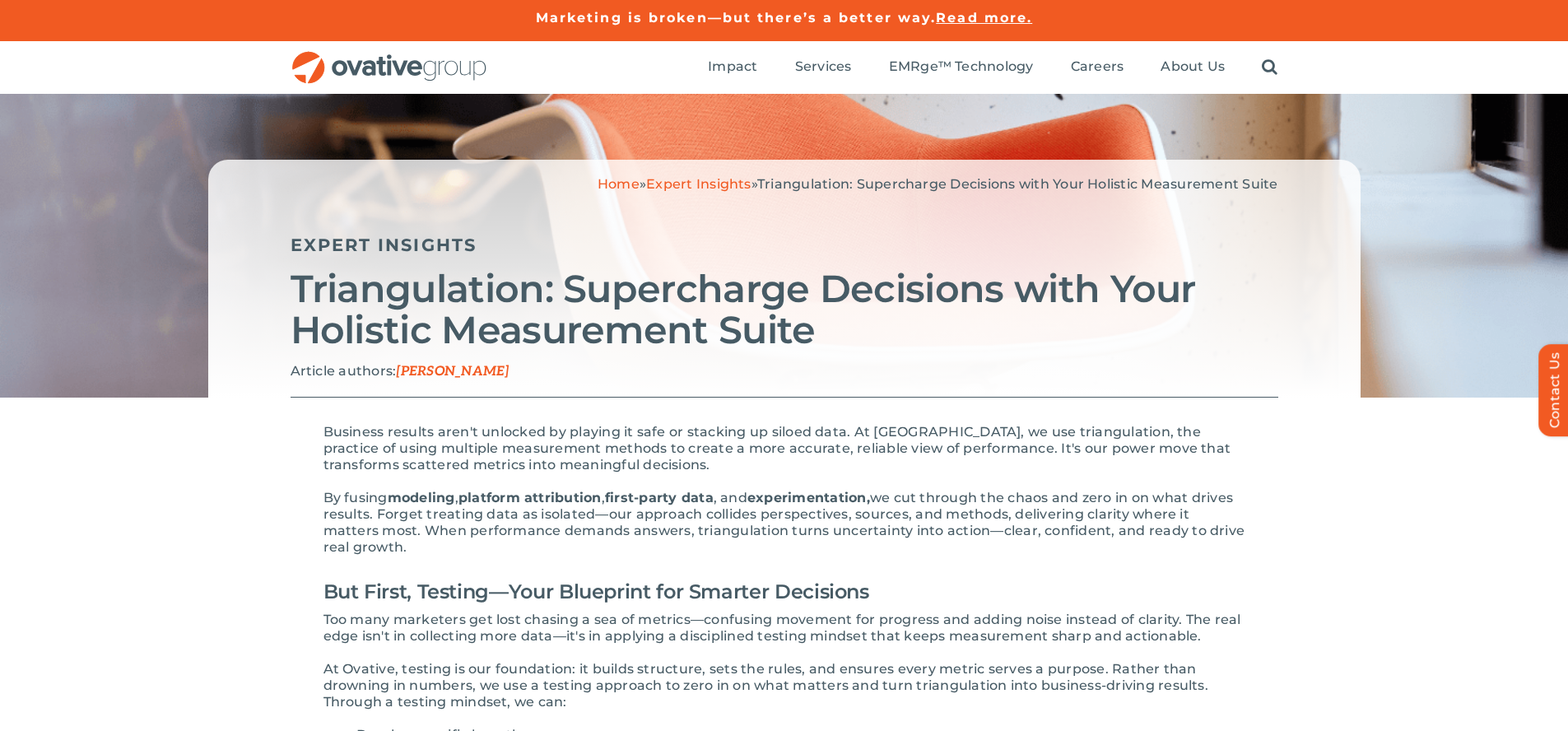
scroll to position [3185, 0]
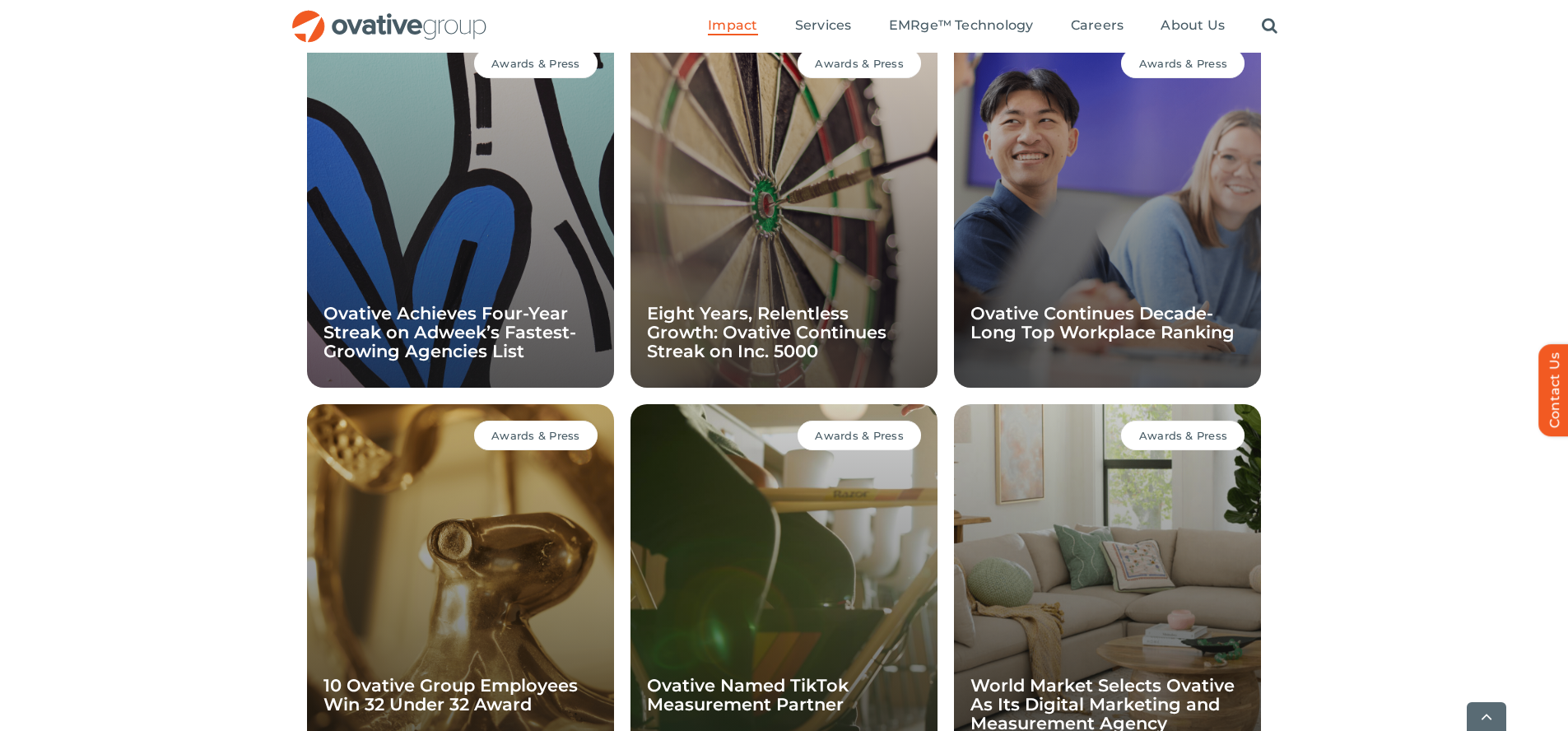
scroll to position [1603, 0]
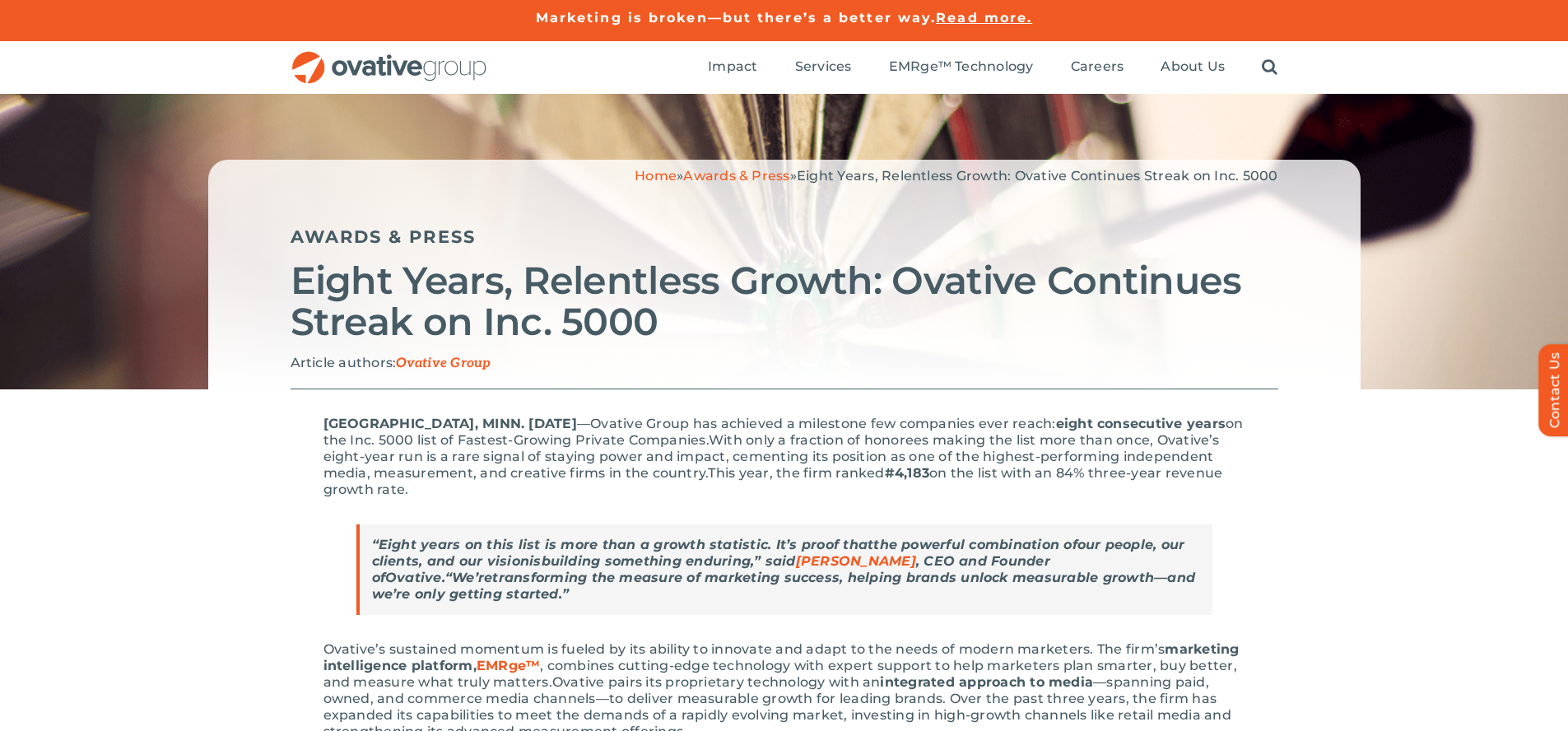
scroll to position [1554, 0]
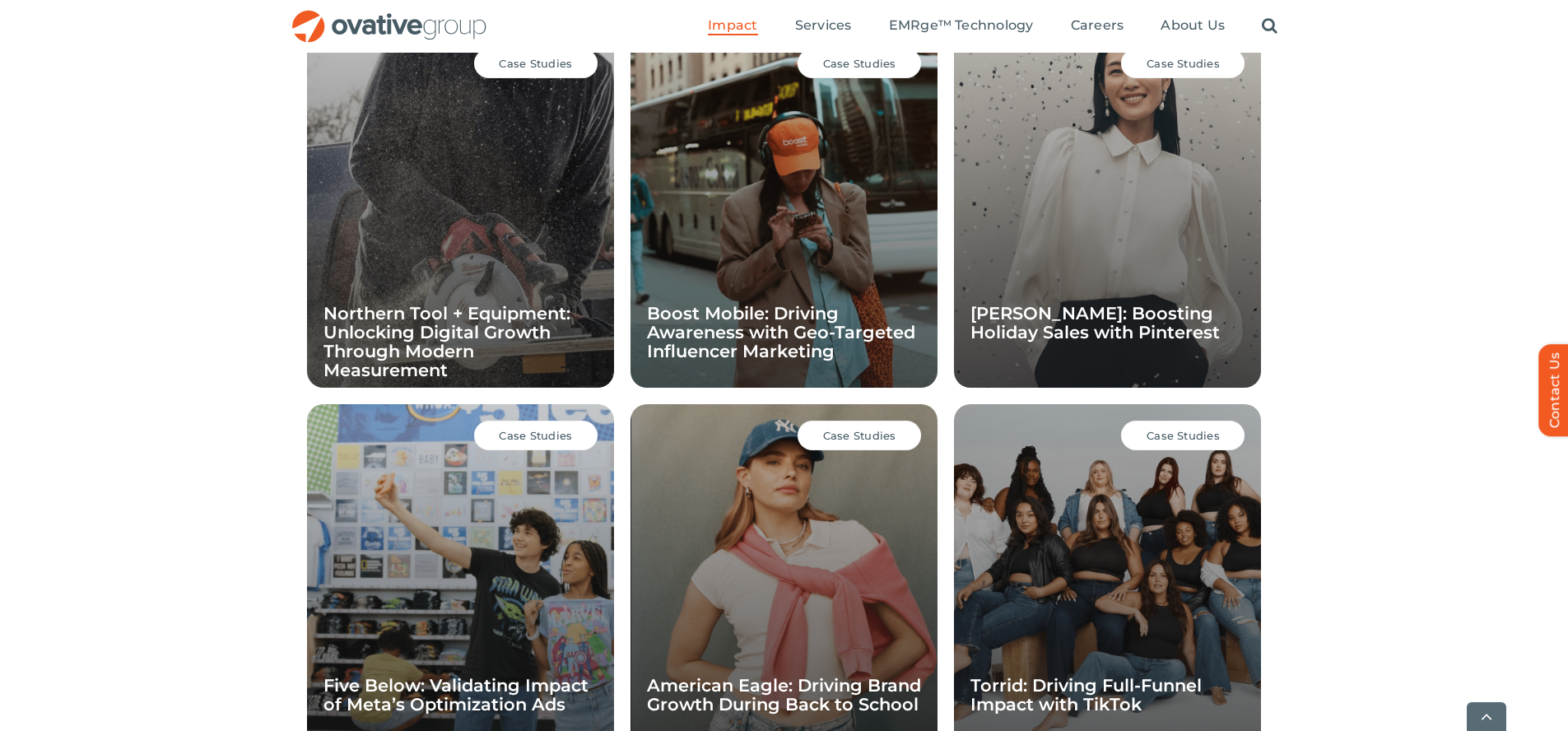
scroll to position [1603, 0]
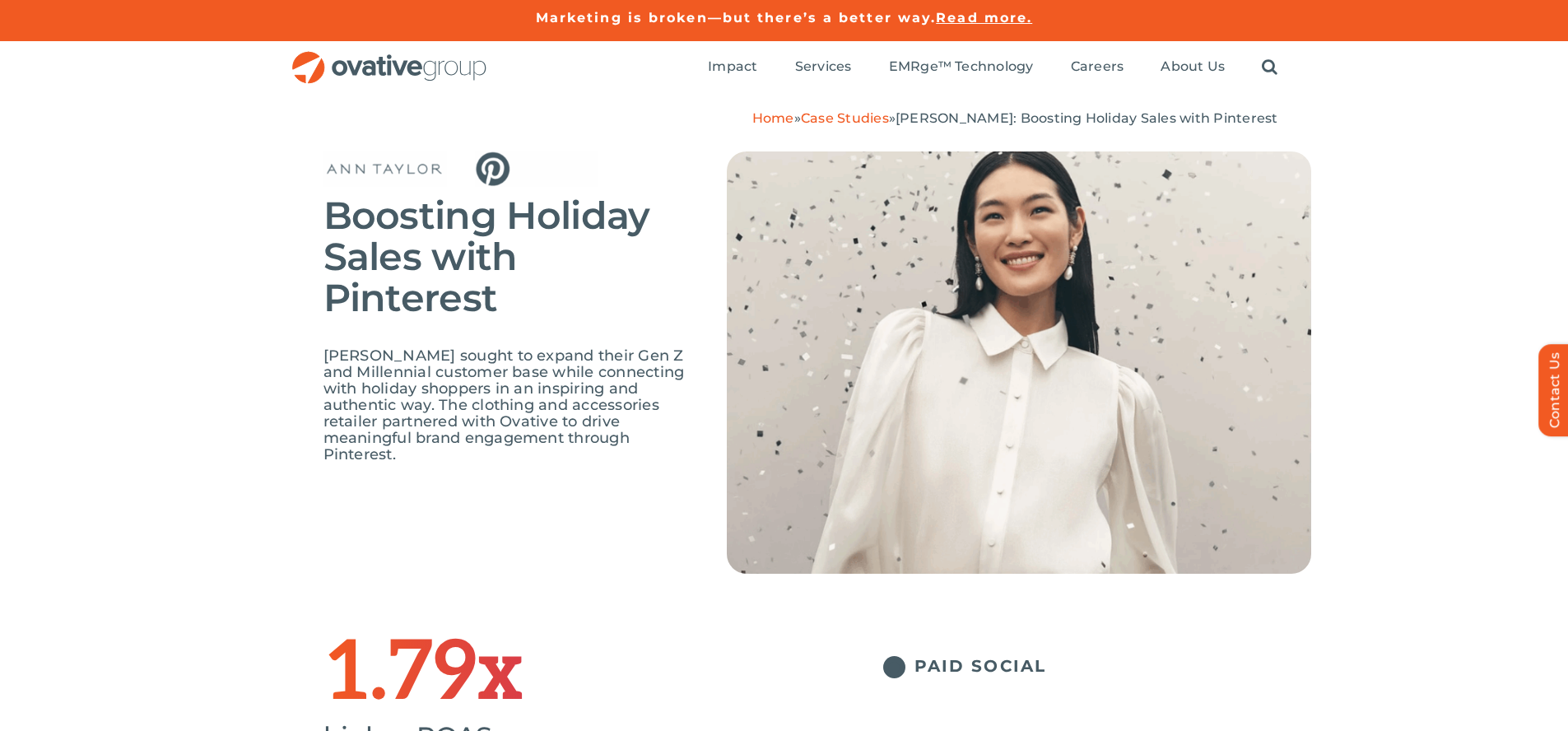
scroll to position [2300, 0]
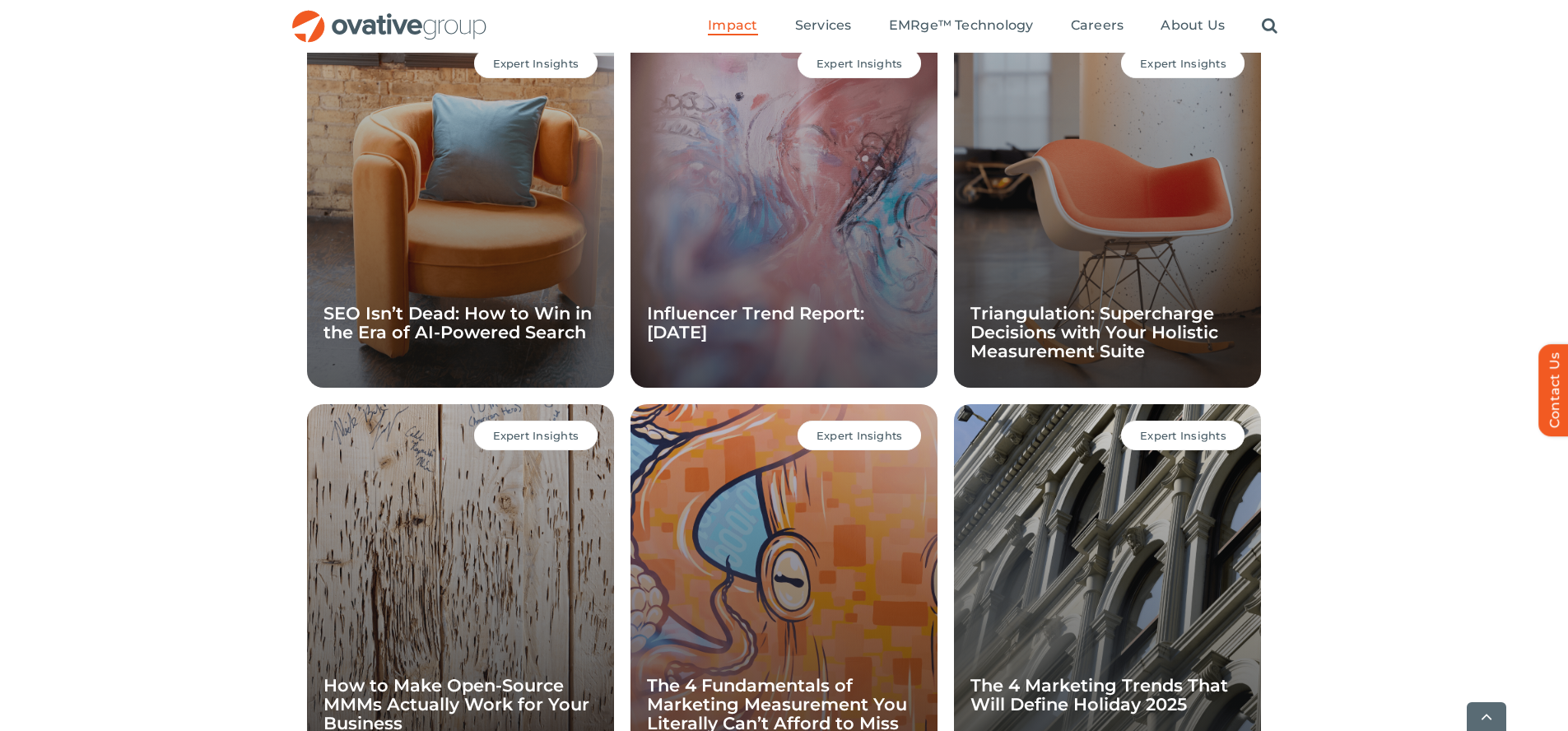
scroll to position [1603, 0]
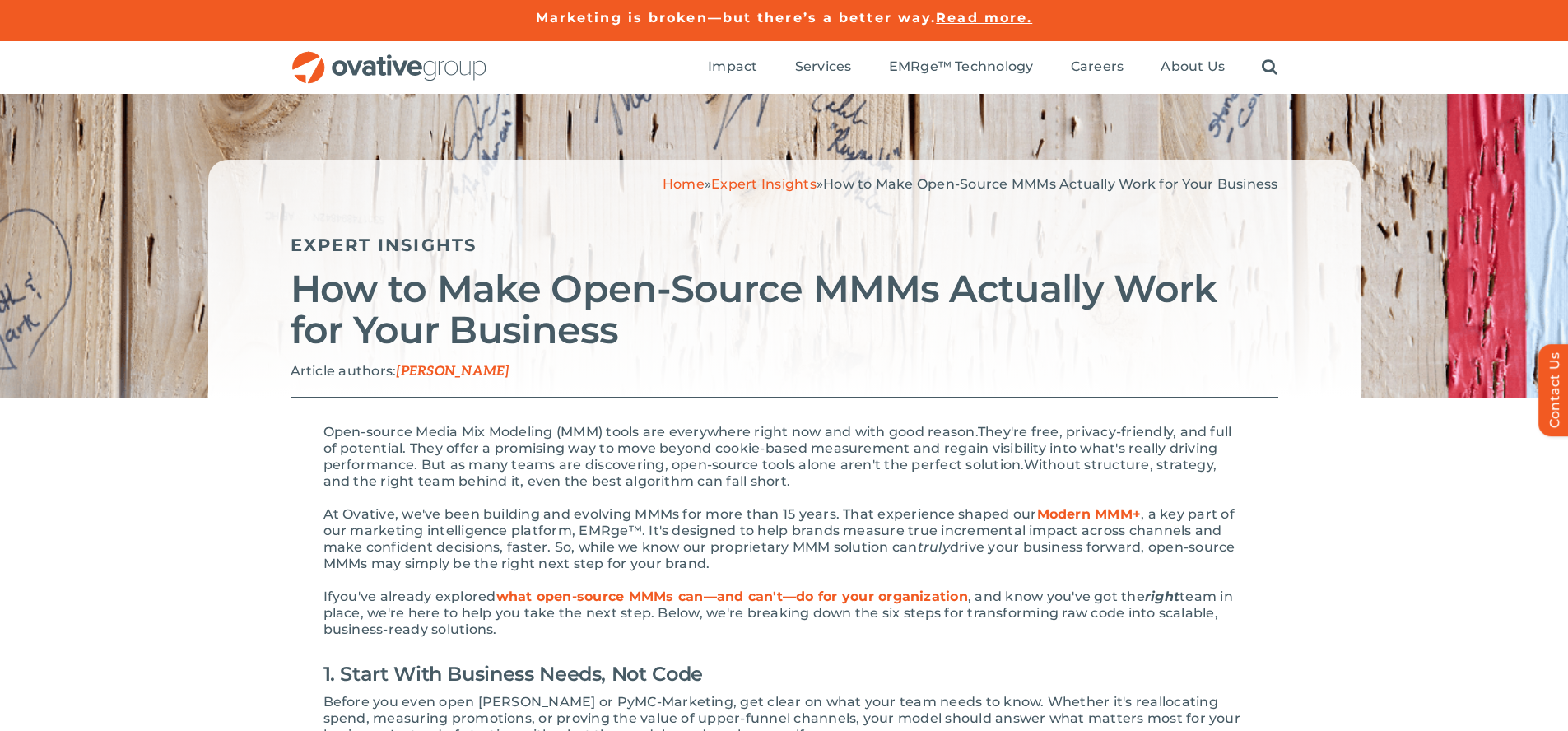
scroll to position [2532, 0]
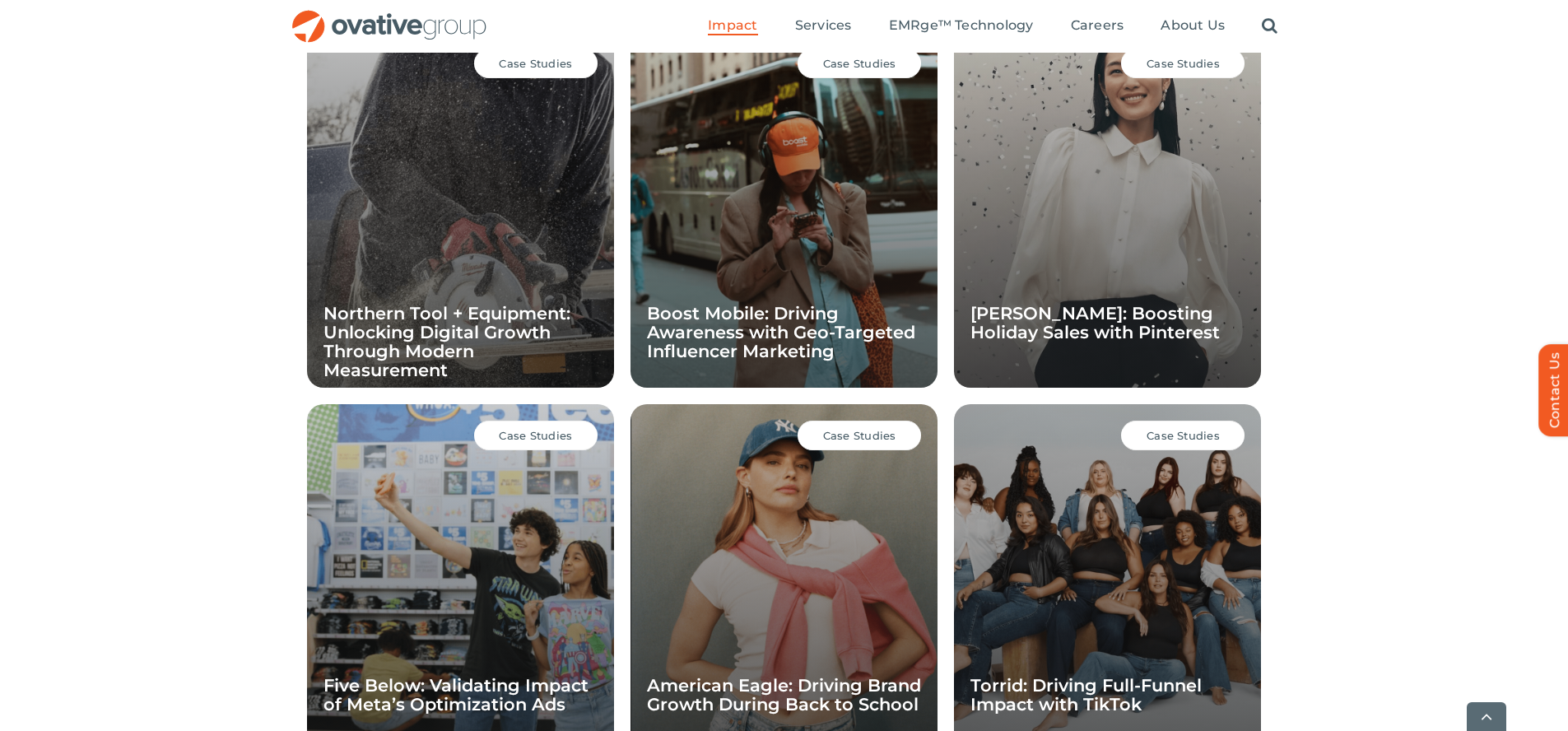
scroll to position [1603, 0]
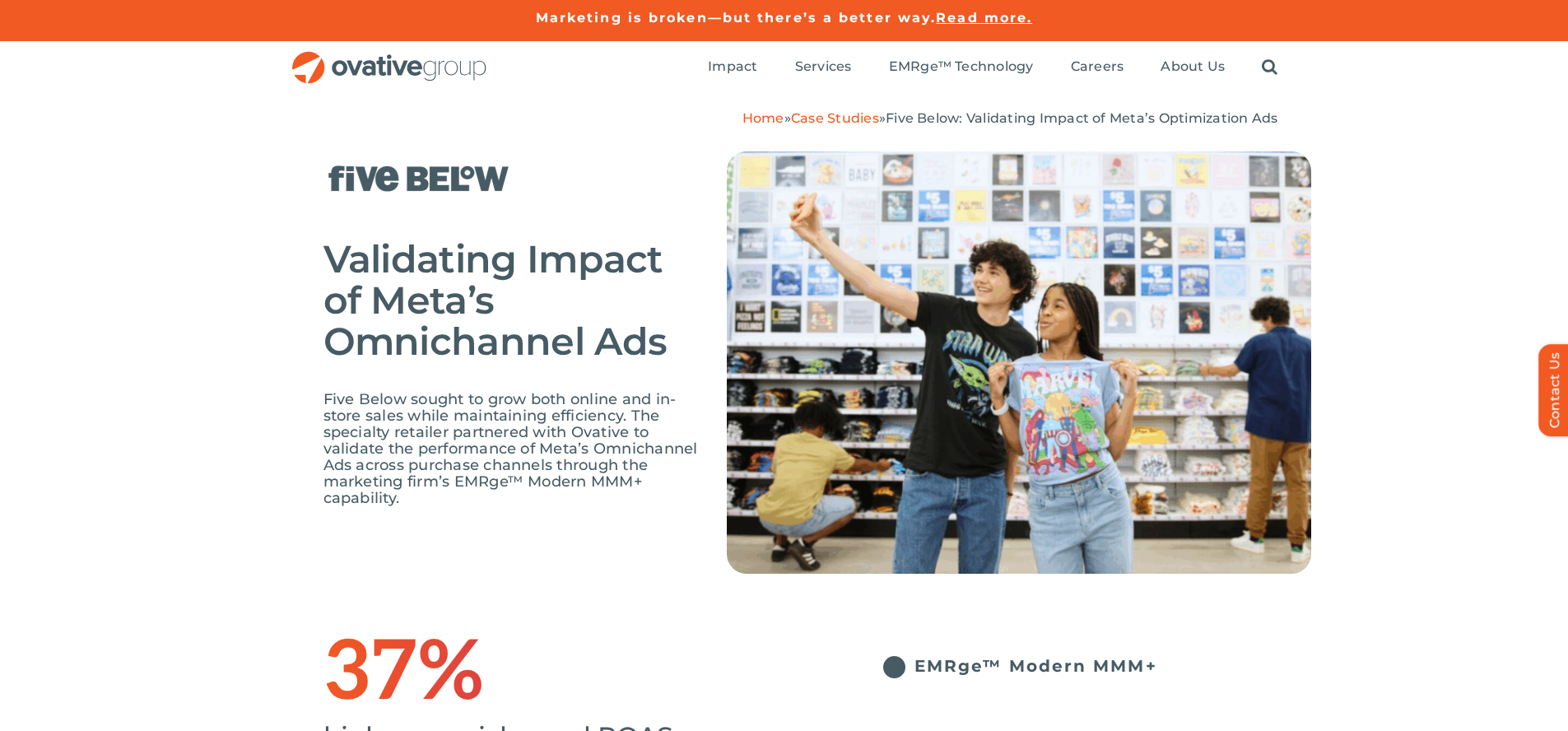
scroll to position [2411, 0]
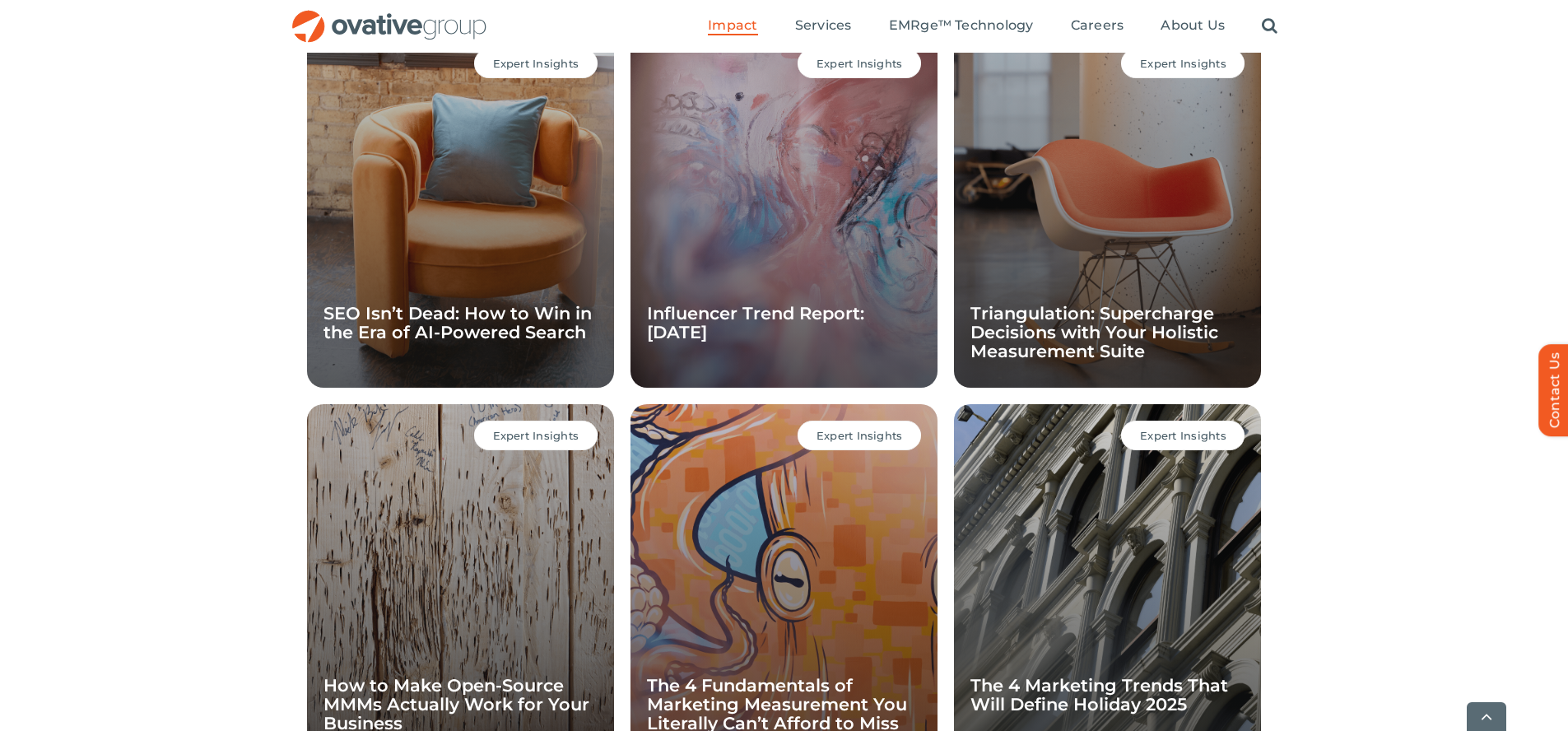
scroll to position [1603, 0]
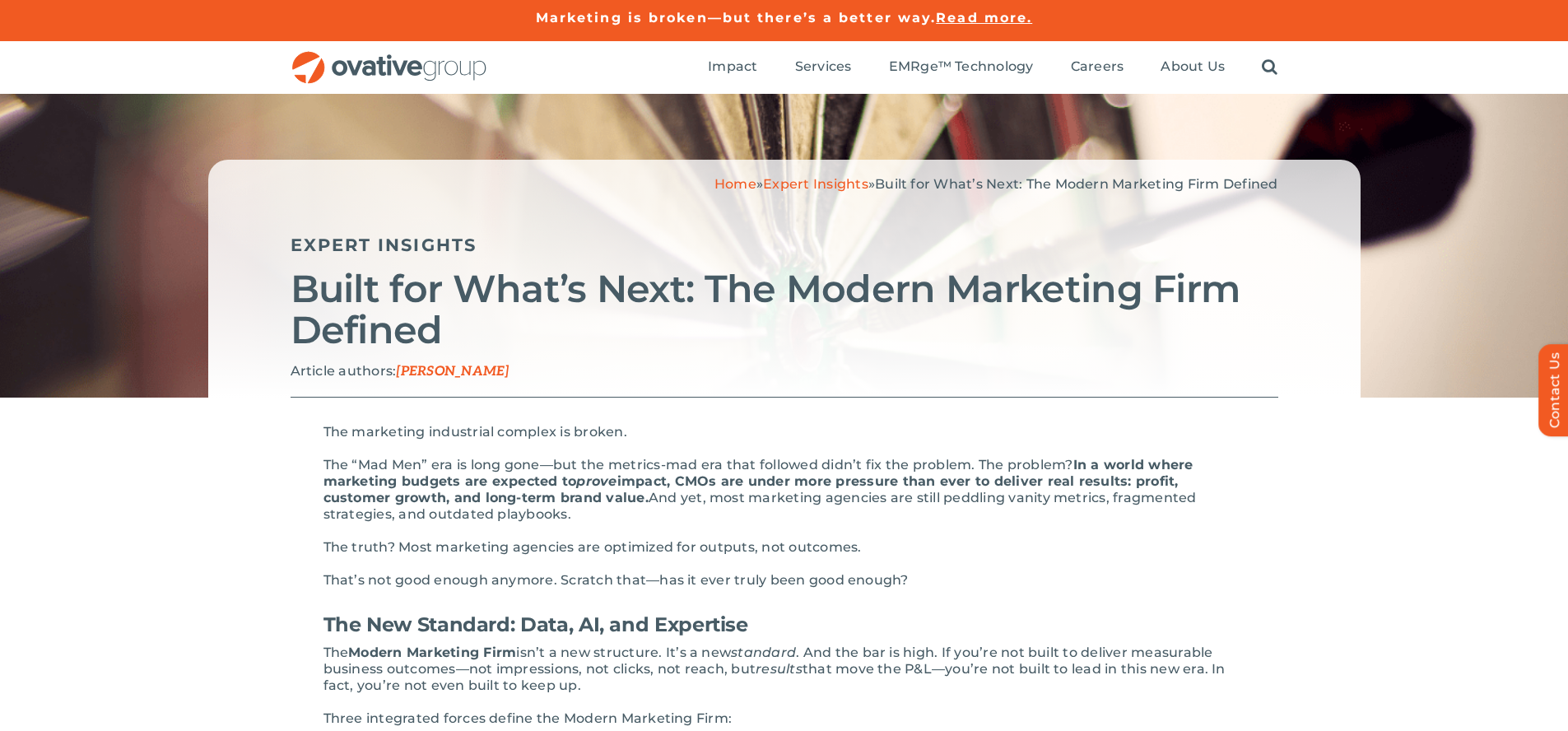
scroll to position [2678, 0]
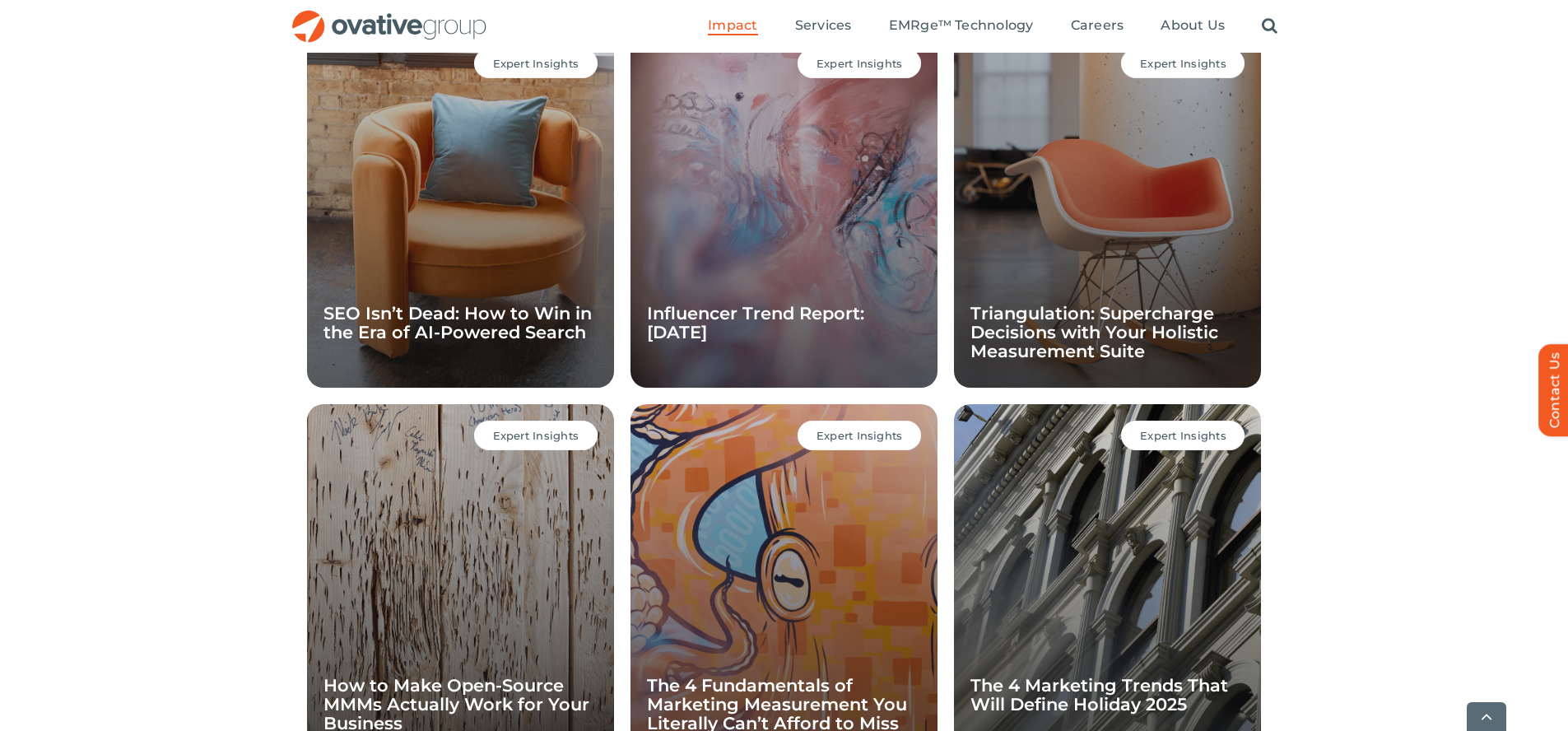
scroll to position [1603, 0]
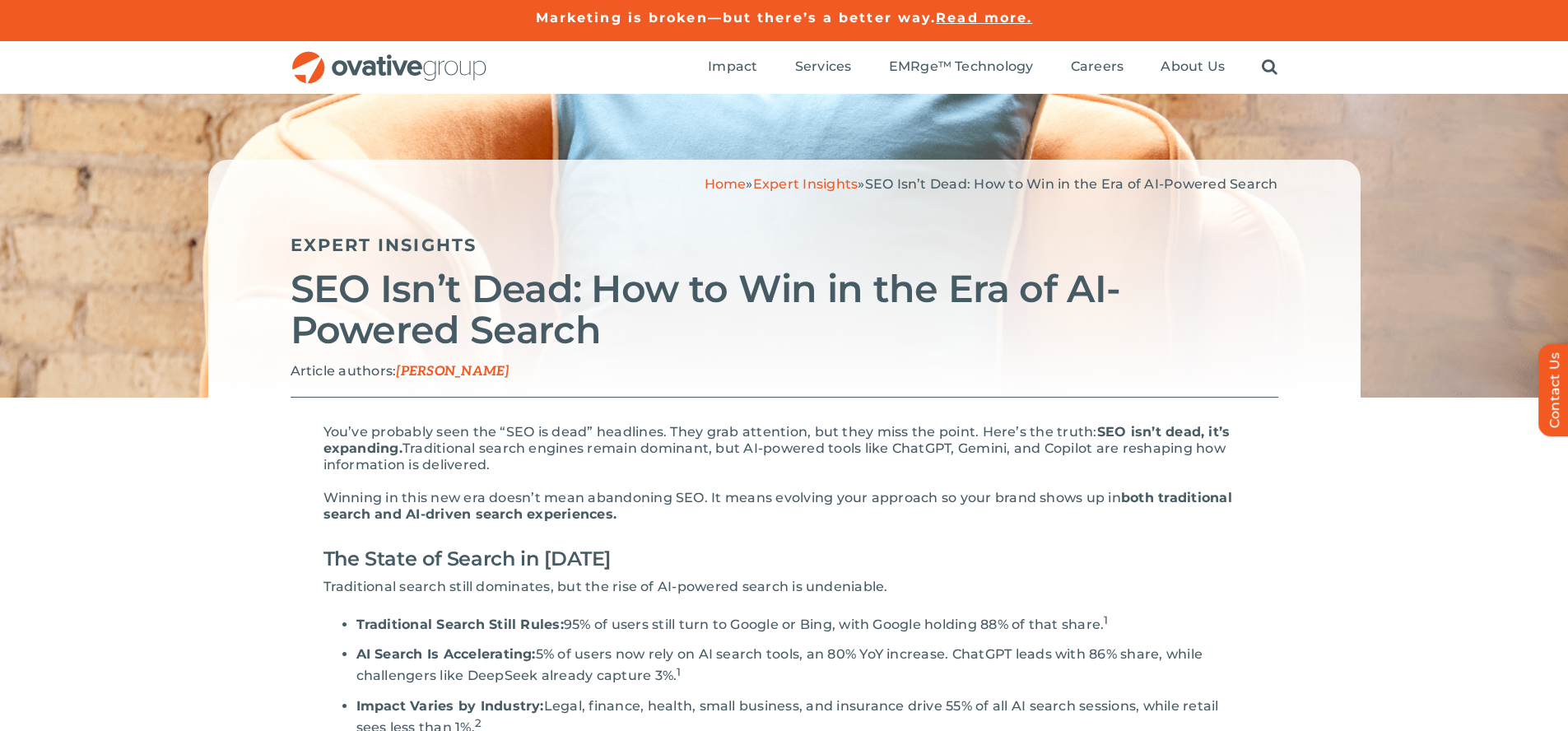
scroll to position [2730, 0]
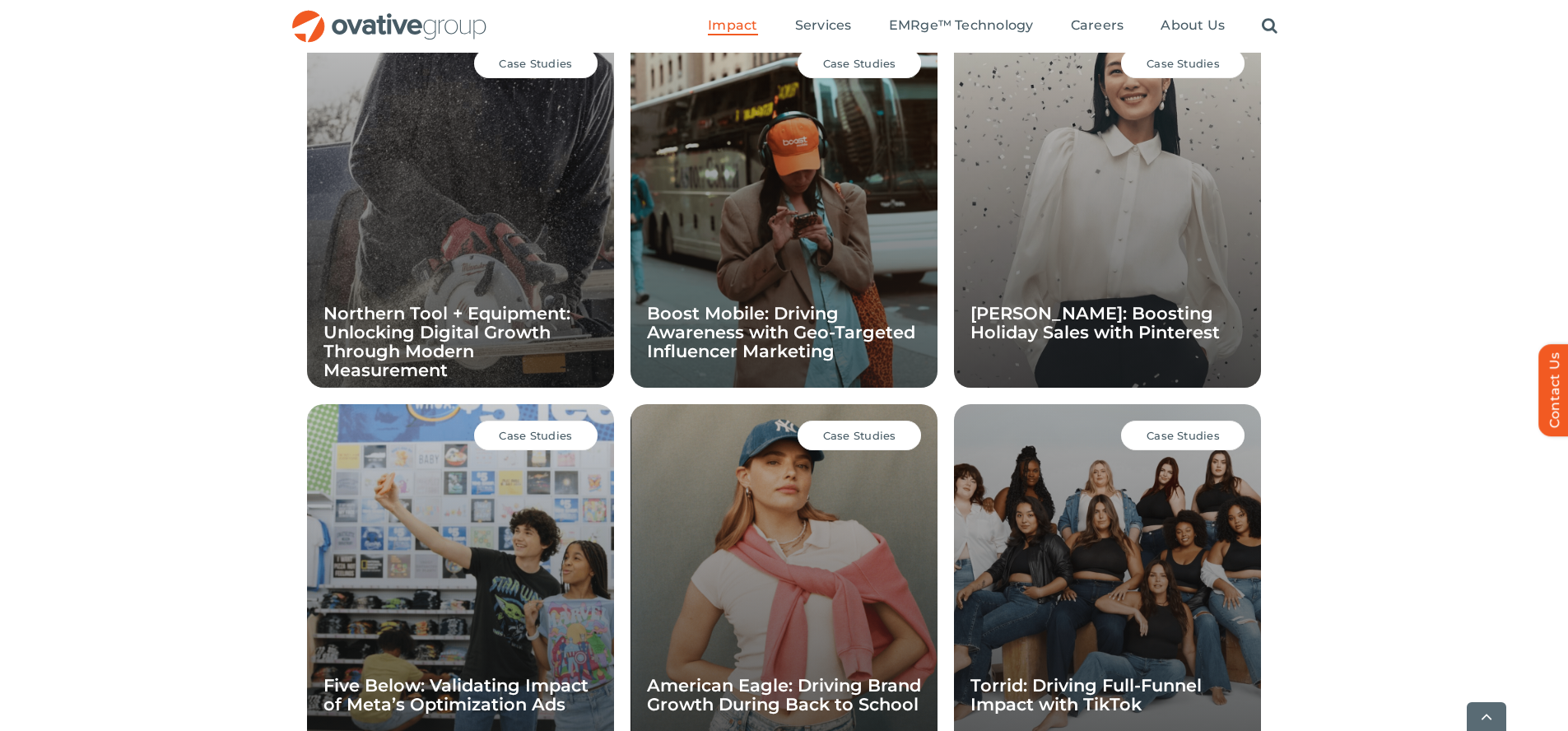
scroll to position [1603, 0]
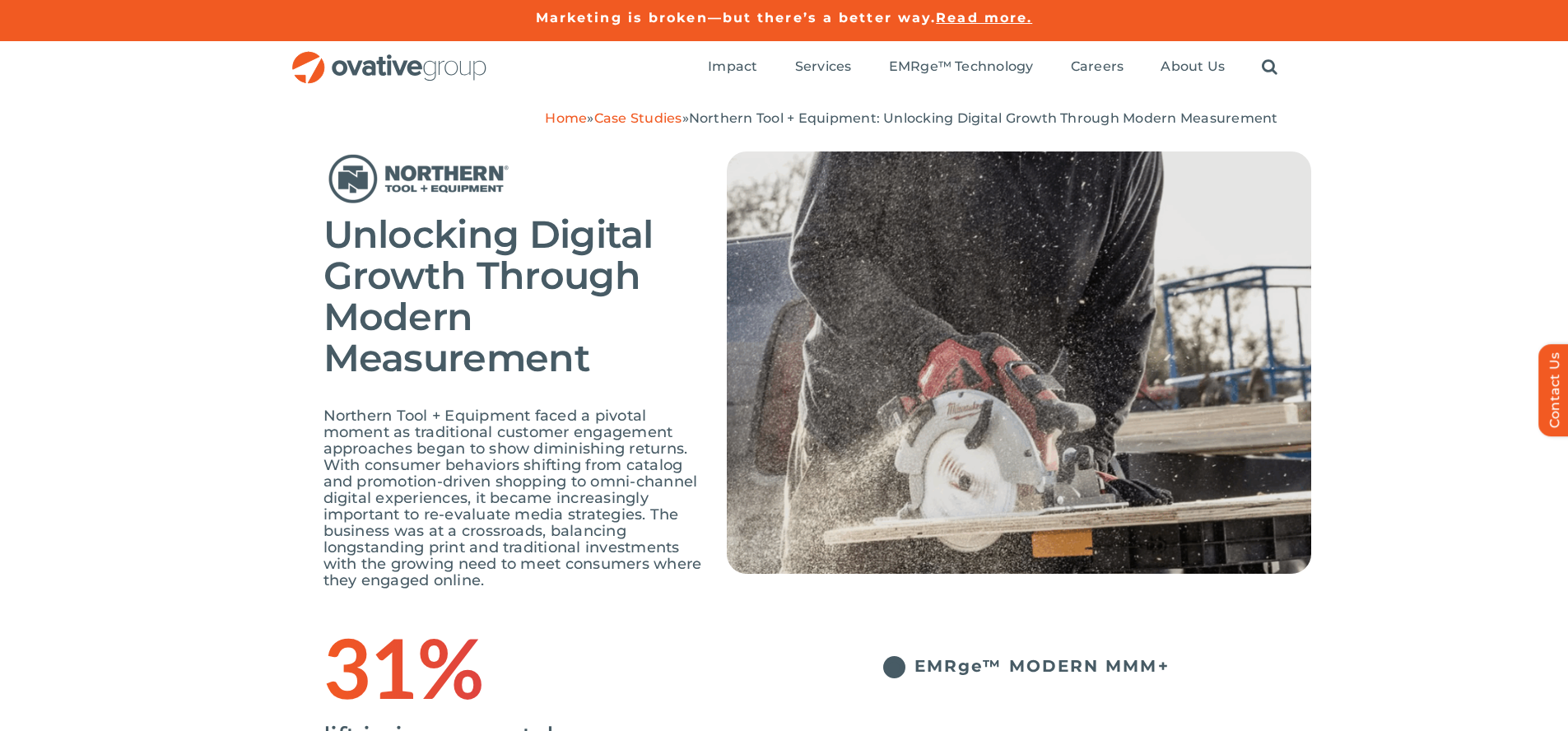
scroll to position [2908, 0]
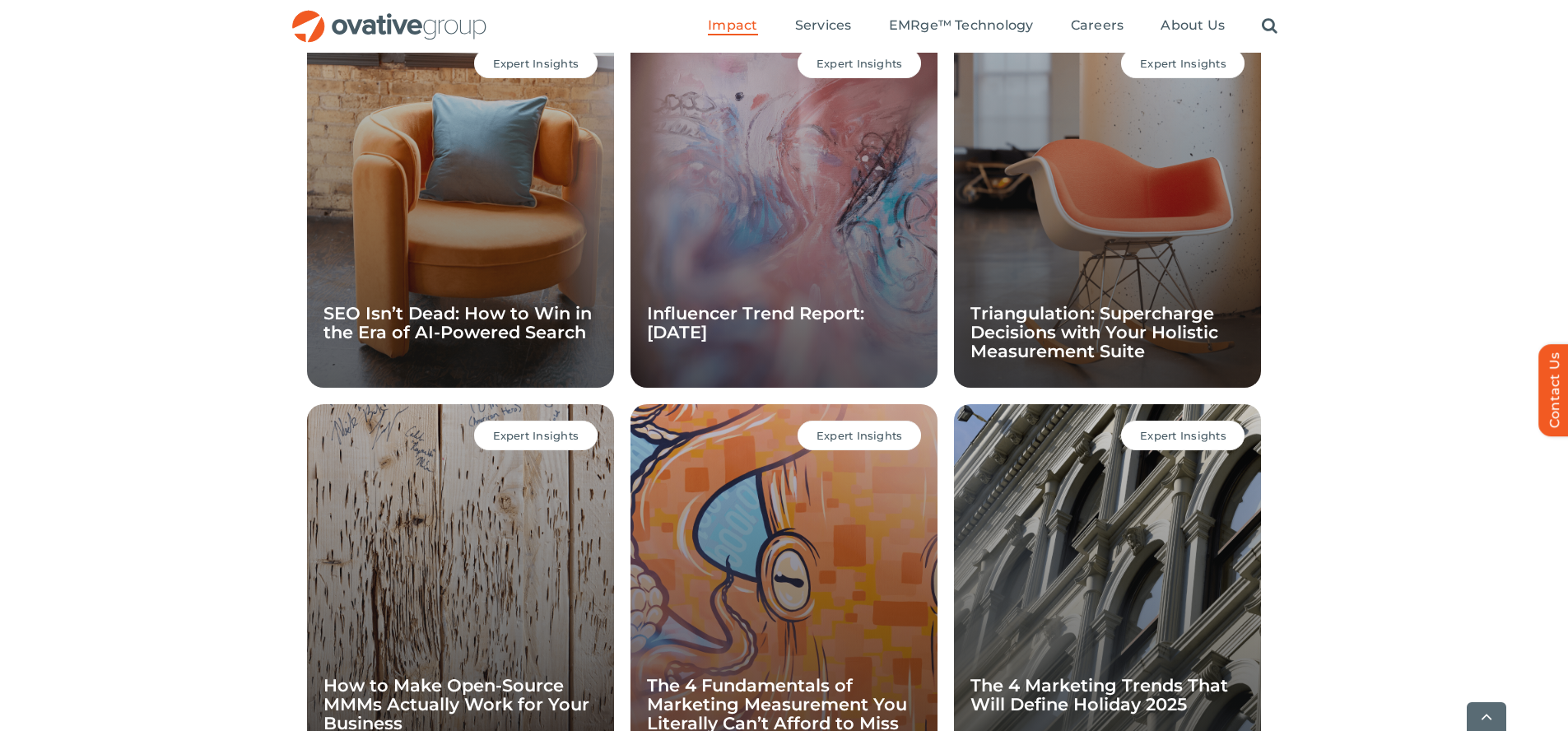
scroll to position [1603, 0]
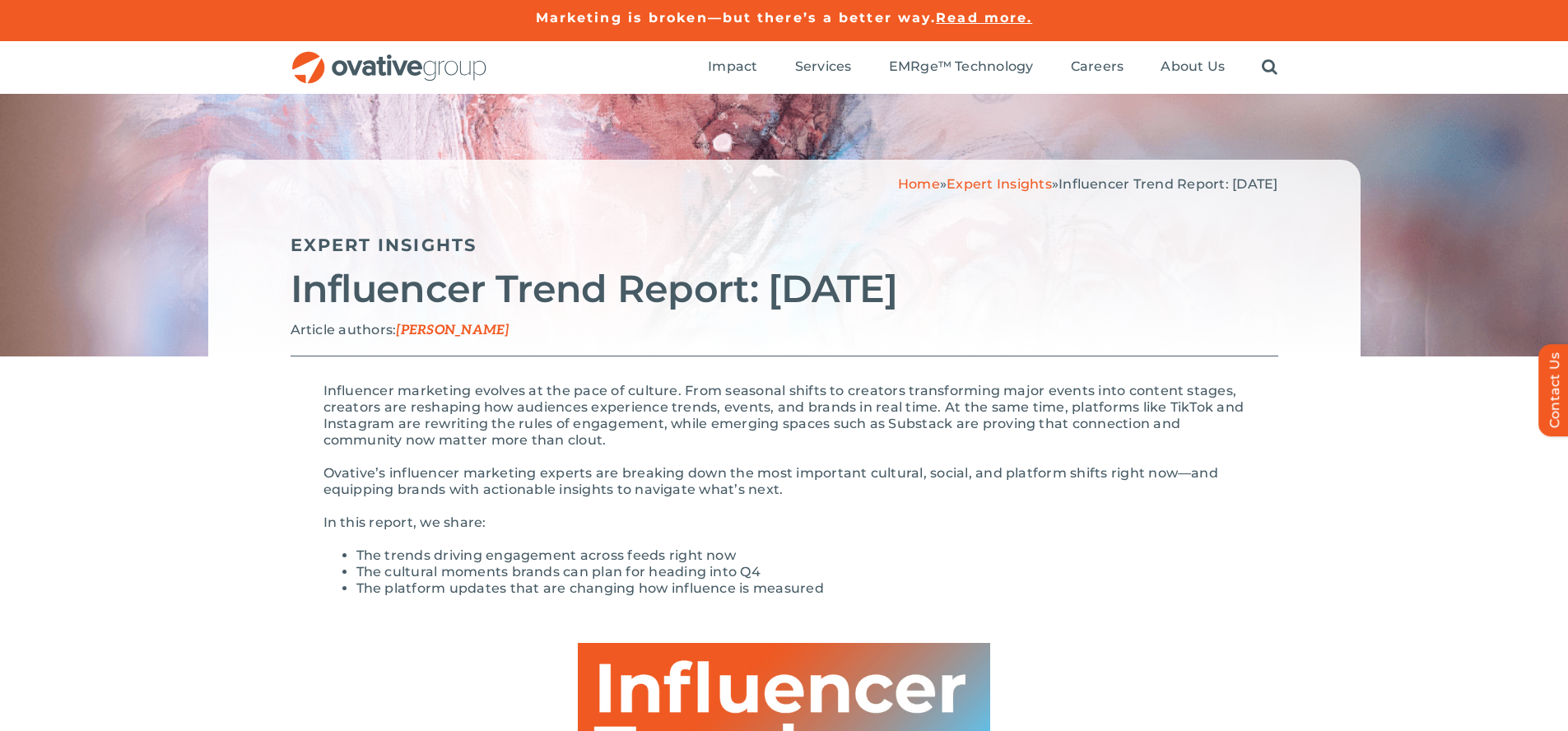
scroll to position [1627, 0]
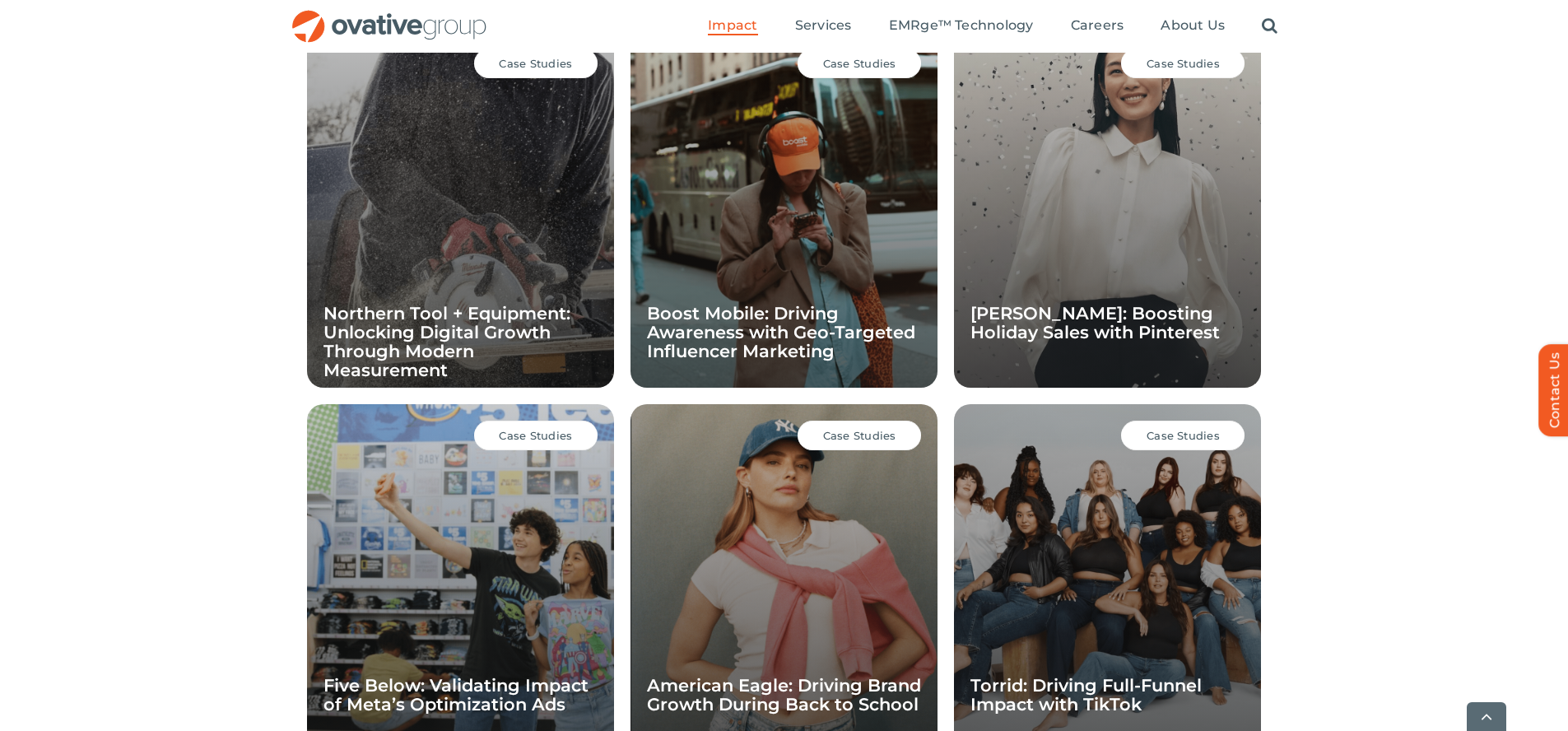
scroll to position [1603, 0]
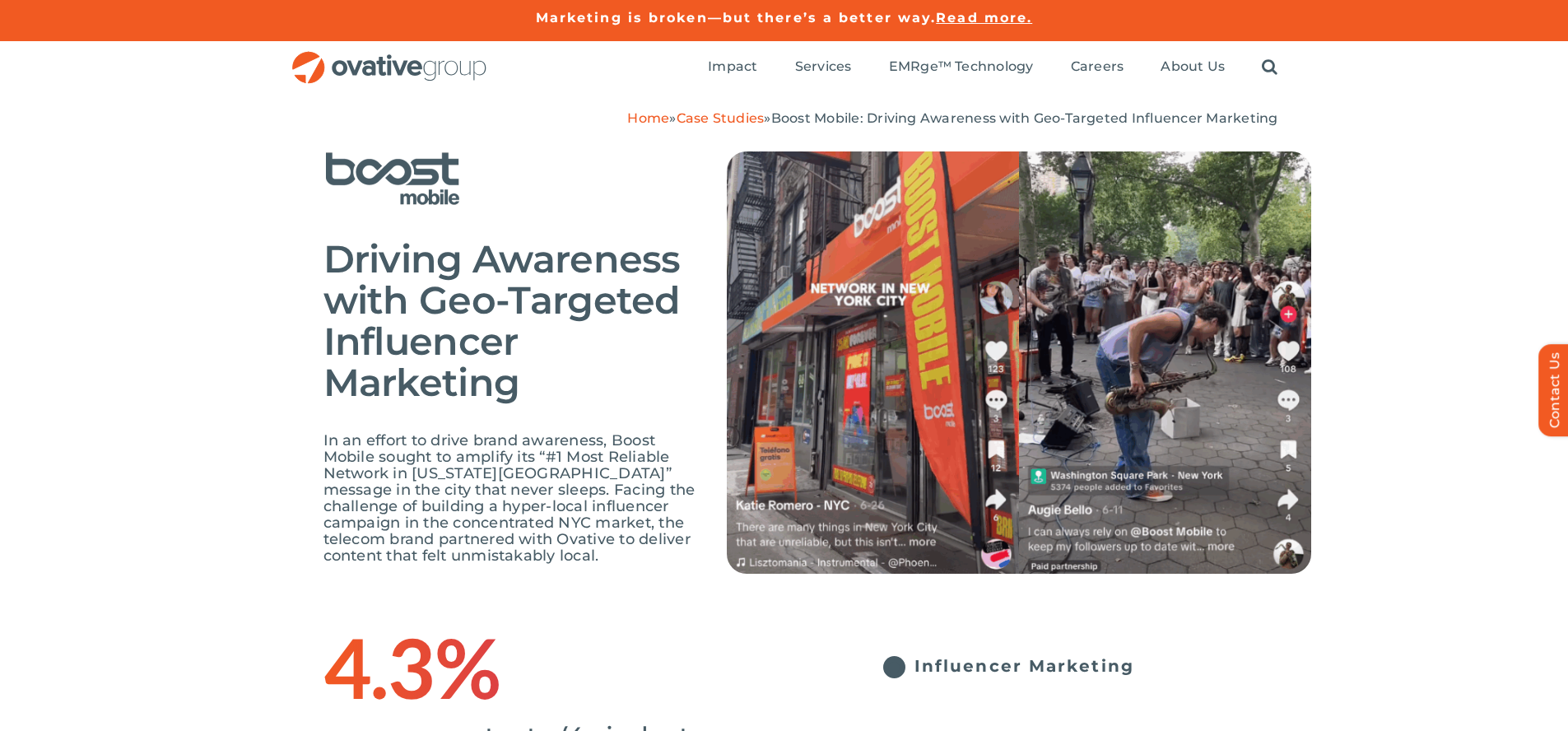
scroll to position [2641, 0]
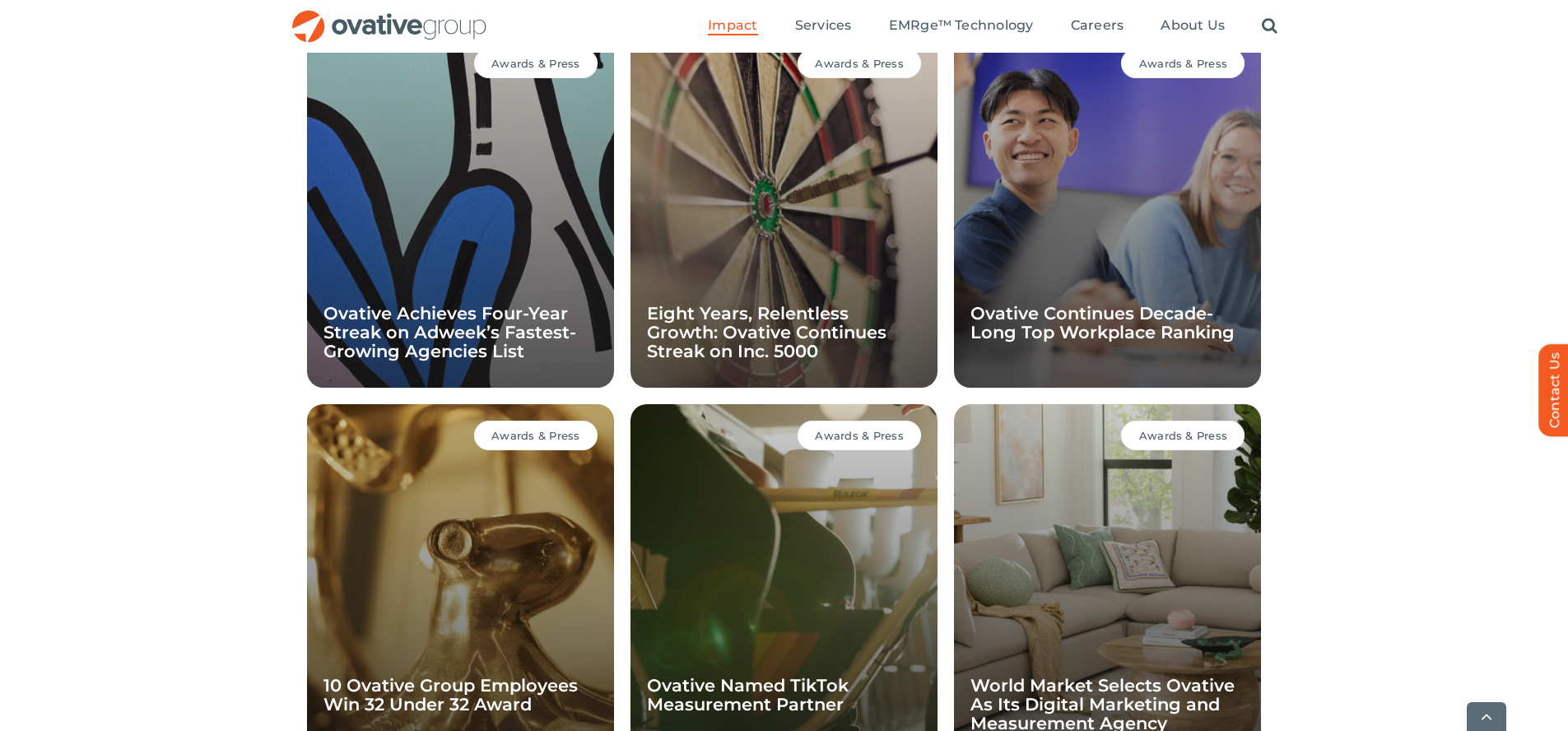
scroll to position [1603, 0]
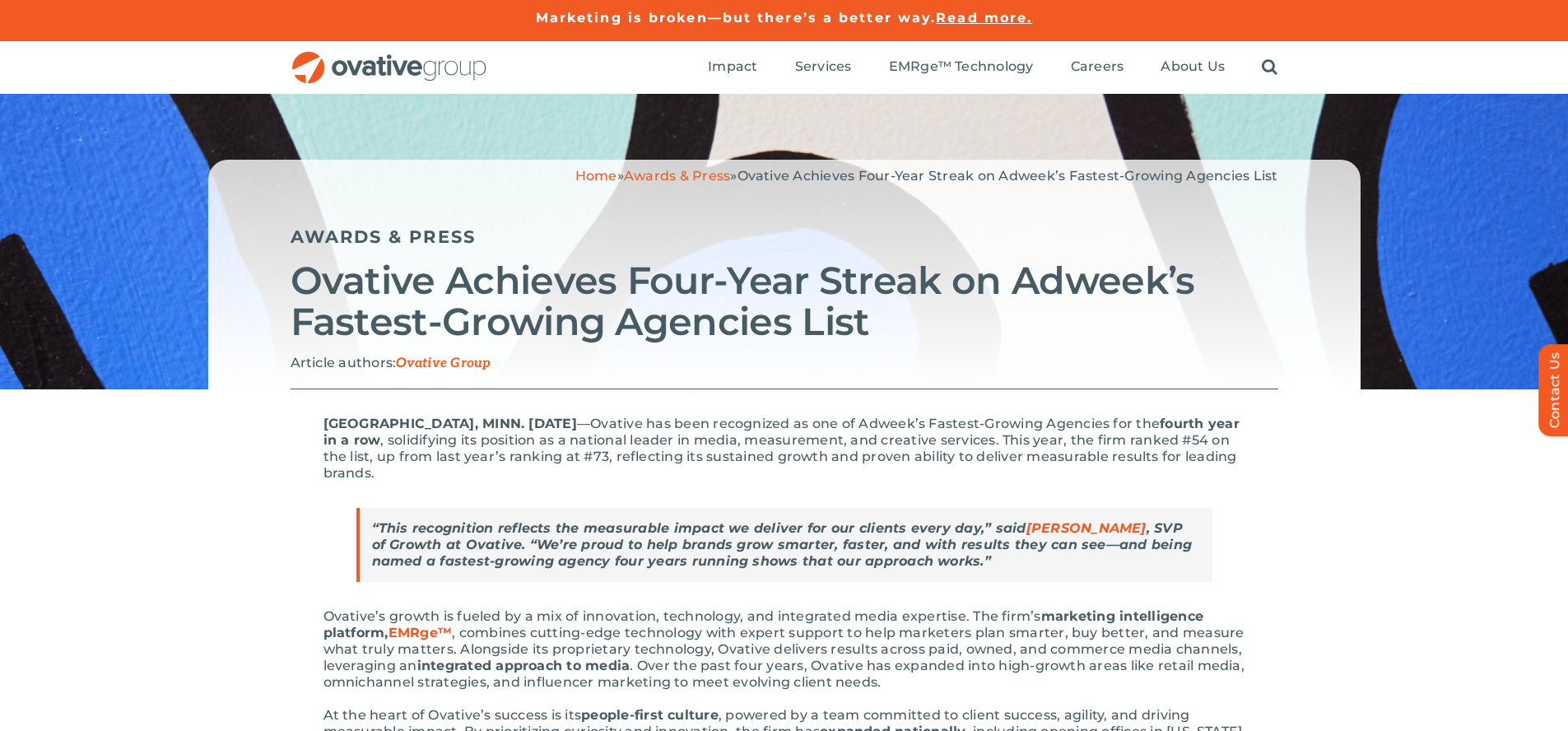
scroll to position [1488, 0]
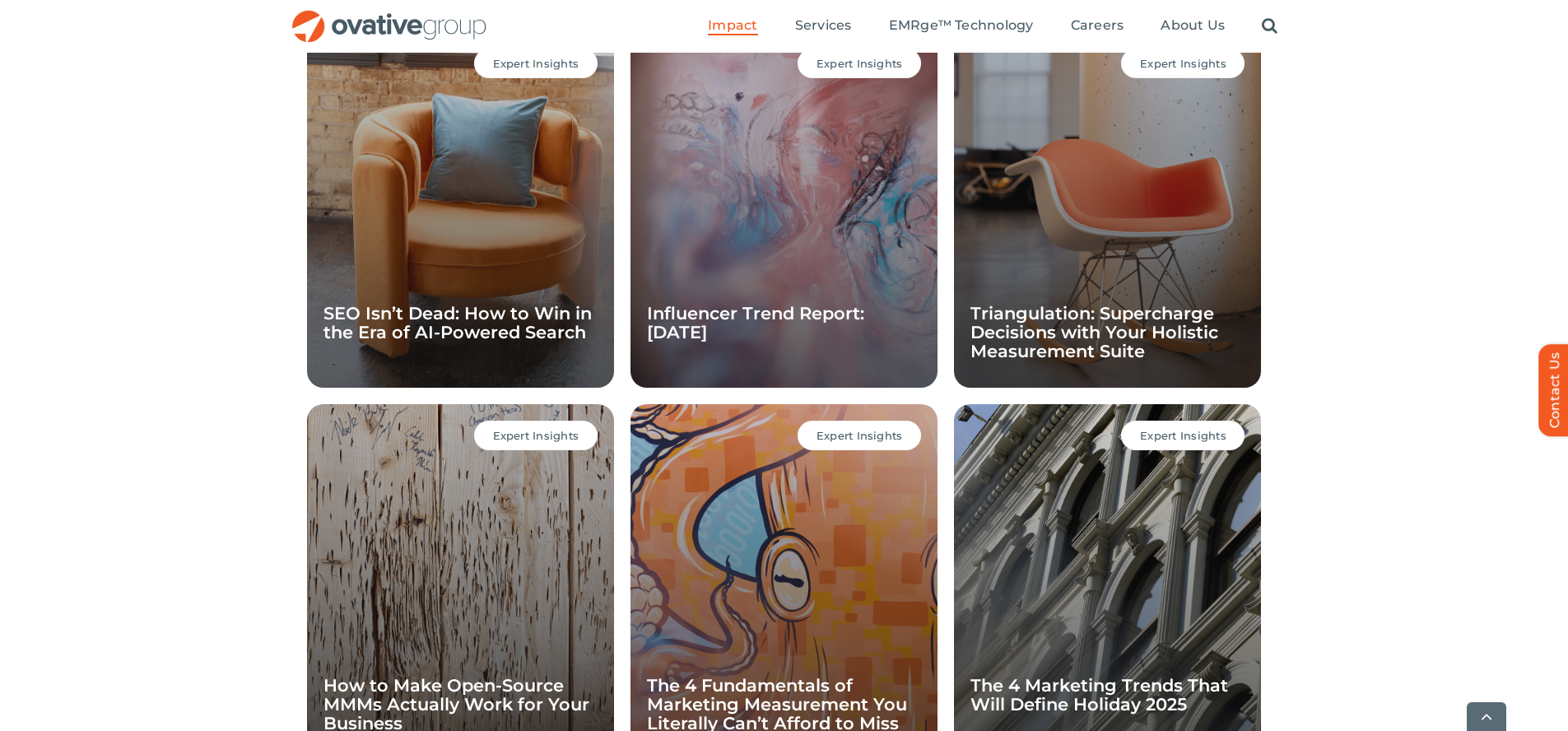
scroll to position [1603, 0]
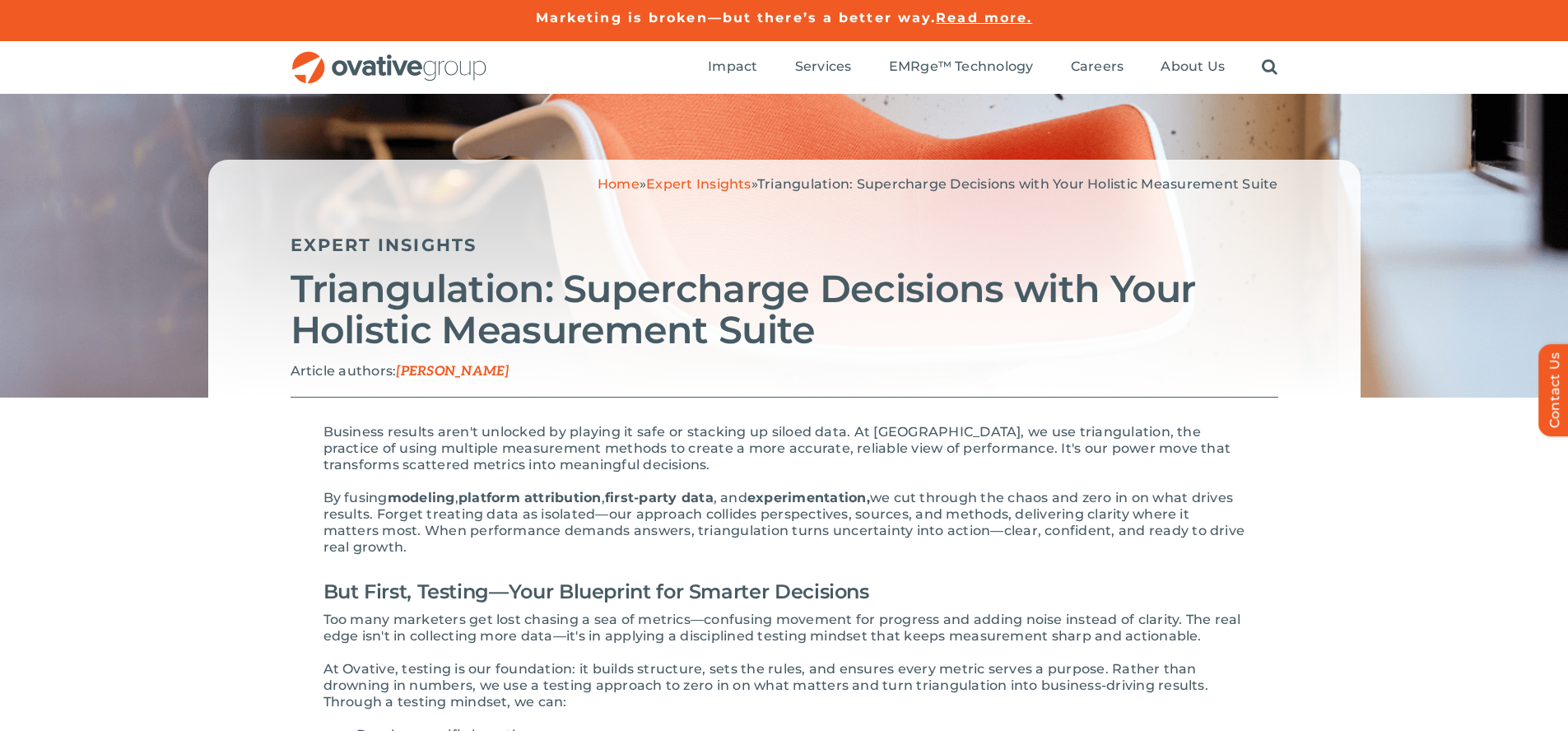
scroll to position [3185, 0]
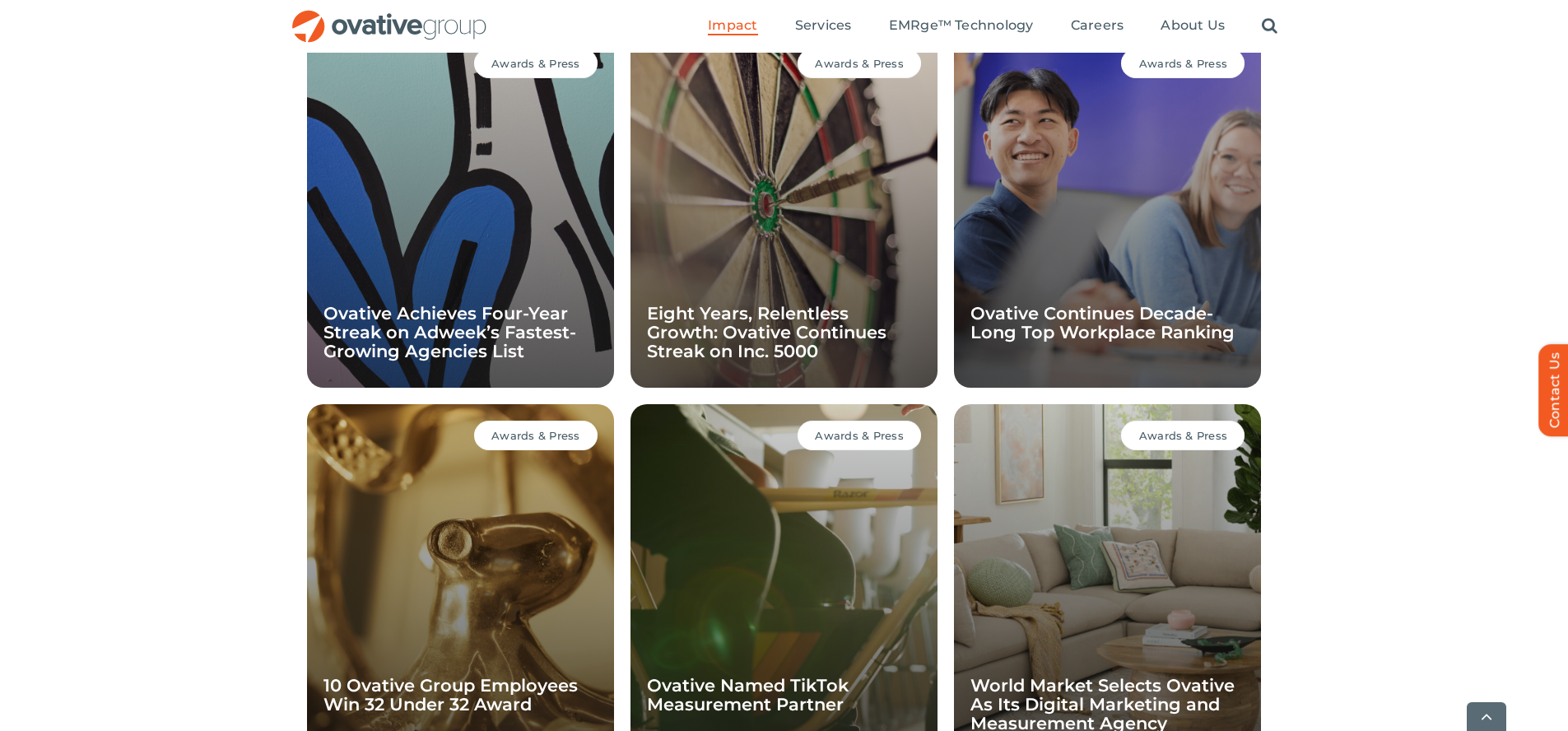
scroll to position [1603, 0]
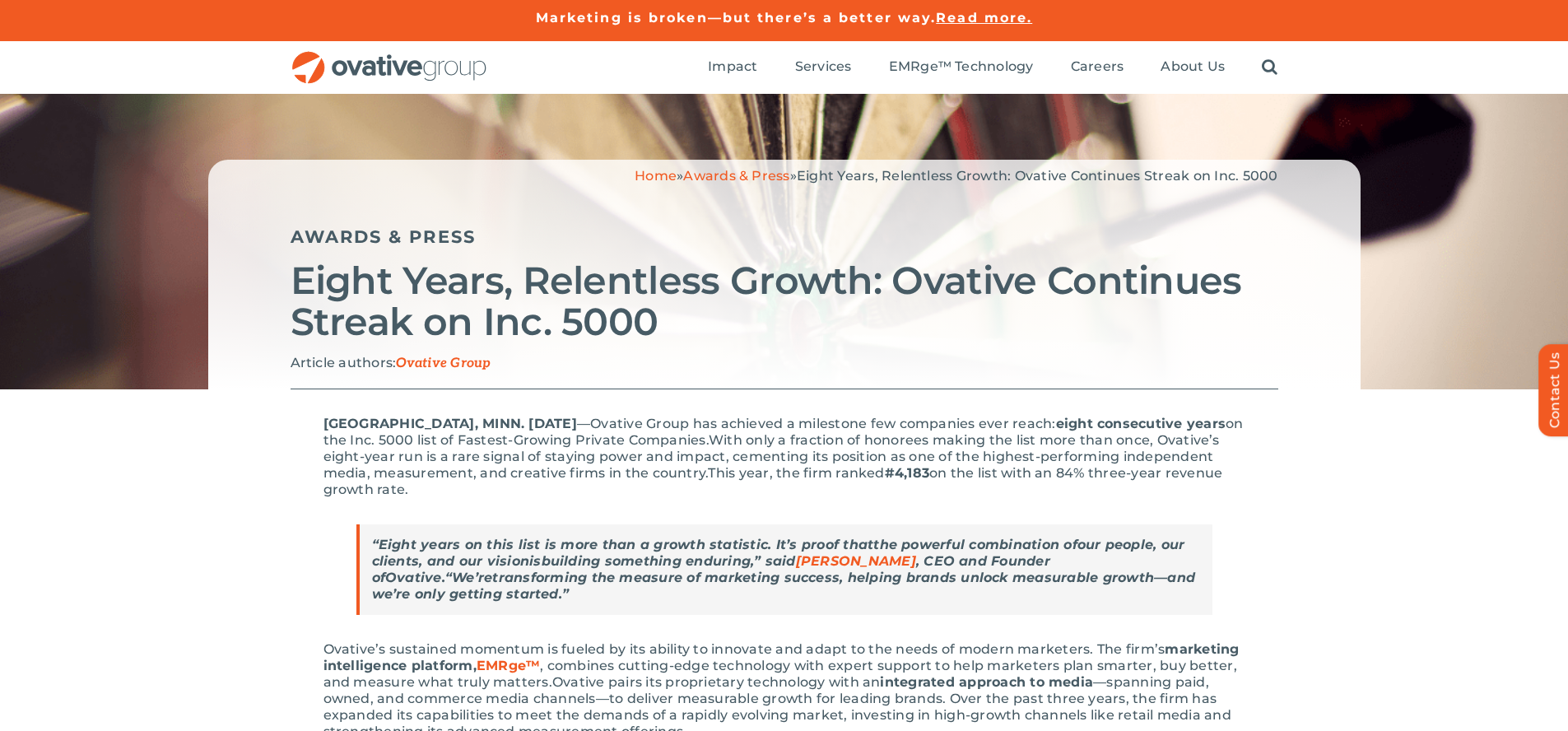
scroll to position [1554, 0]
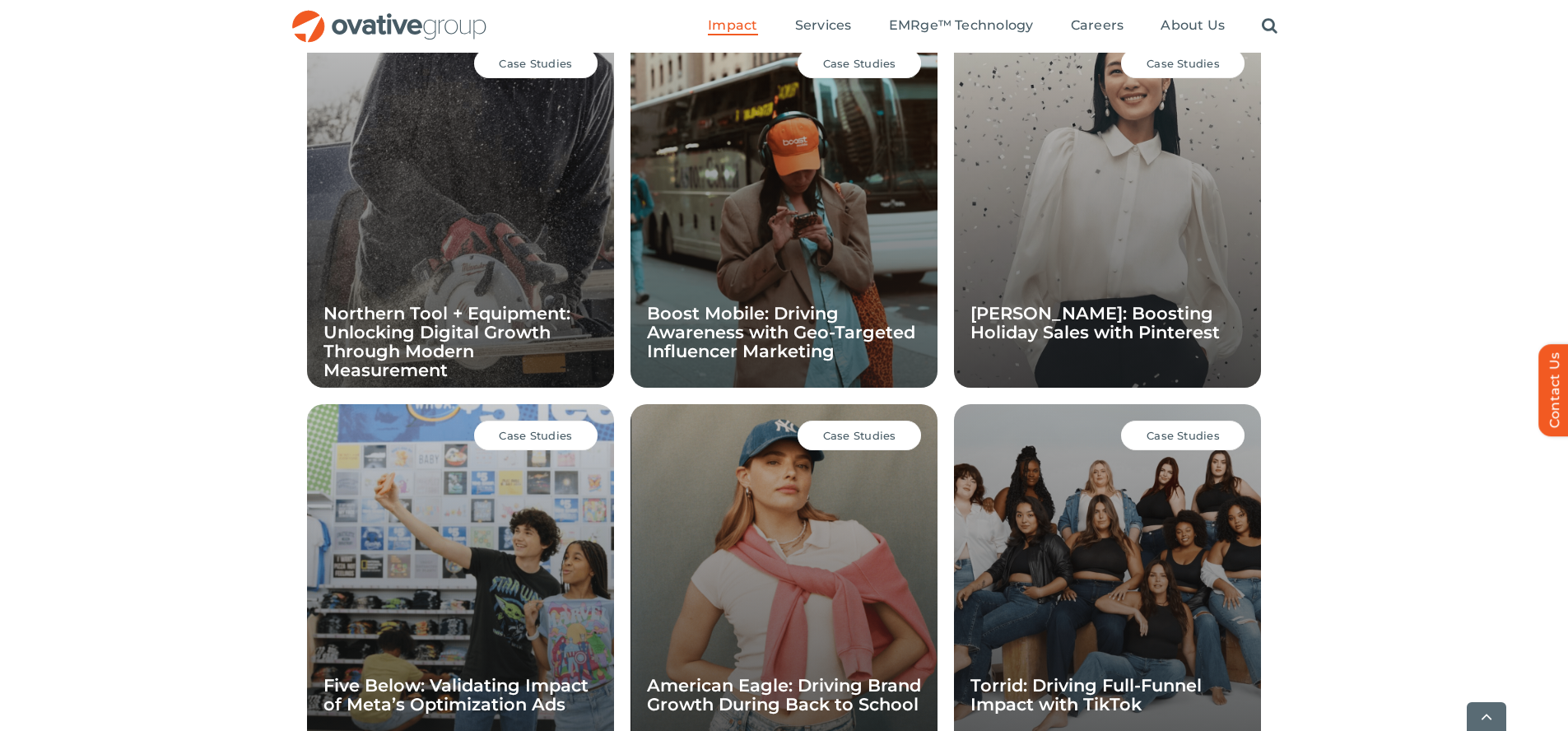
scroll to position [1603, 0]
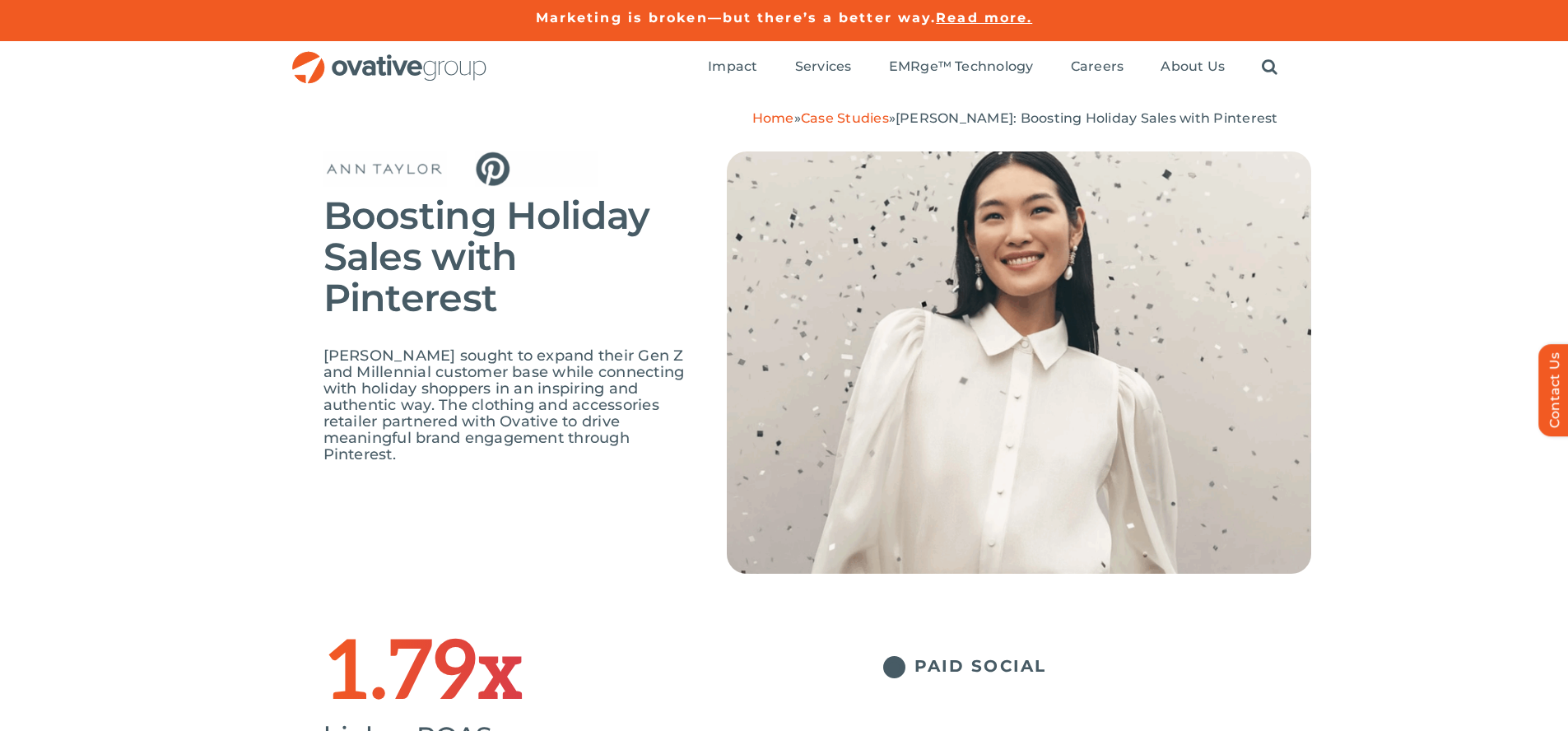
scroll to position [2300, 0]
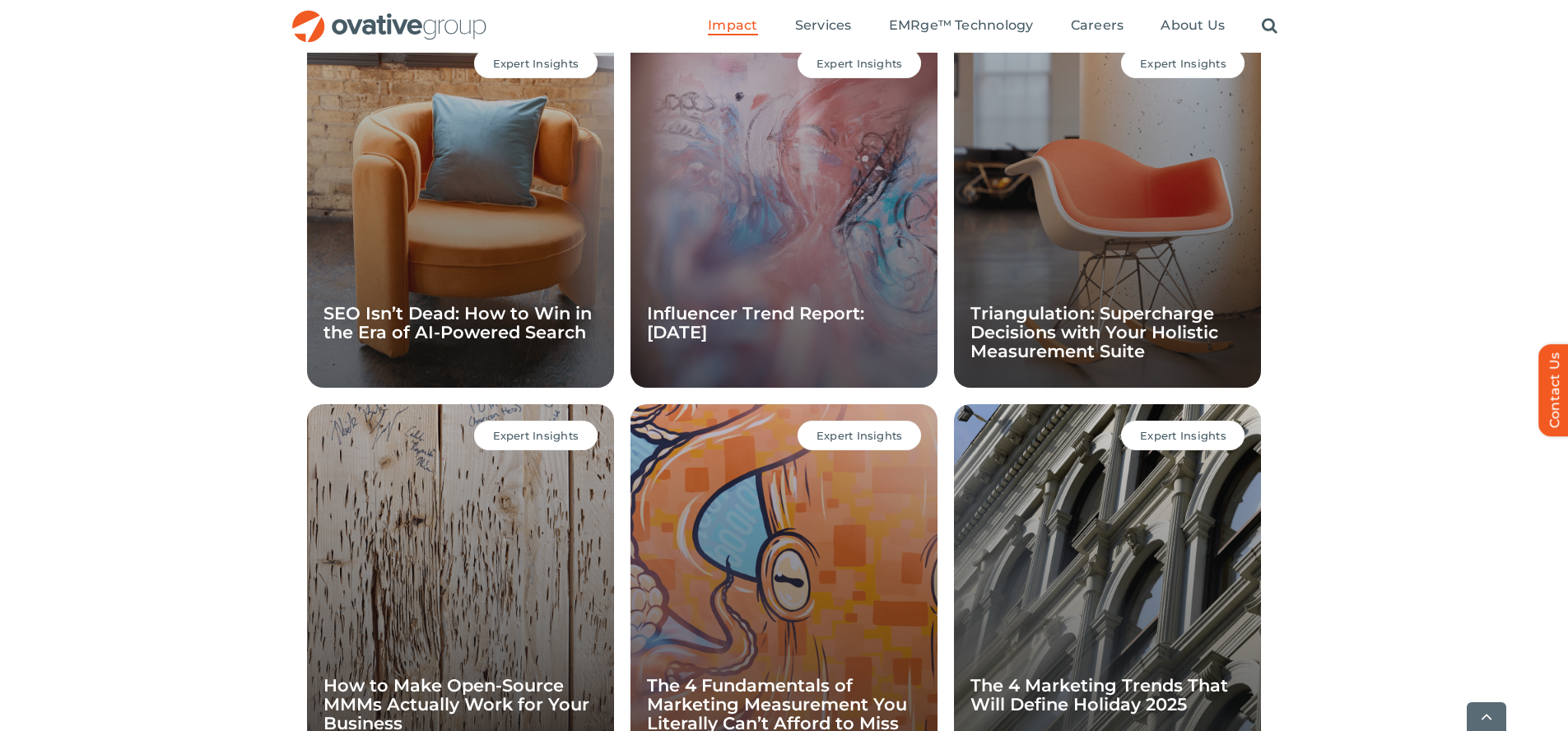
scroll to position [1603, 0]
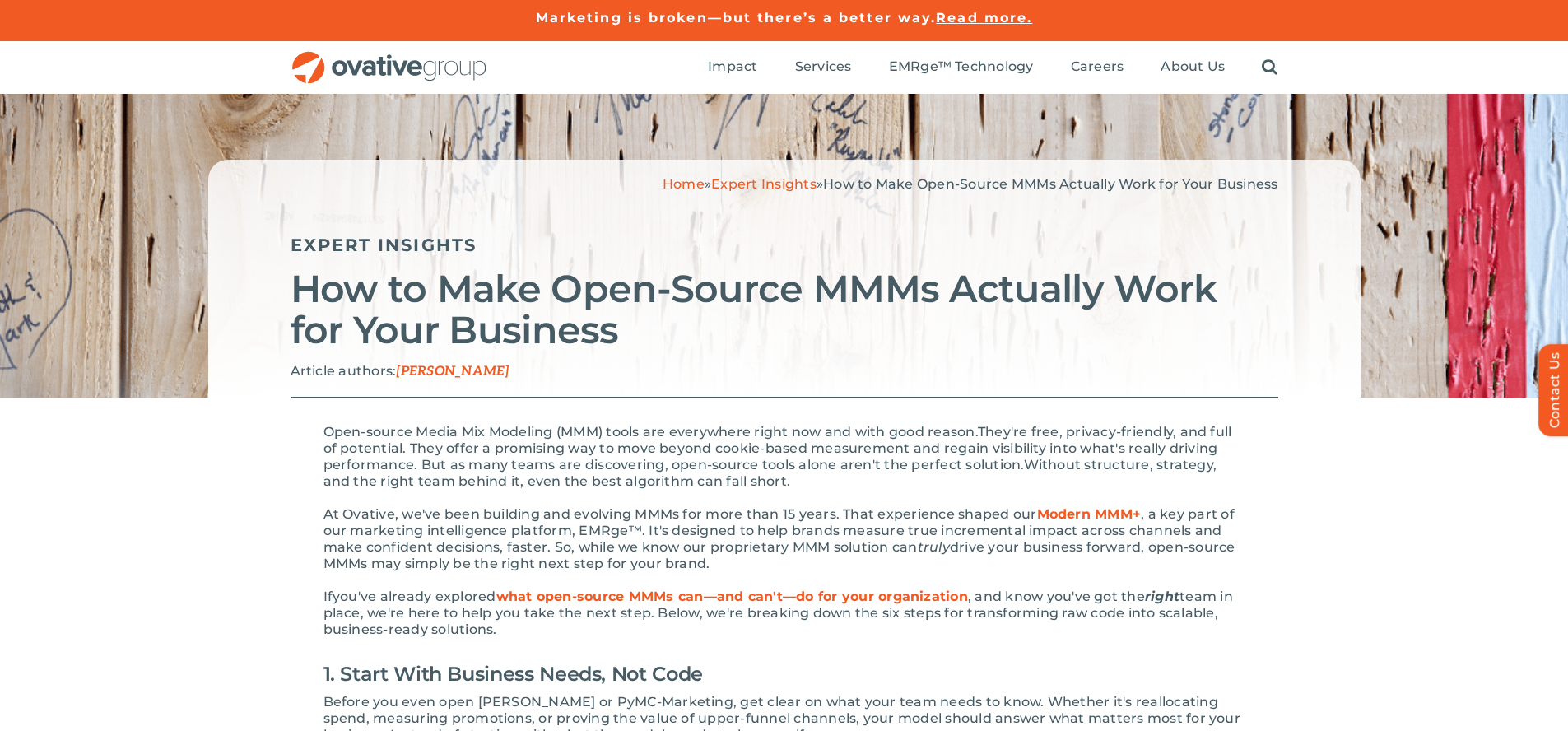
scroll to position [2532, 0]
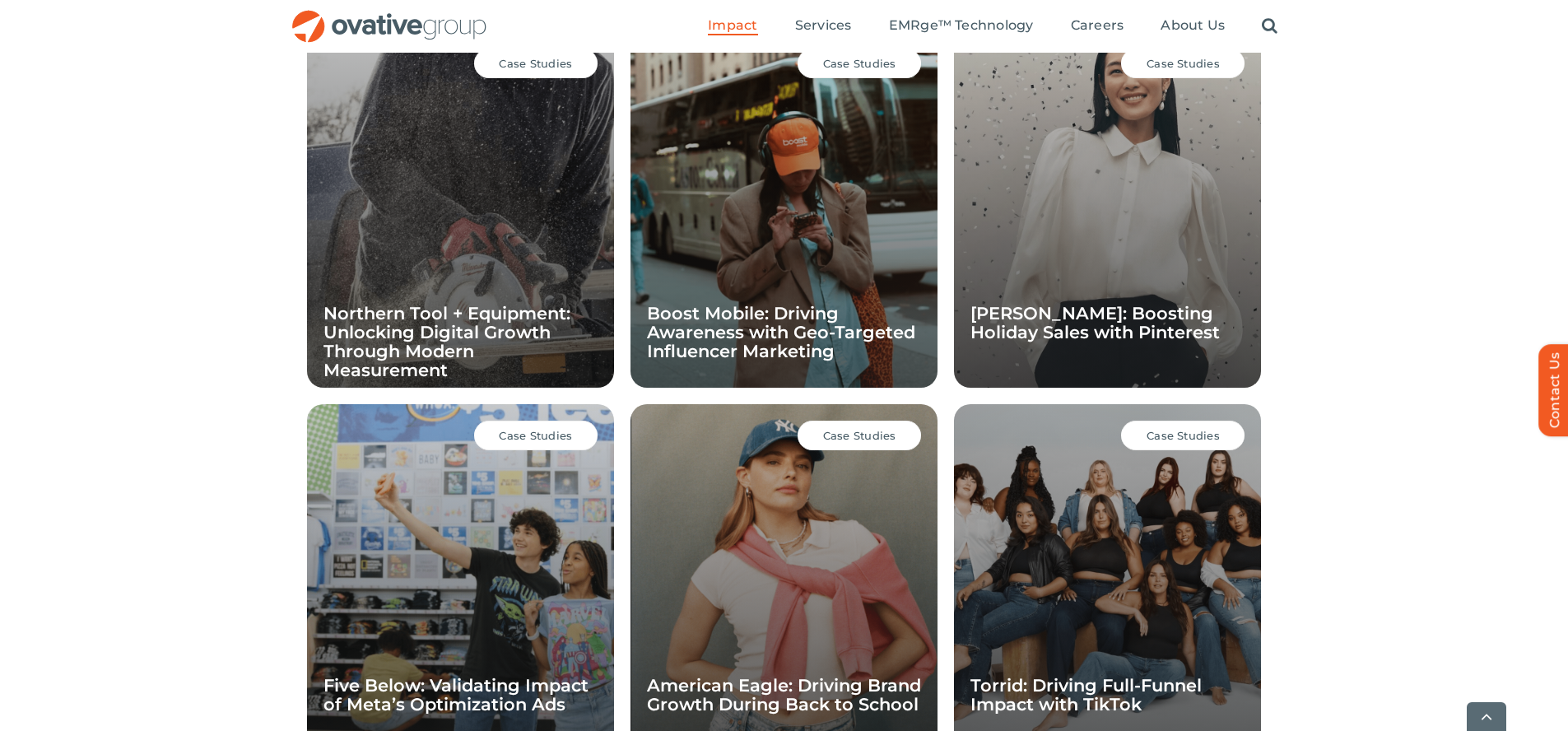
scroll to position [1603, 0]
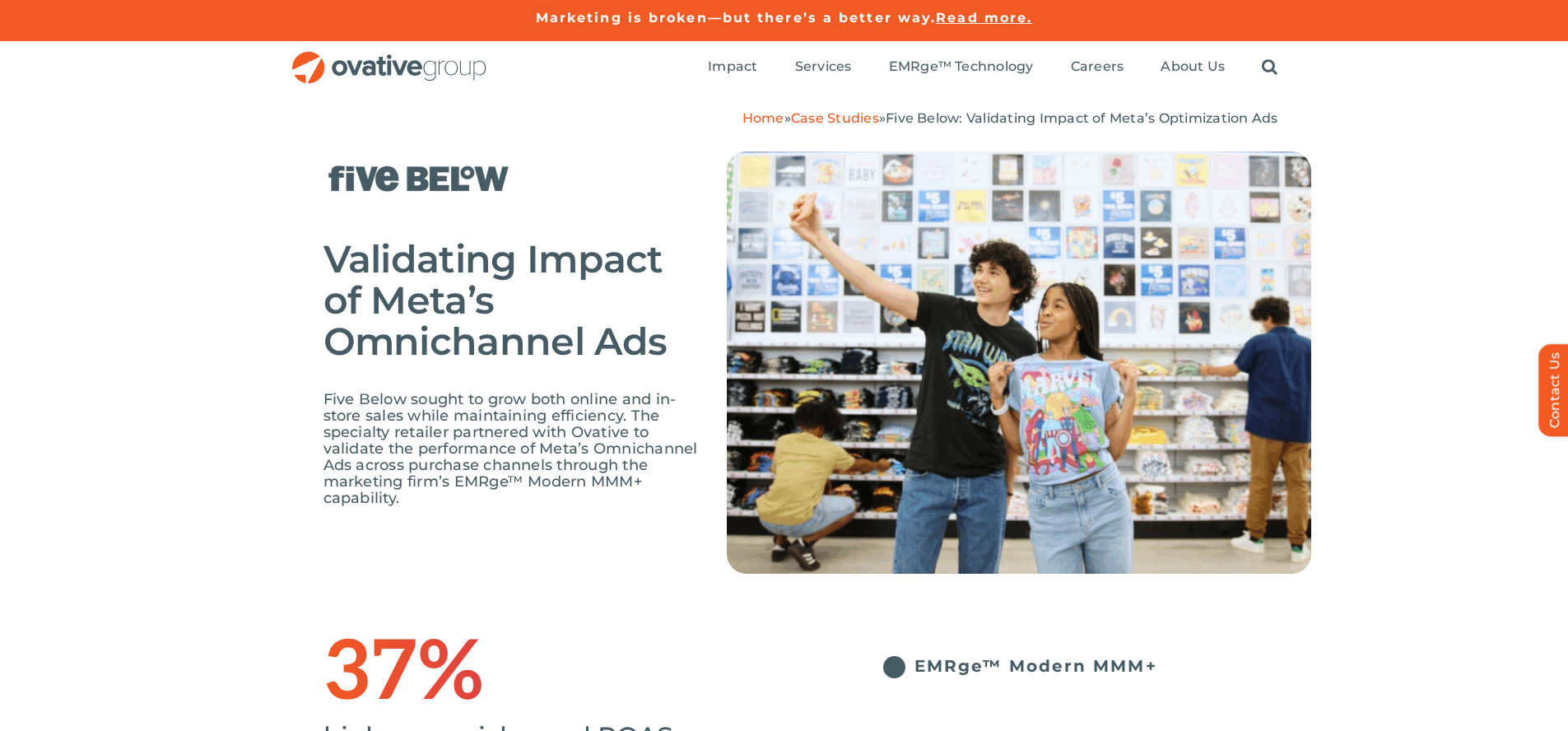
scroll to position [2411, 0]
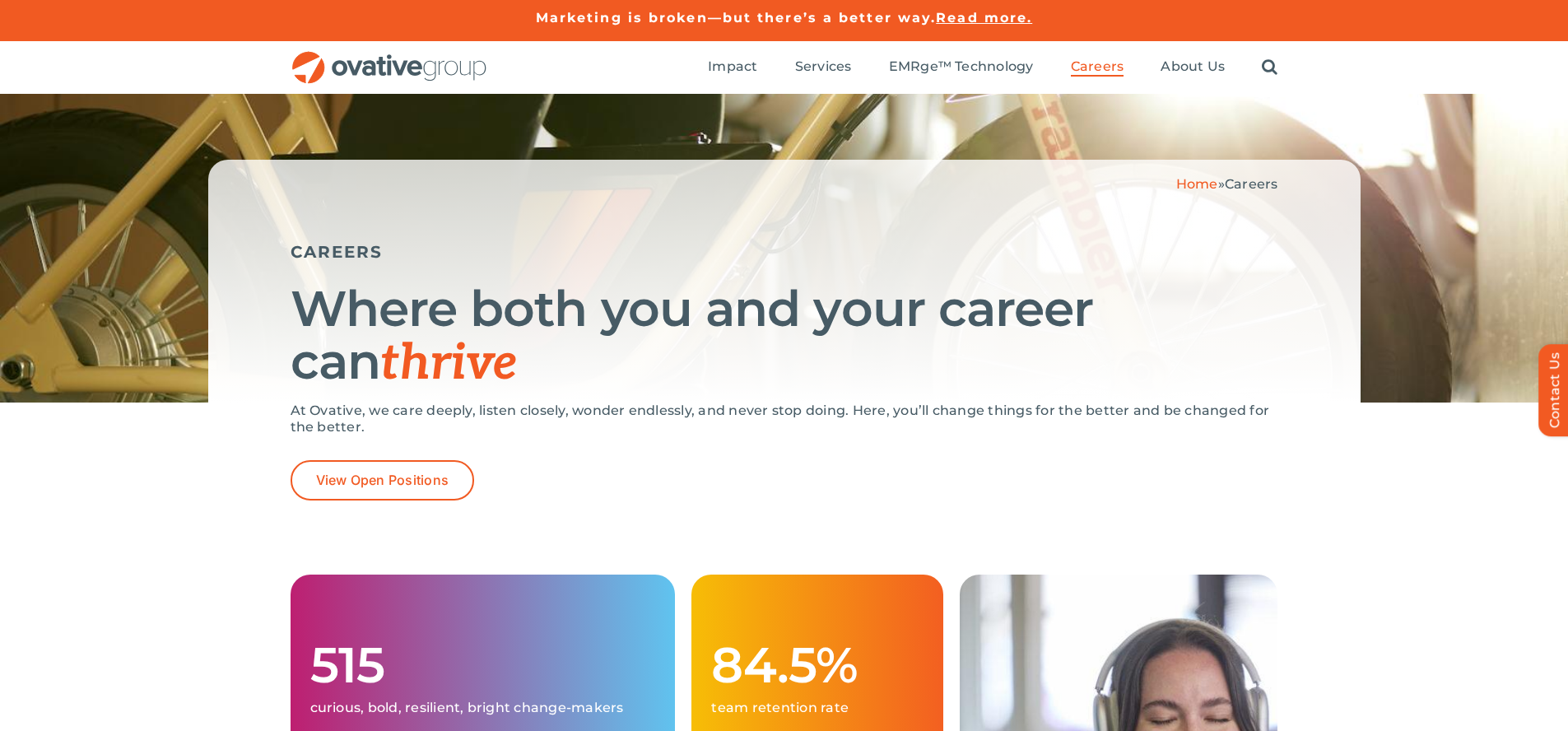
scroll to position [3189, 0]
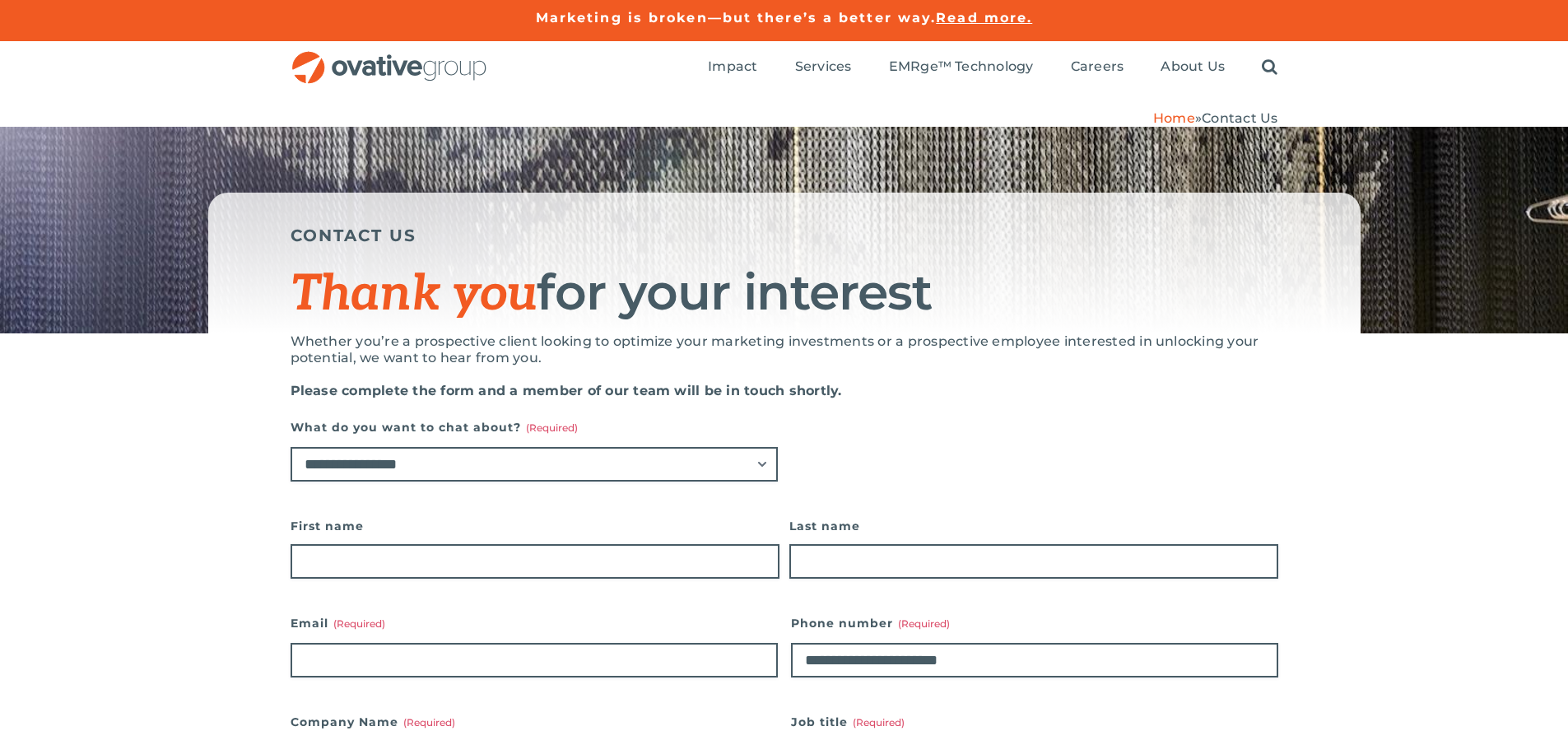
scroll to position [1299, 0]
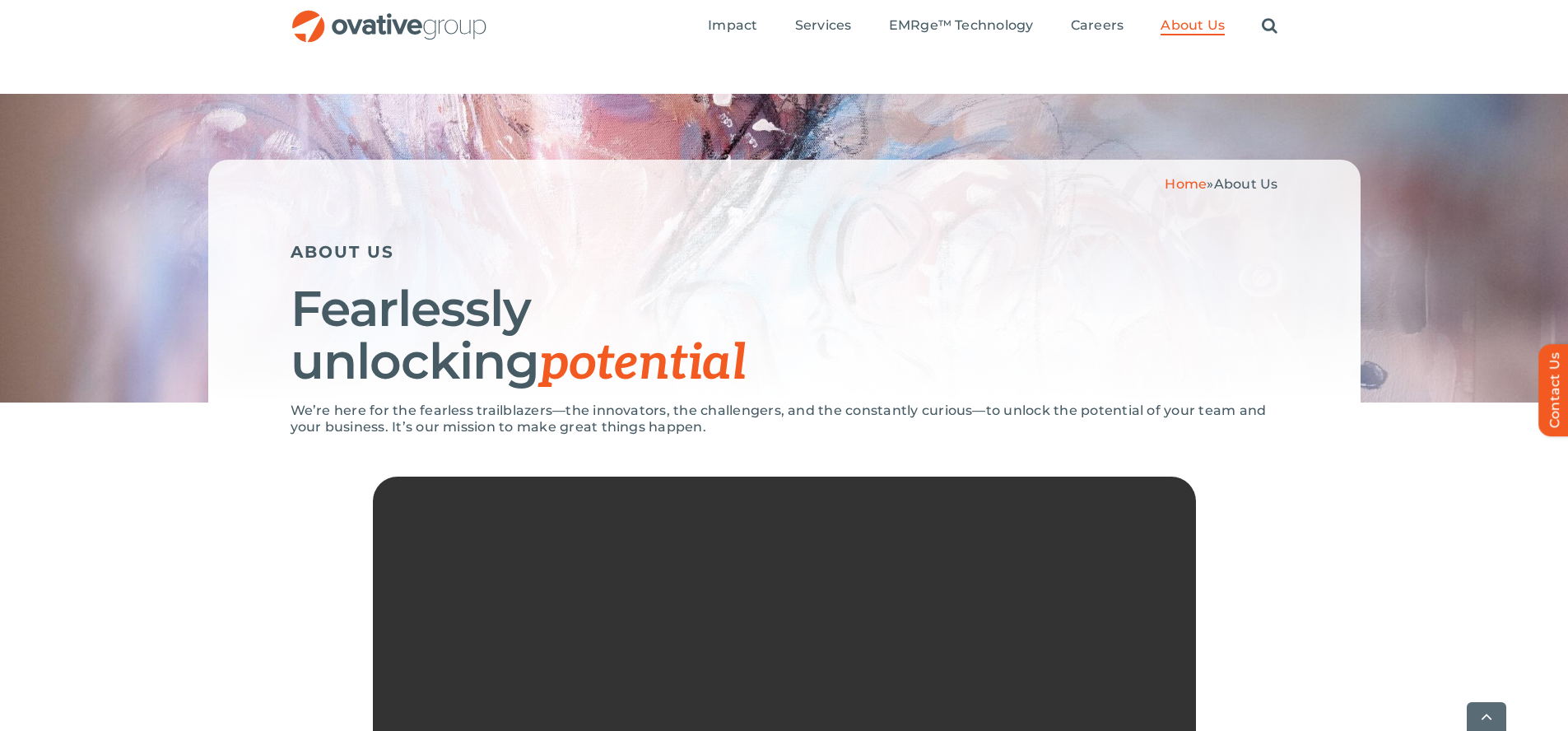
scroll to position [3485, 0]
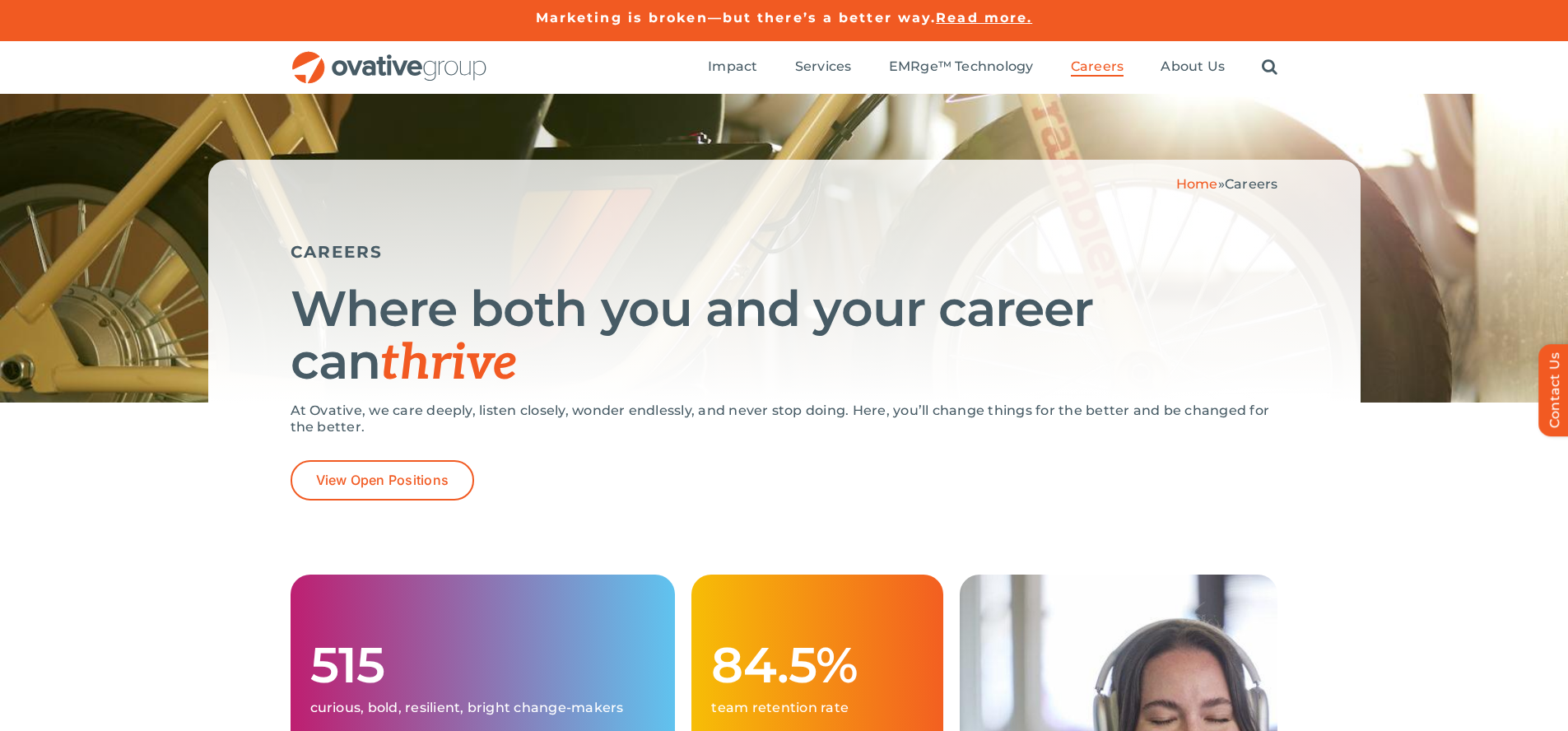
scroll to position [3189, 0]
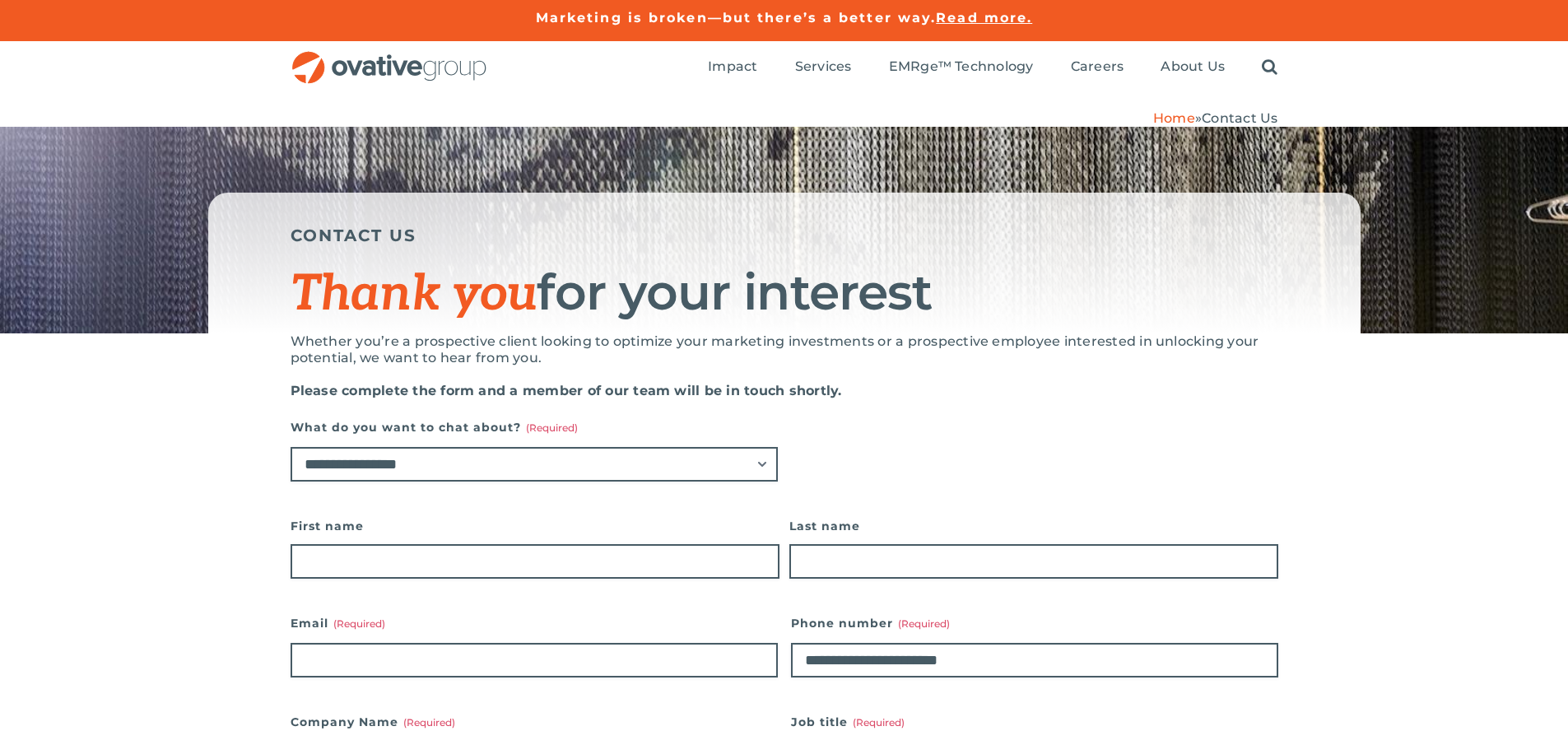
scroll to position [1299, 0]
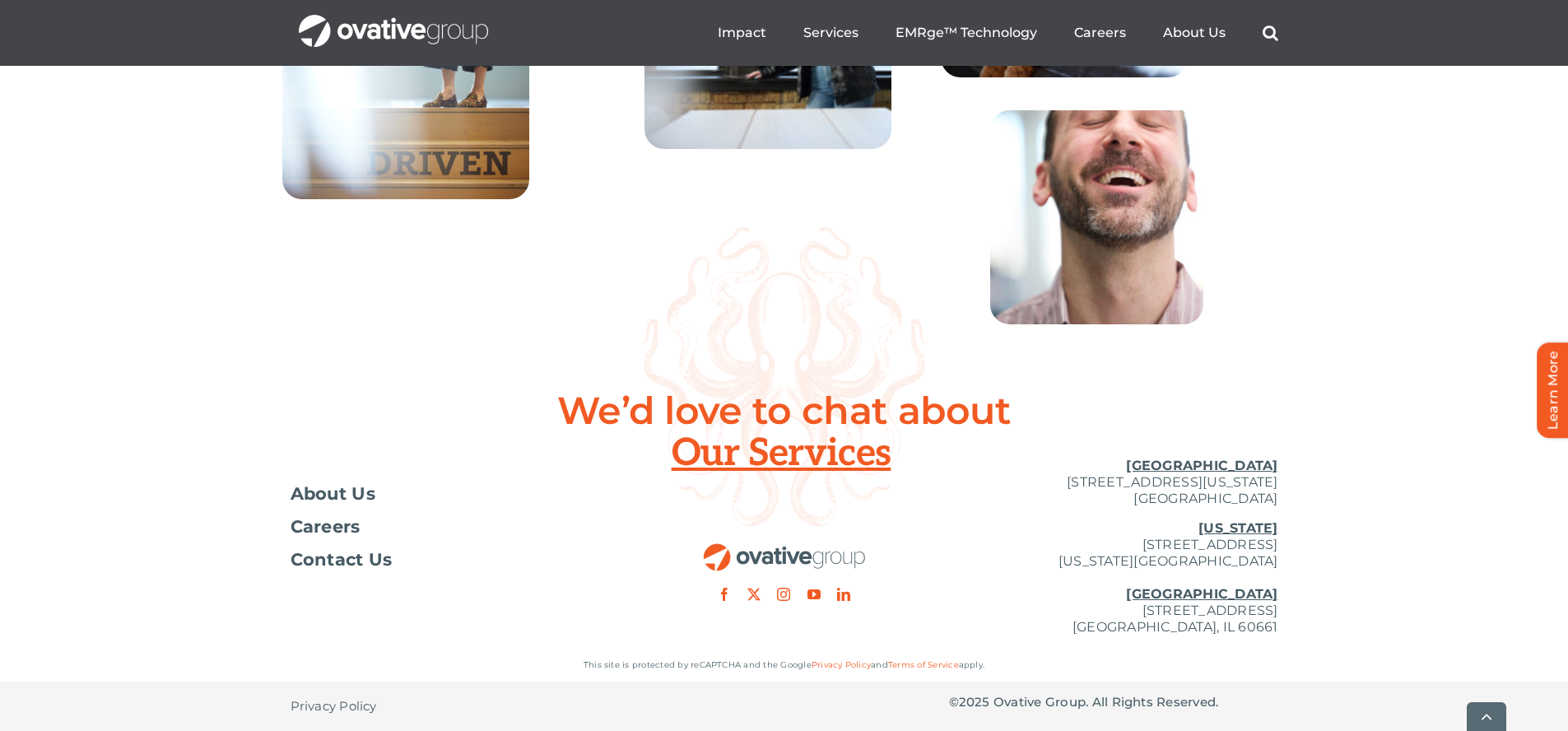
scroll to position [5997, 0]
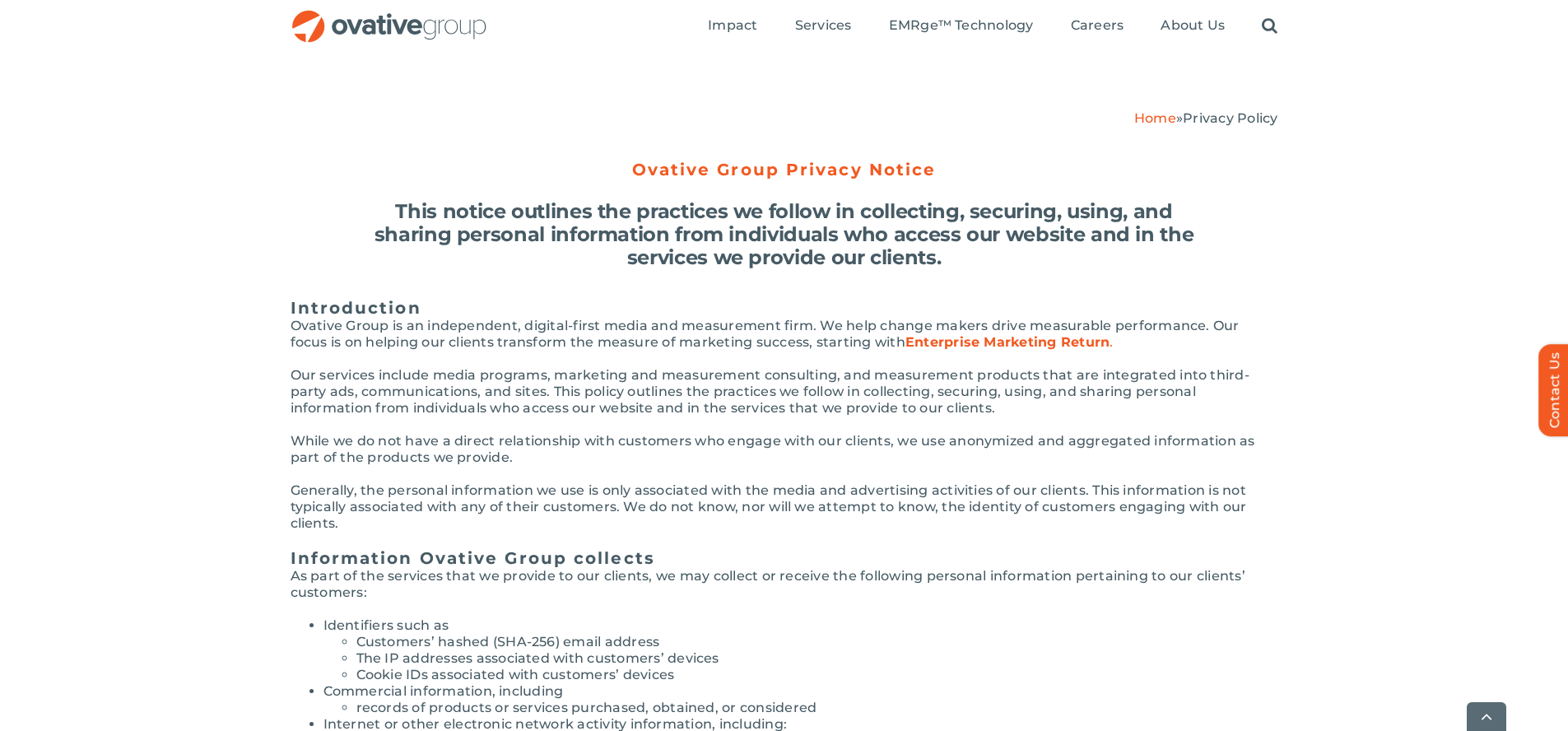
scroll to position [3770, 0]
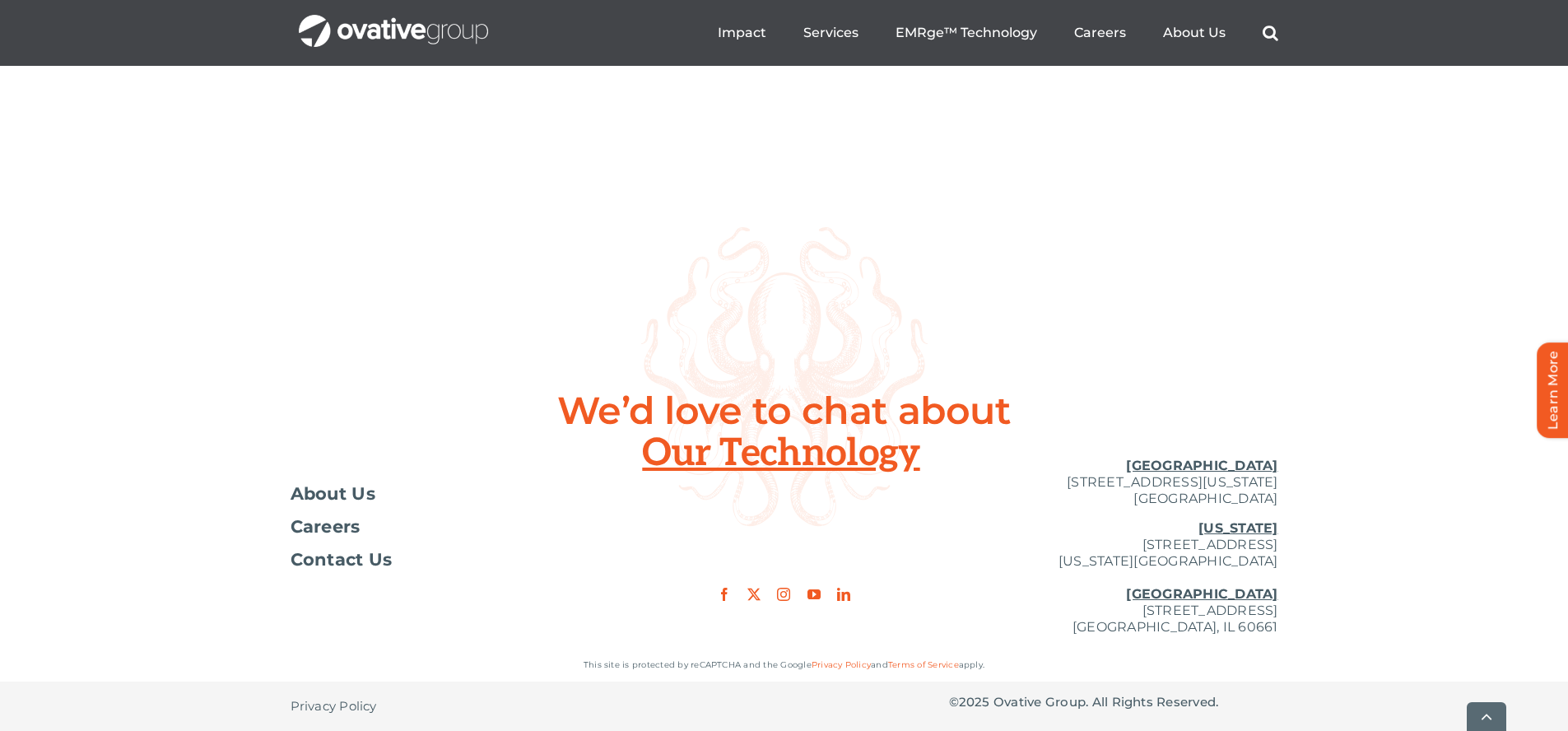
scroll to position [5997, 0]
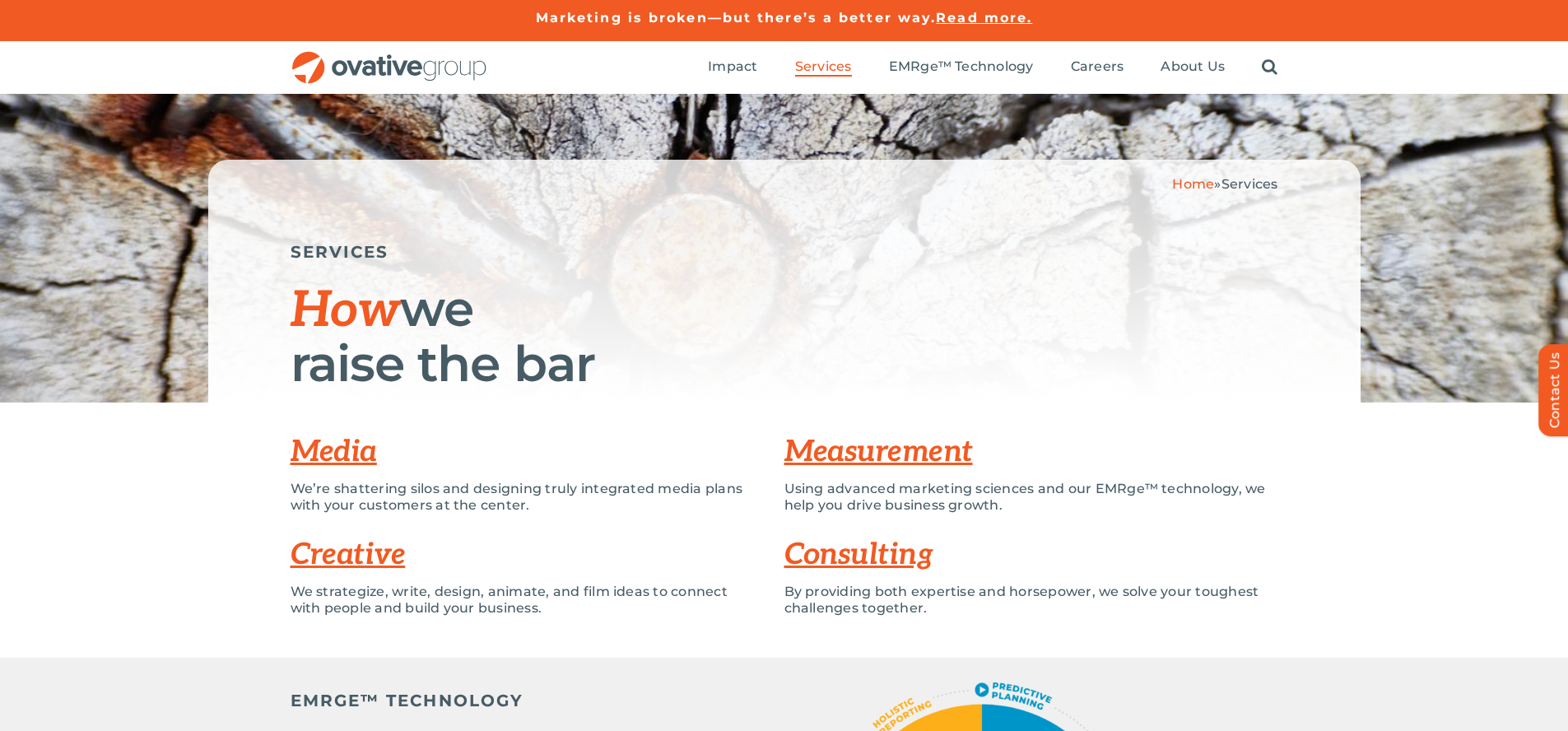
scroll to position [4457, 0]
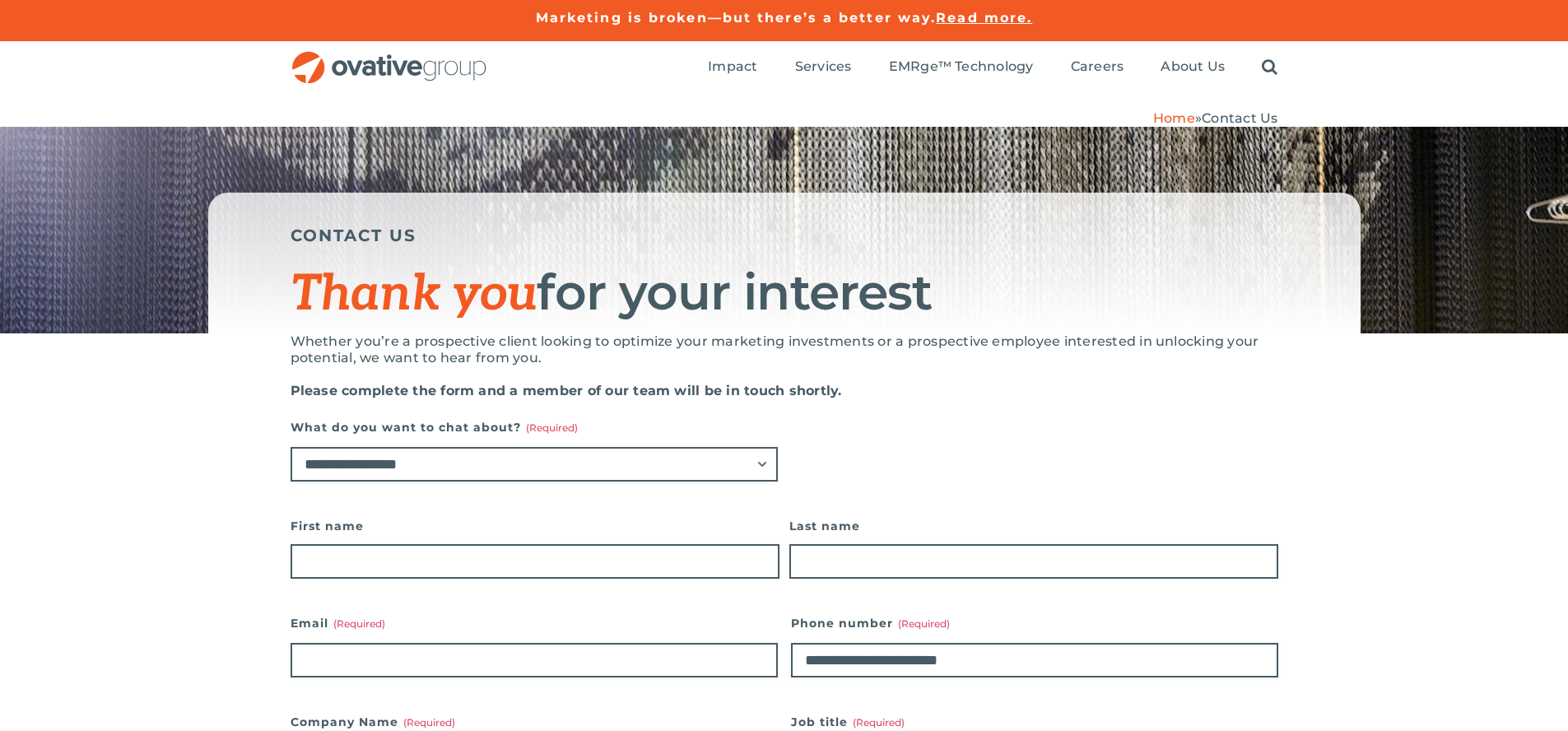
scroll to position [1299, 0]
